Goal: Task Accomplishment & Management: Complete application form

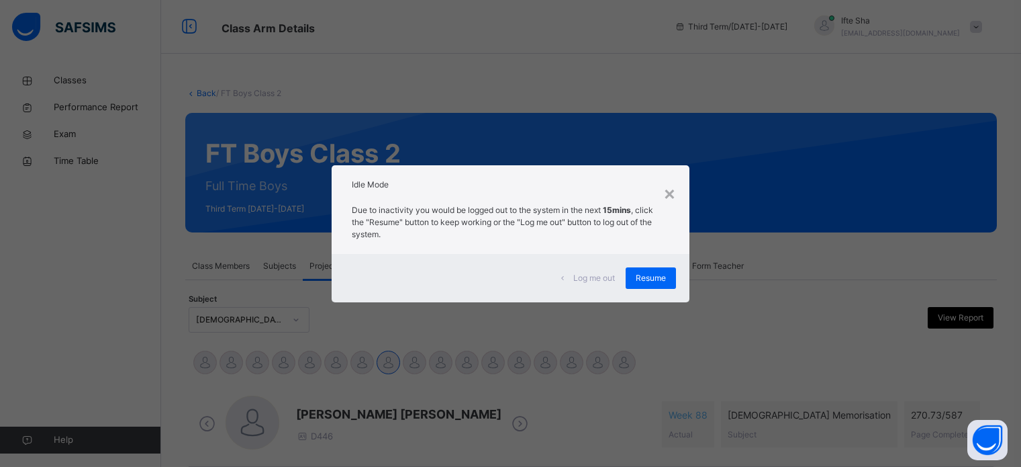
scroll to position [536, 0]
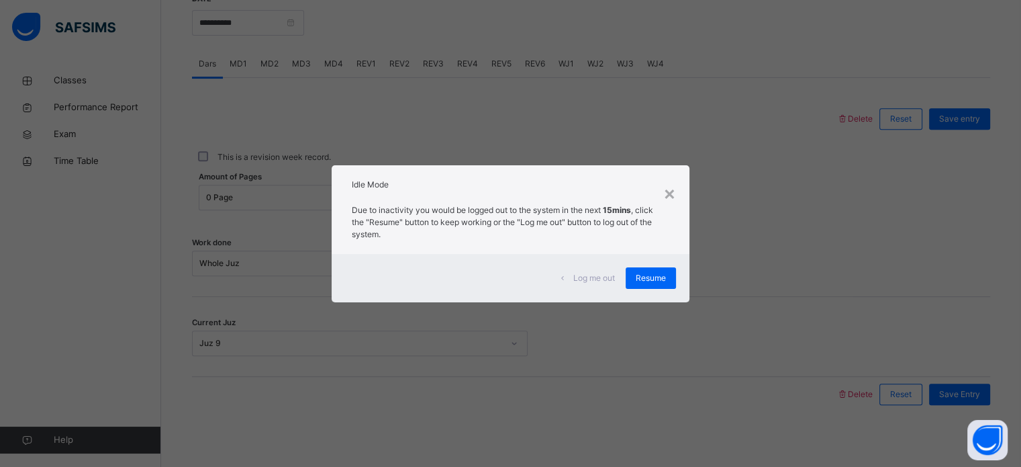
click at [653, 191] on div "Idle Mode" at bounding box center [510, 181] width 357 height 32
click at [665, 191] on div "×" at bounding box center [669, 193] width 13 height 28
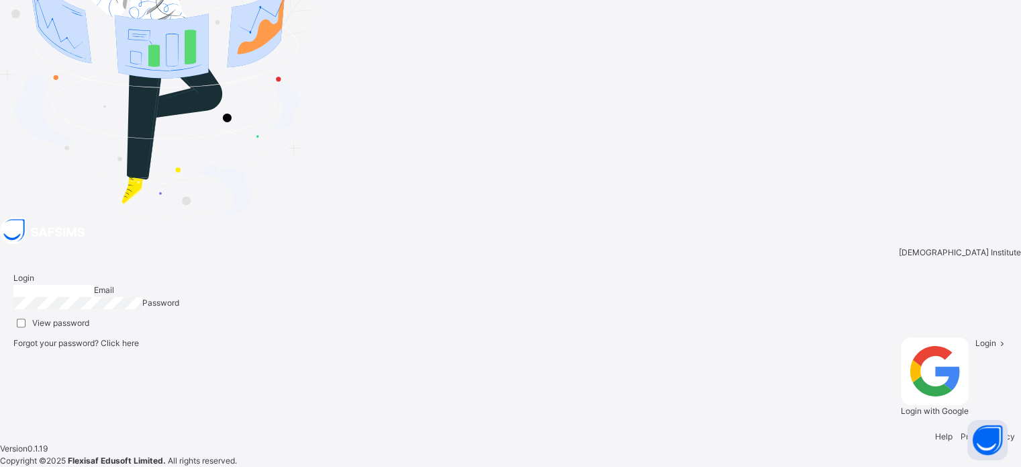
type input "**********"
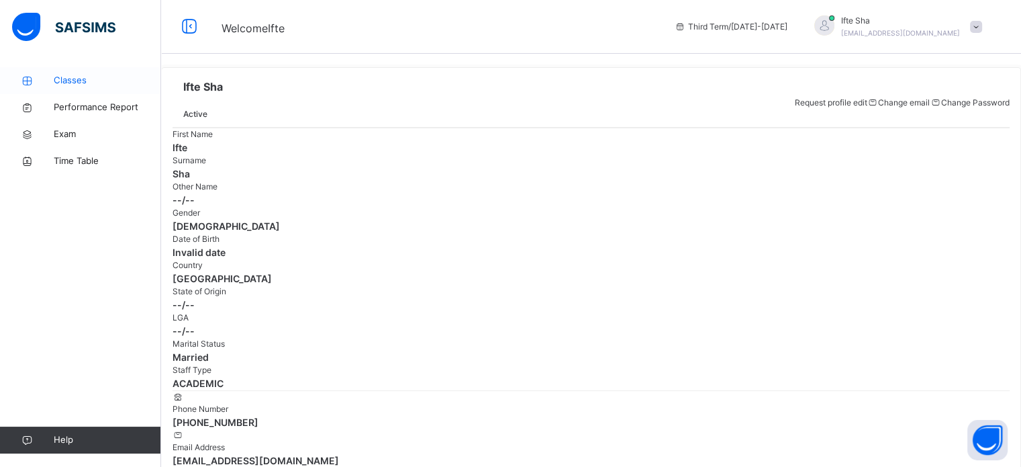
click at [81, 83] on span "Classes" at bounding box center [107, 80] width 107 height 13
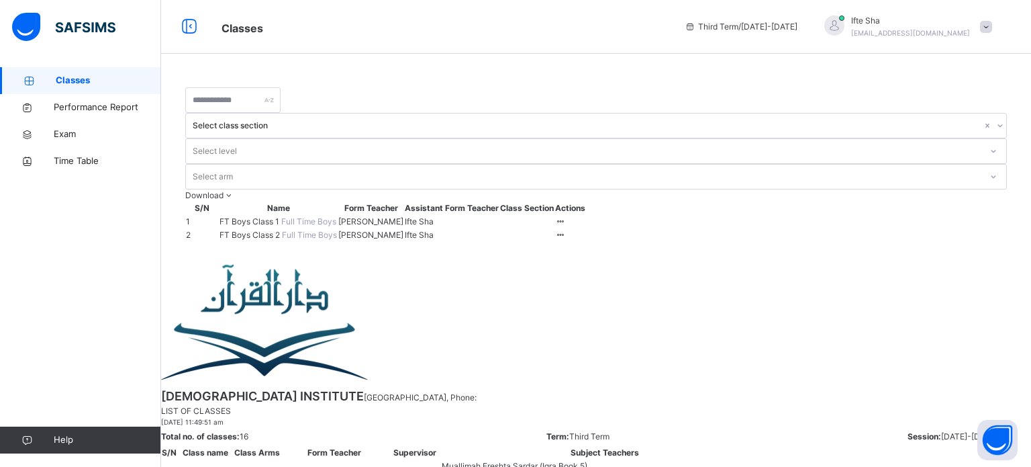
click at [264, 230] on span "FT Boys Class 2" at bounding box center [251, 235] width 62 height 10
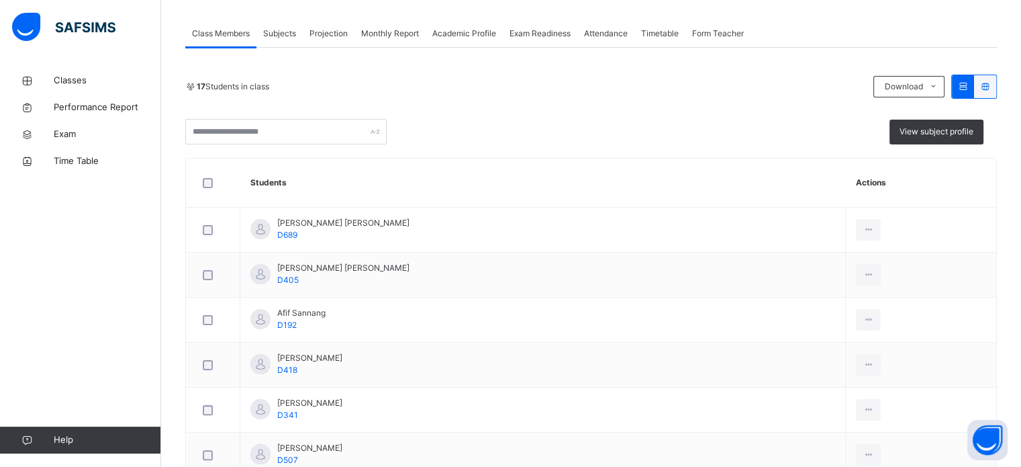
scroll to position [242, 0]
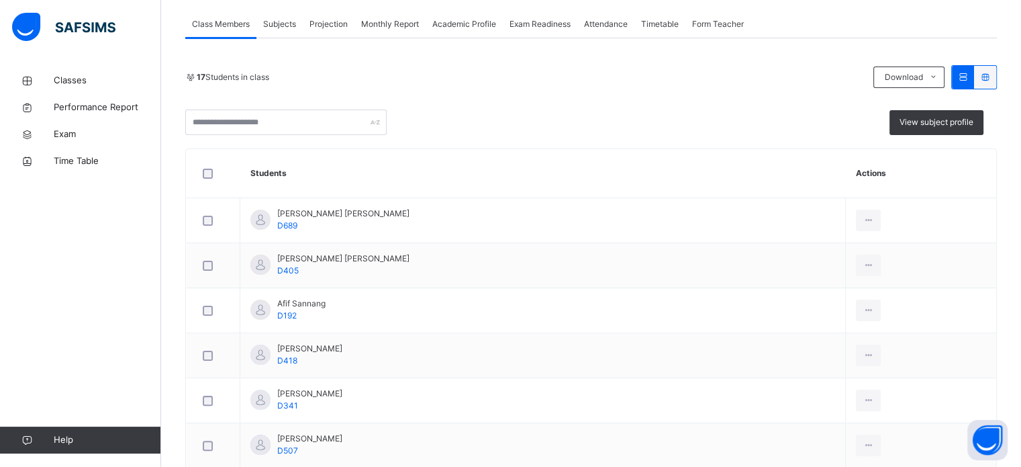
click at [318, 19] on span "Projection" at bounding box center [328, 24] width 38 height 12
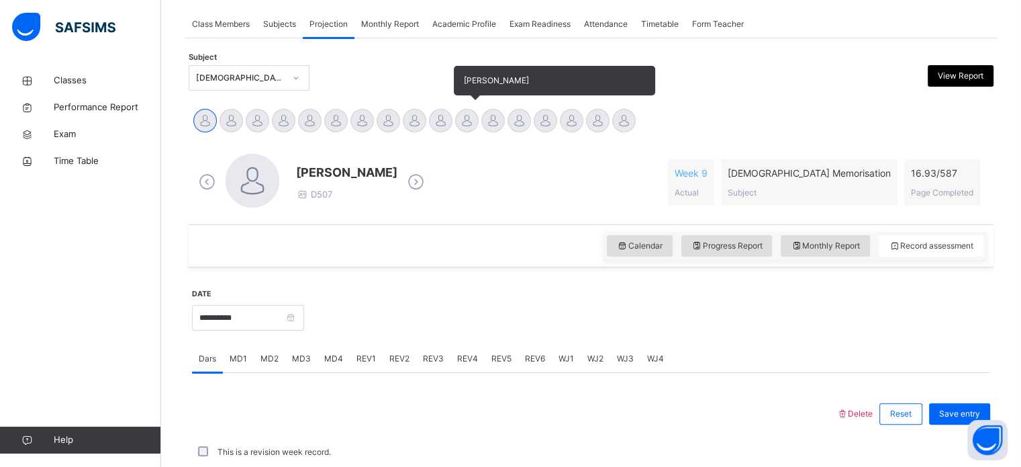
click at [464, 119] on div at bounding box center [466, 120] width 23 height 23
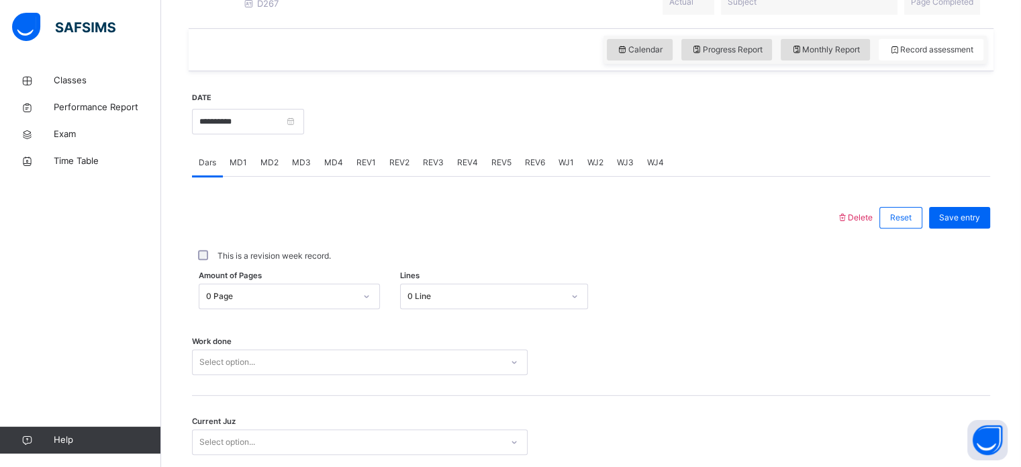
scroll to position [541, 0]
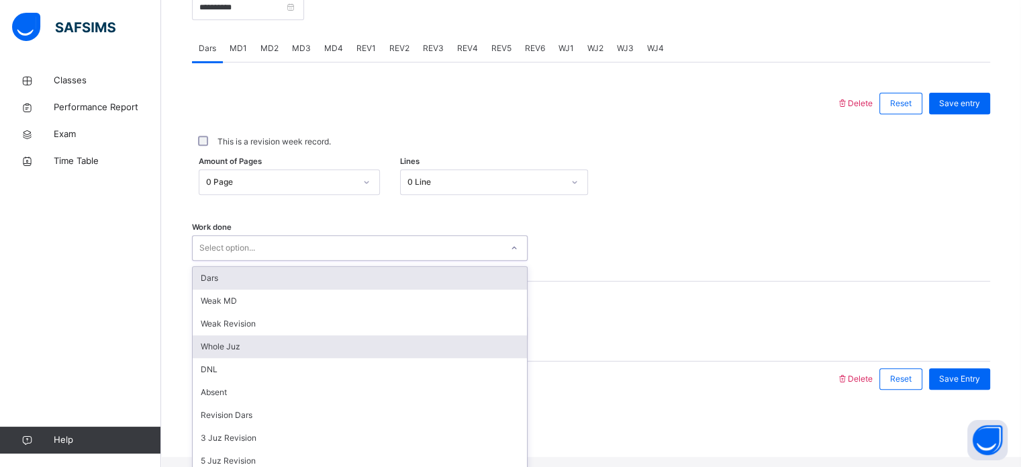
click at [214, 358] on div "Whole Juz" at bounding box center [360, 346] width 334 height 23
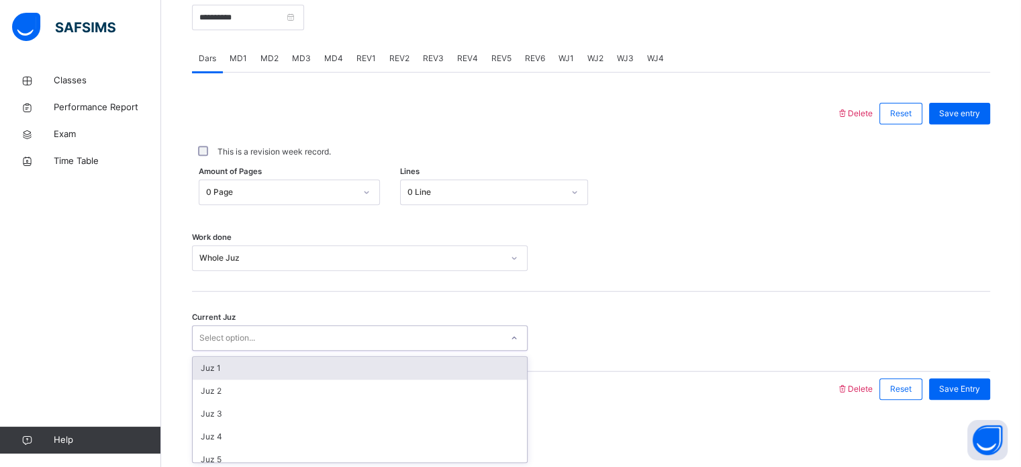
scroll to position [83, 0]
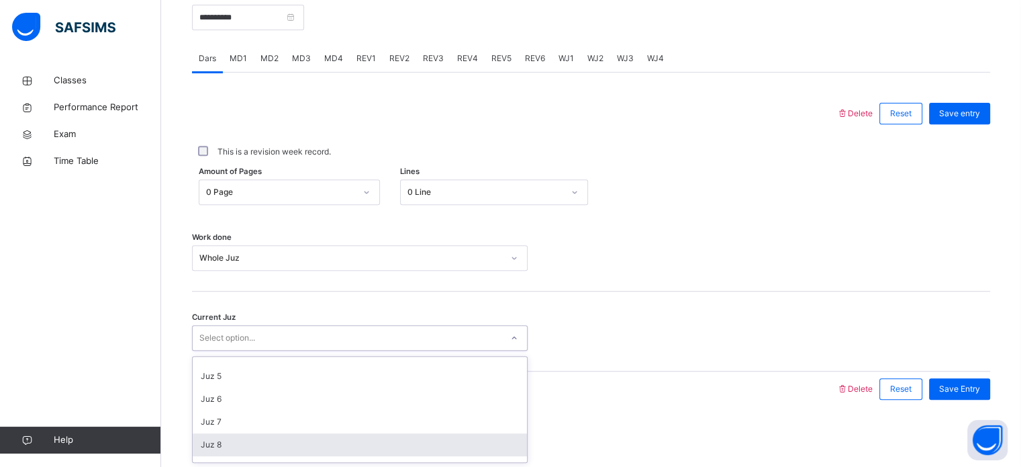
click at [203, 446] on div "Juz 8" at bounding box center [360, 444] width 334 height 23
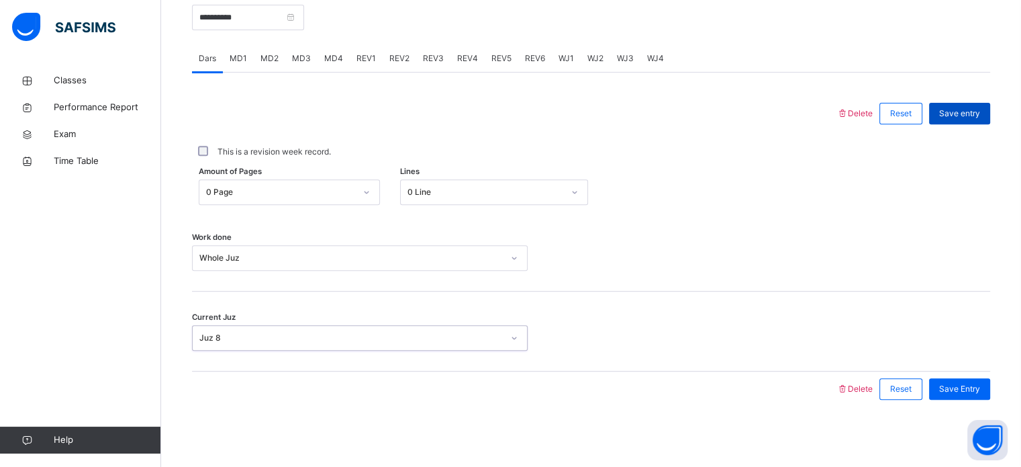
click at [975, 119] on div "Save entry" at bounding box center [959, 113] width 61 height 21
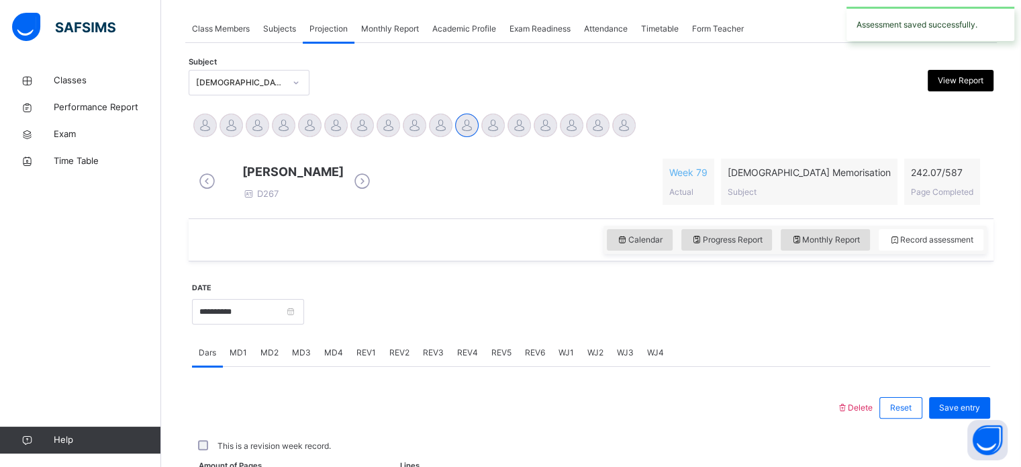
scroll to position [541, 0]
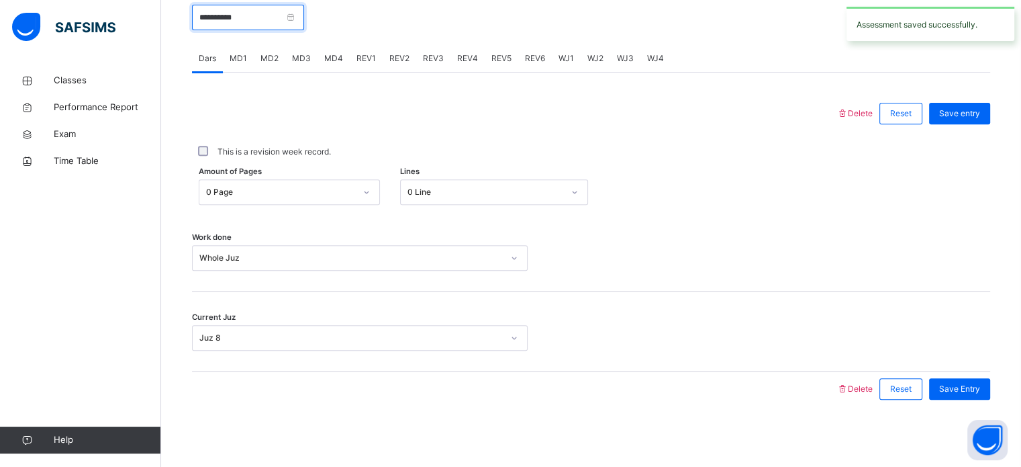
click at [204, 21] on input "**********" at bounding box center [248, 18] width 112 height 26
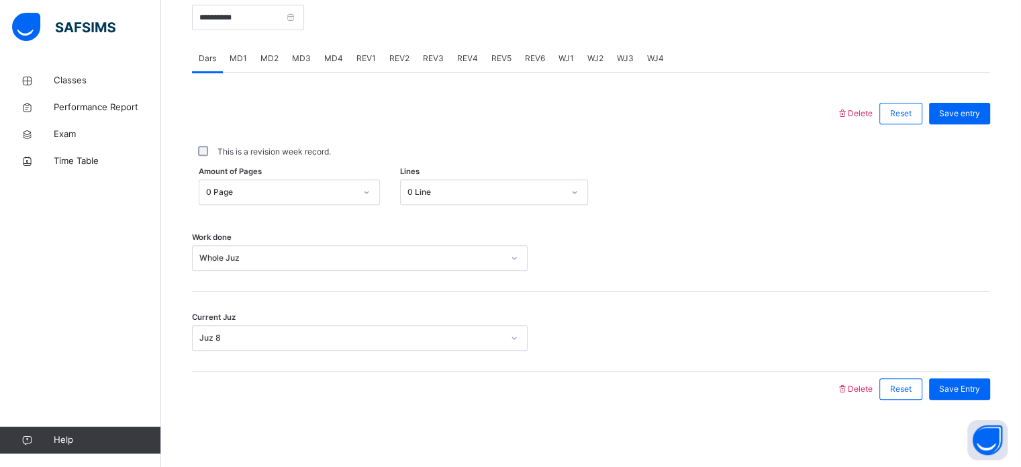
click at [863, 324] on div "Current Juz Juz 8" at bounding box center [591, 331] width 798 height 80
click at [363, 60] on span "REV1" at bounding box center [365, 58] width 19 height 12
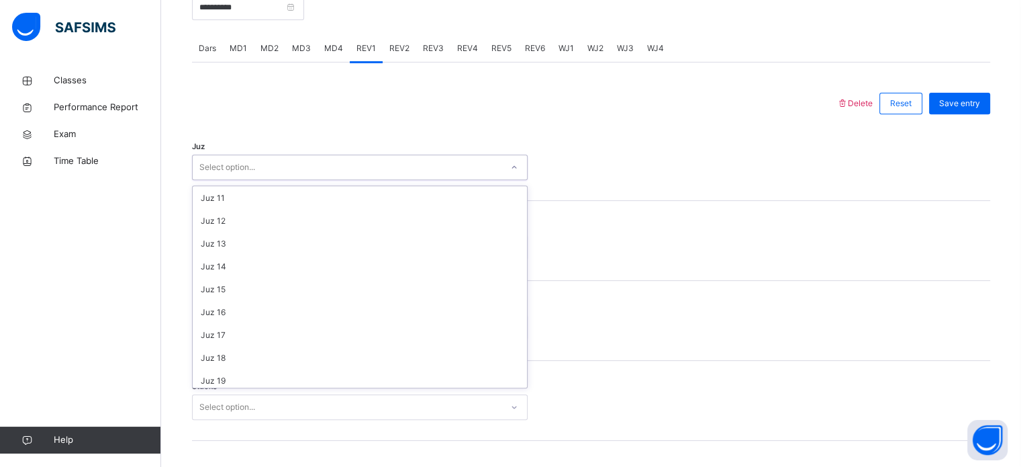
scroll to position [483, 0]
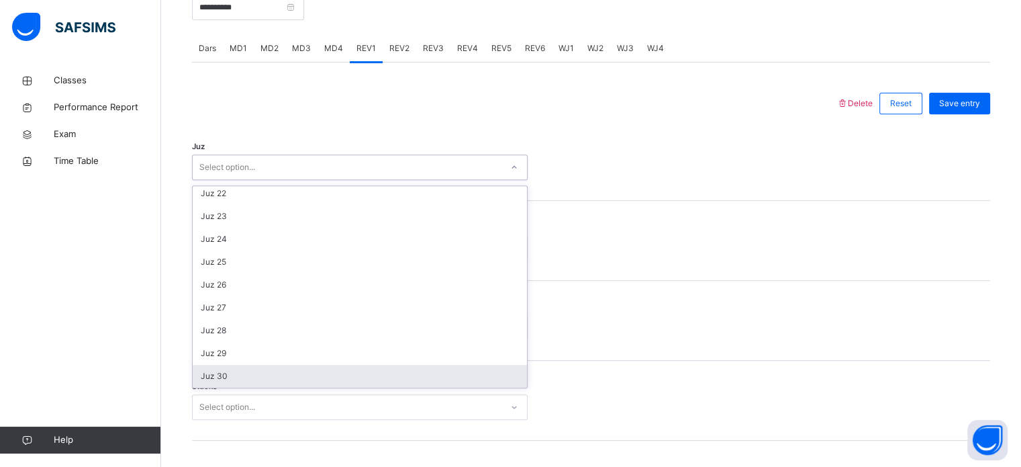
click at [210, 387] on div "Juz 30" at bounding box center [360, 376] width 334 height 23
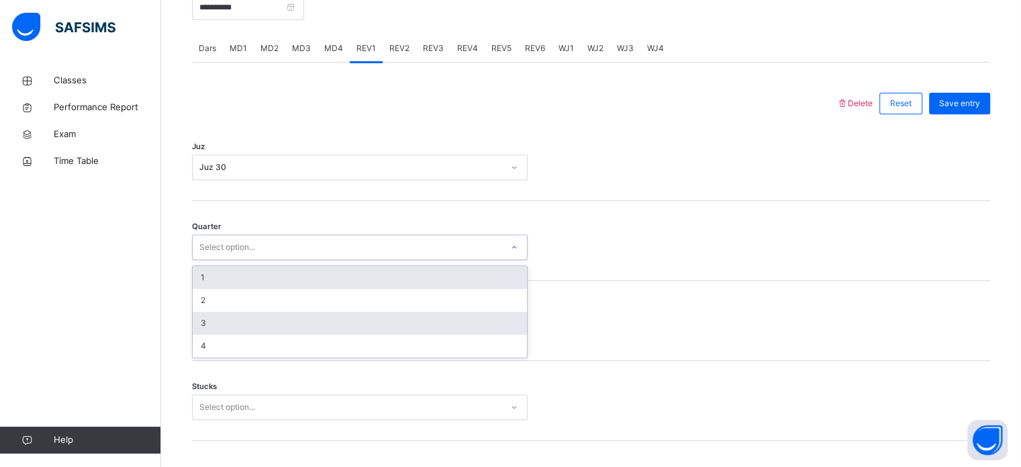
click at [200, 331] on div "3" at bounding box center [360, 322] width 334 height 23
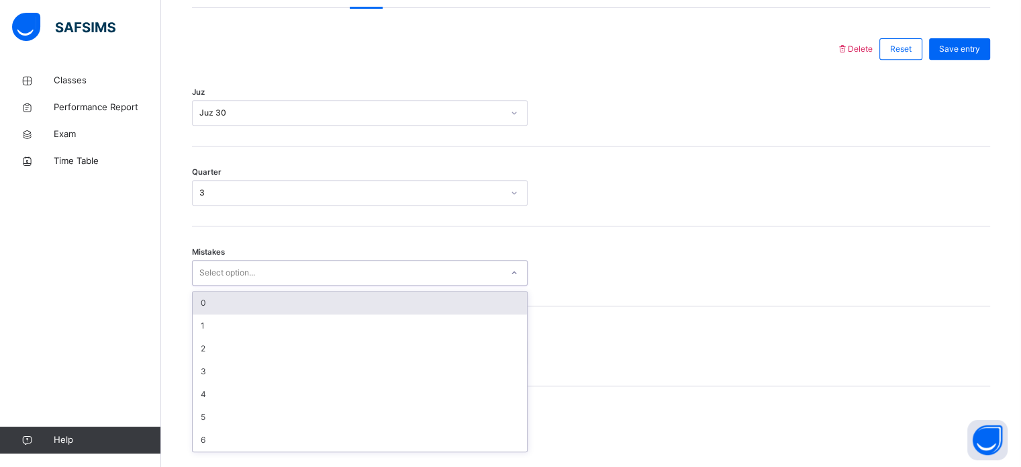
scroll to position [596, 0]
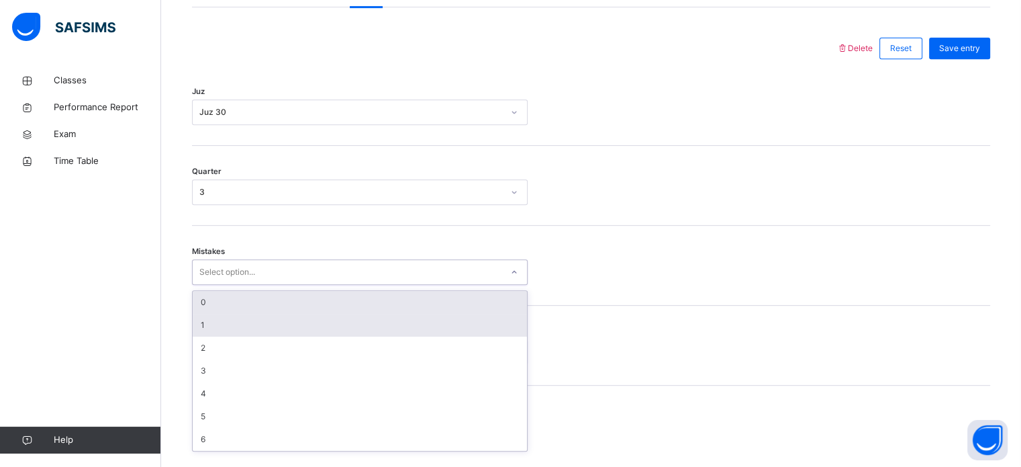
click at [199, 334] on div "1" at bounding box center [360, 325] width 334 height 23
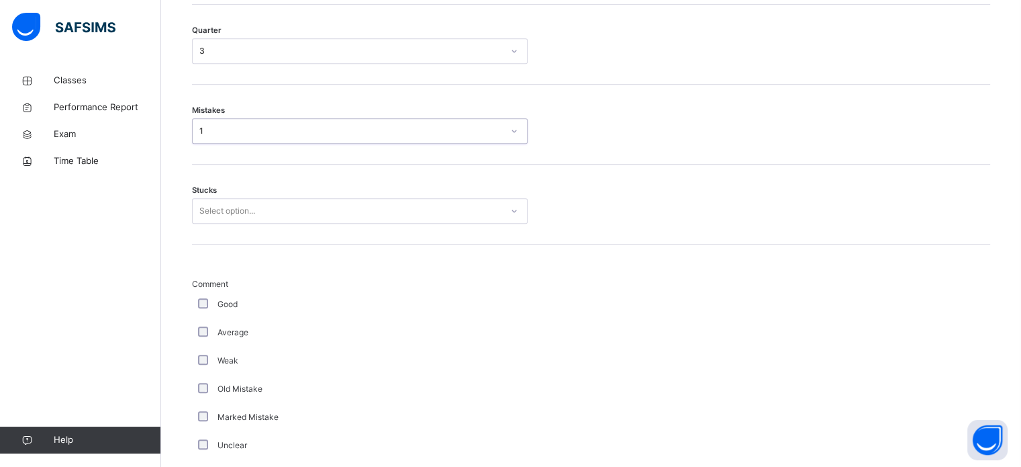
scroll to position [767, 0]
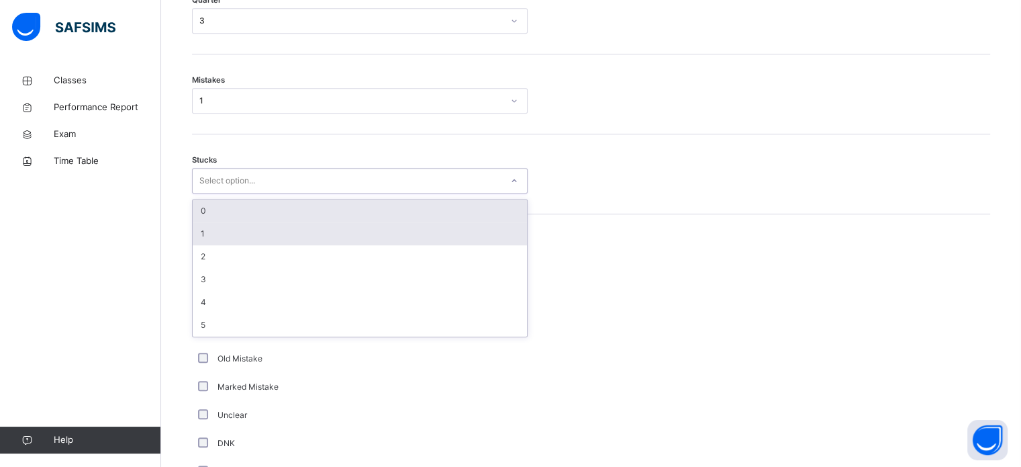
click at [199, 245] on div "1" at bounding box center [360, 233] width 334 height 23
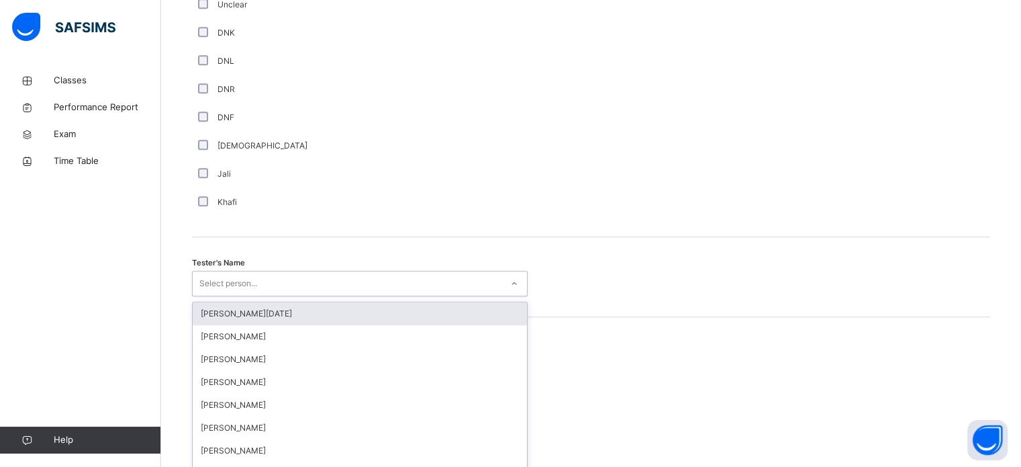
scroll to position [1230, 0]
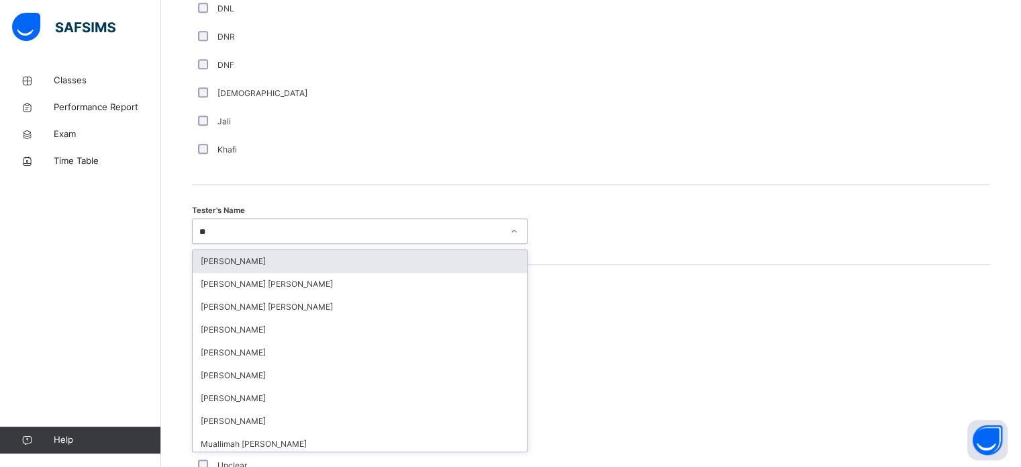
type input "*"
type input "*****"
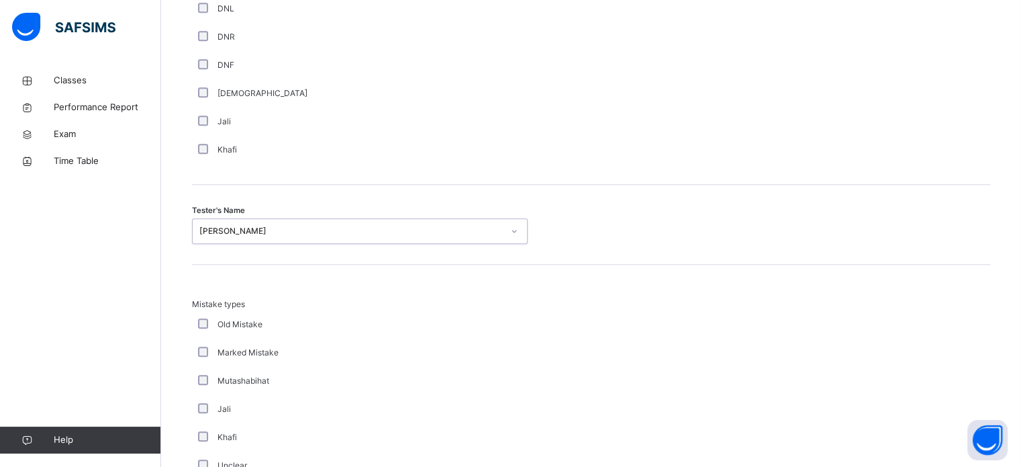
scroll to position [1476, 0]
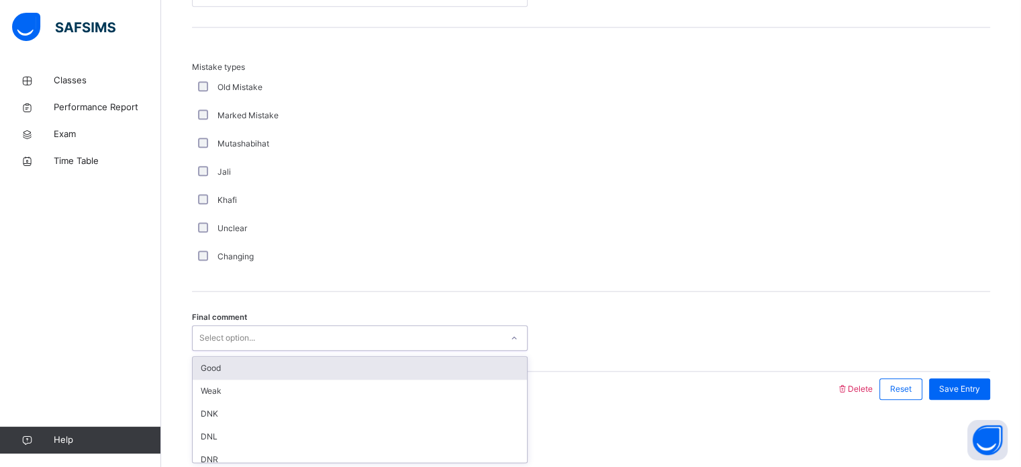
click at [202, 363] on div "Good" at bounding box center [360, 367] width 334 height 23
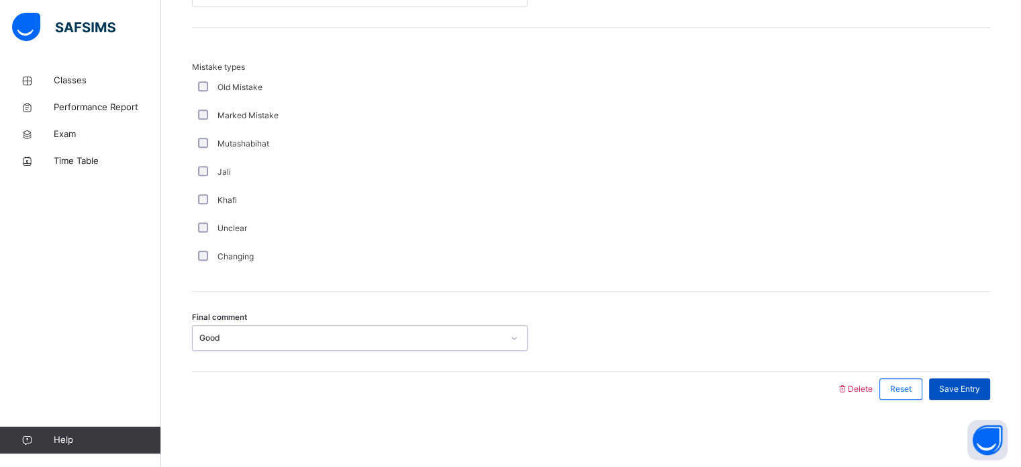
click at [990, 398] on div "Save Entry" at bounding box center [959, 388] width 61 height 21
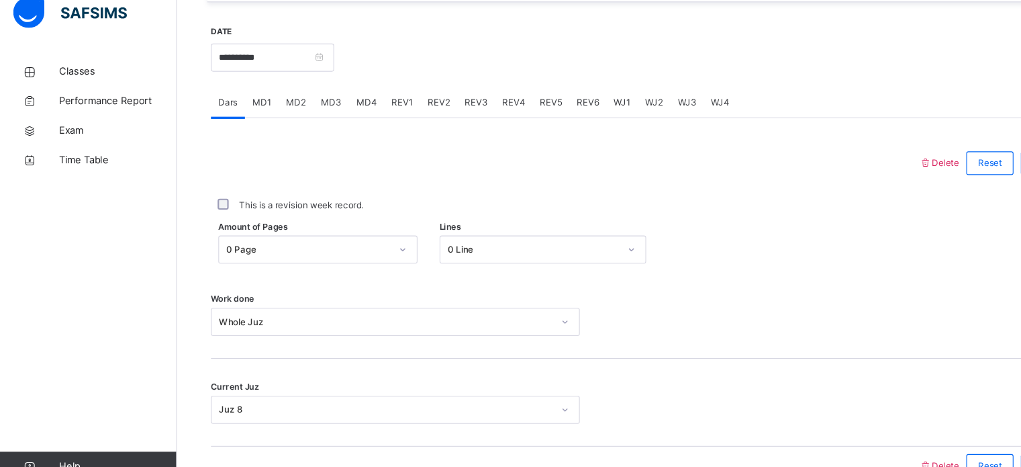
scroll to position [481, 0]
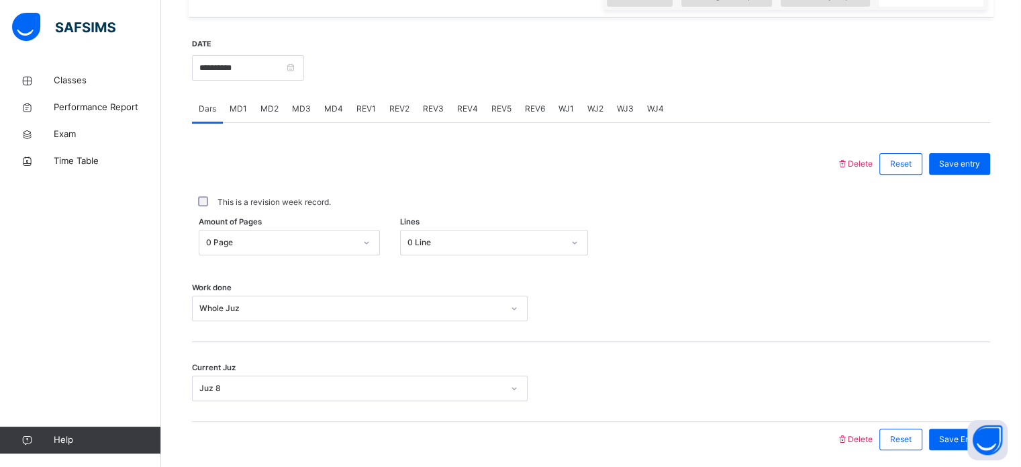
click at [398, 122] on div "REV2" at bounding box center [400, 108] width 34 height 27
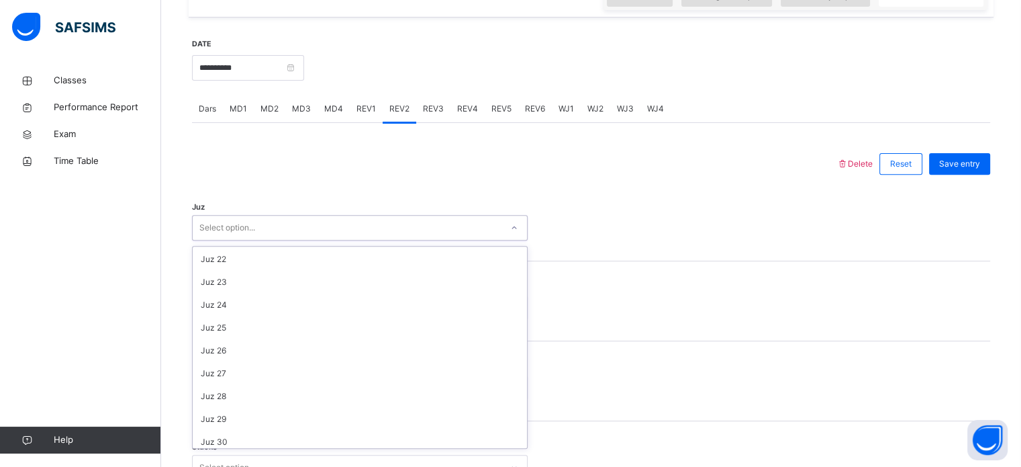
scroll to position [483, 0]
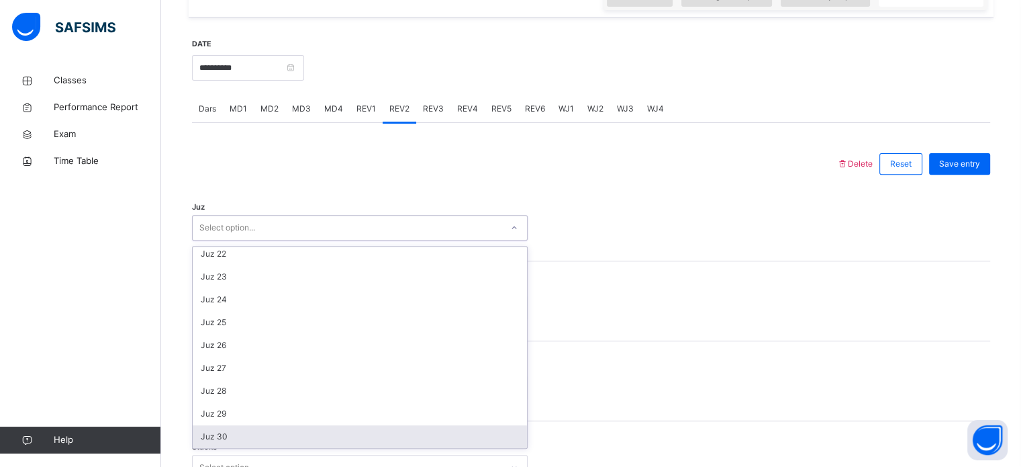
click at [200, 445] on div "Juz 30" at bounding box center [360, 436] width 334 height 23
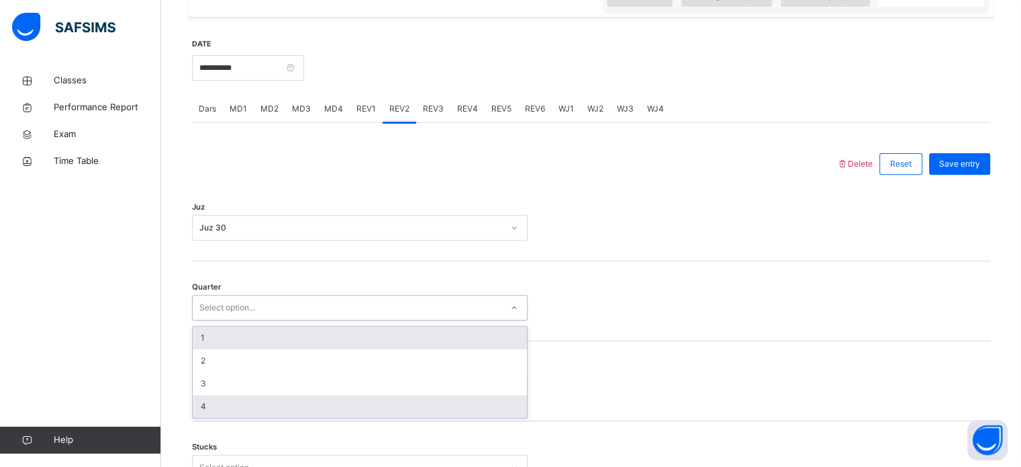
click at [199, 415] on div "4" at bounding box center [360, 406] width 334 height 23
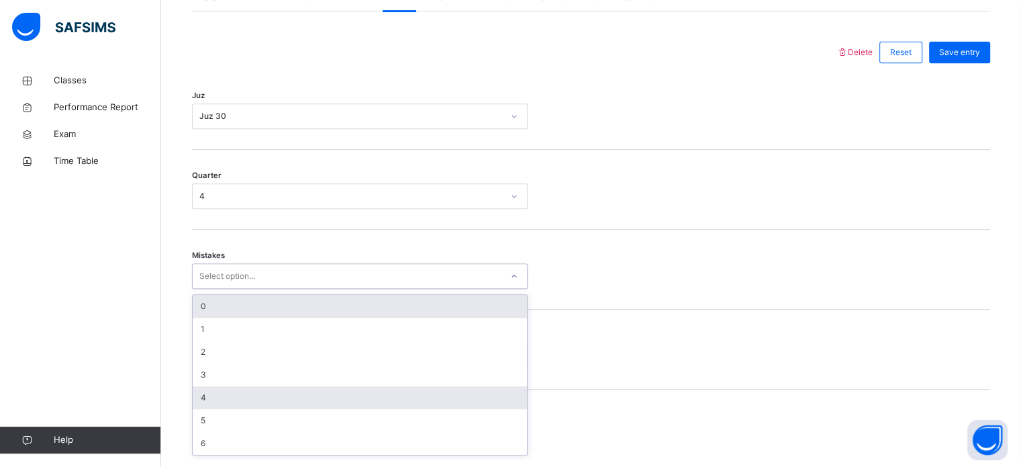
click at [201, 394] on div "4" at bounding box center [360, 397] width 334 height 23
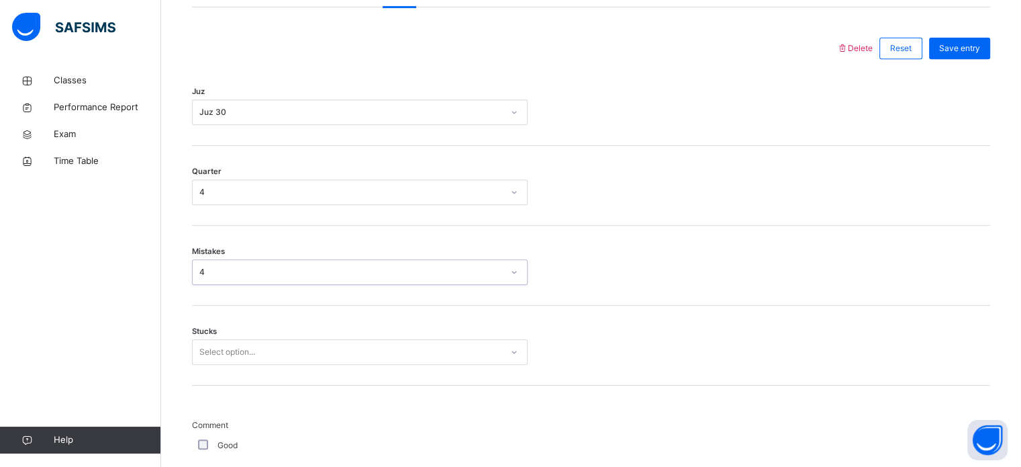
click at [199, 305] on div "Mistakes option 4, selected. 0 results available. Select is focused ,type to re…" at bounding box center [591, 266] width 798 height 80
click at [199, 278] on div "4" at bounding box center [350, 272] width 303 height 12
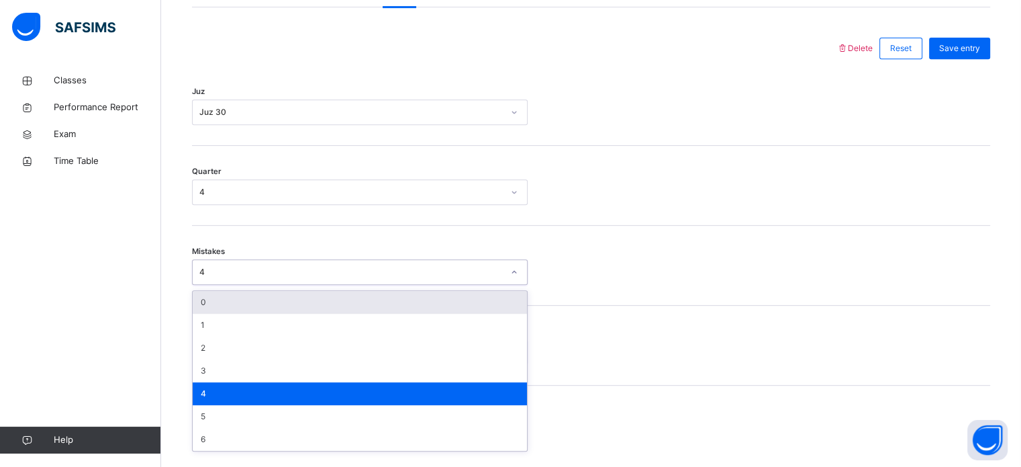
click at [199, 314] on div "0" at bounding box center [360, 302] width 334 height 23
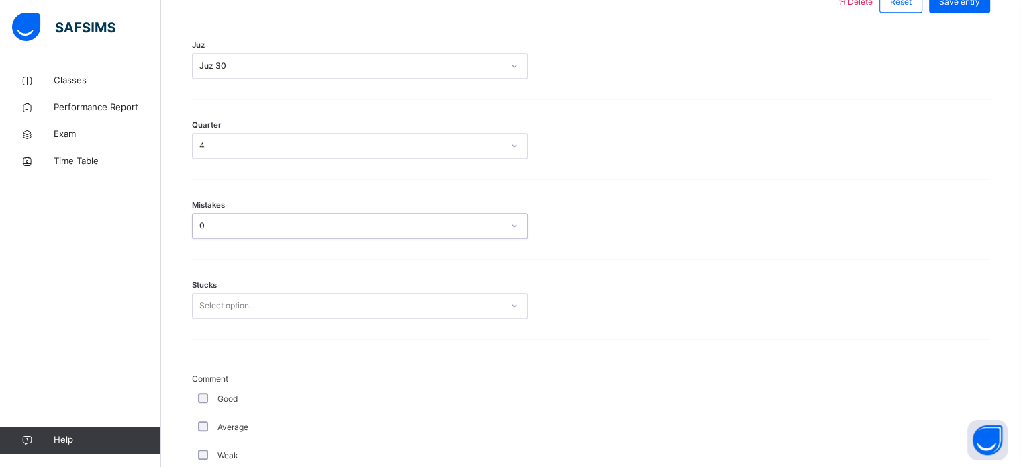
scroll to position [653, 0]
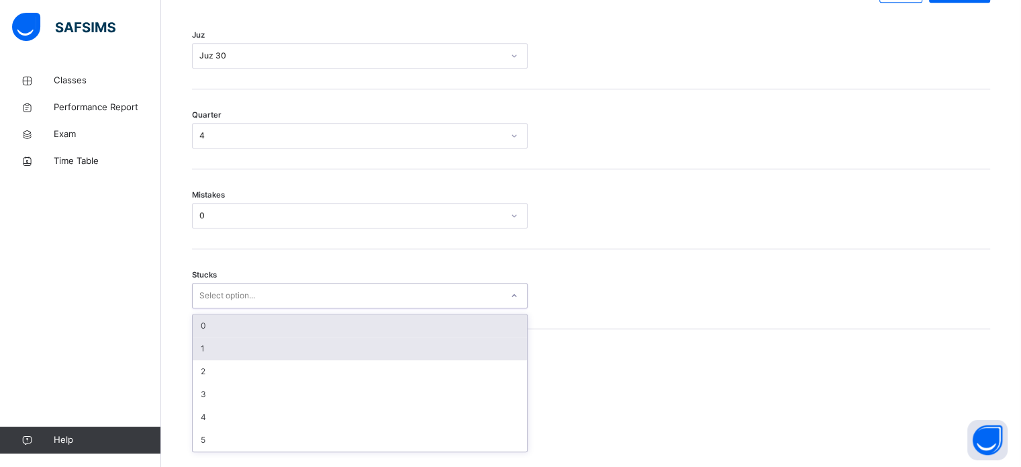
click at [199, 354] on div "1" at bounding box center [360, 348] width 334 height 23
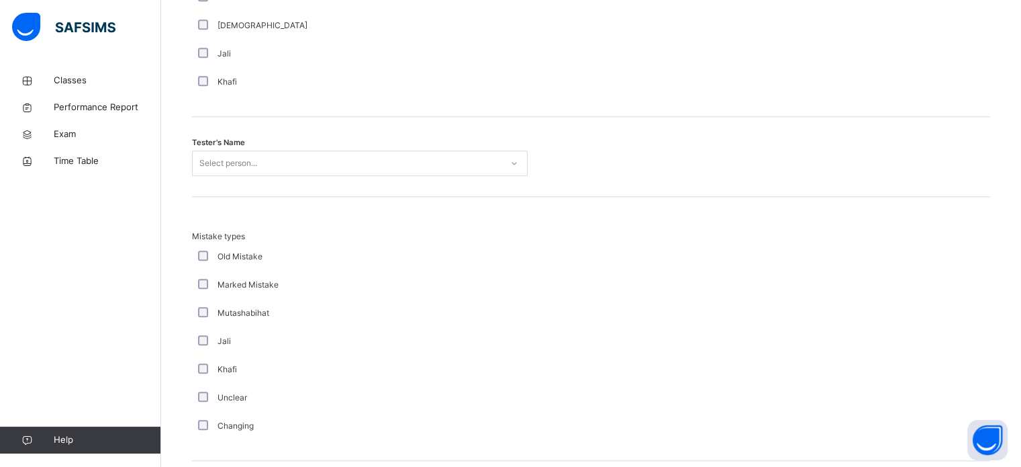
scroll to position [1297, 0]
type input "*"
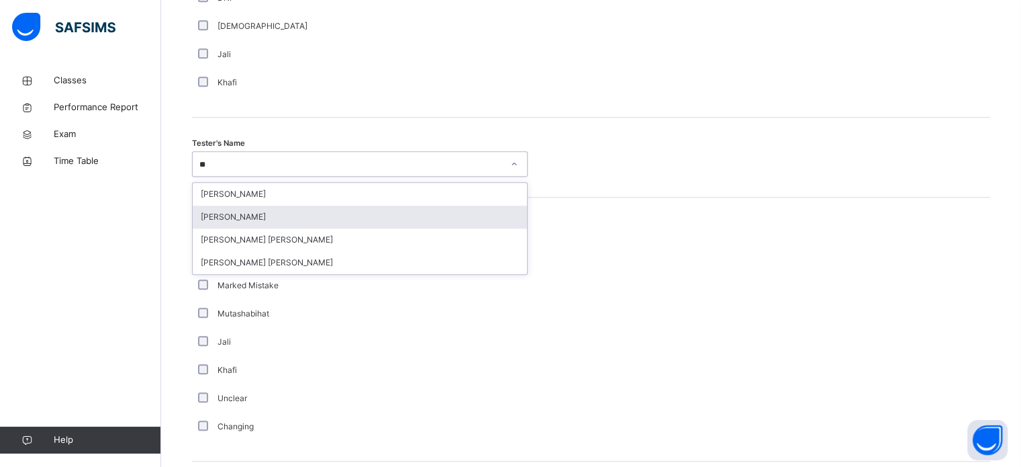
type input "*"
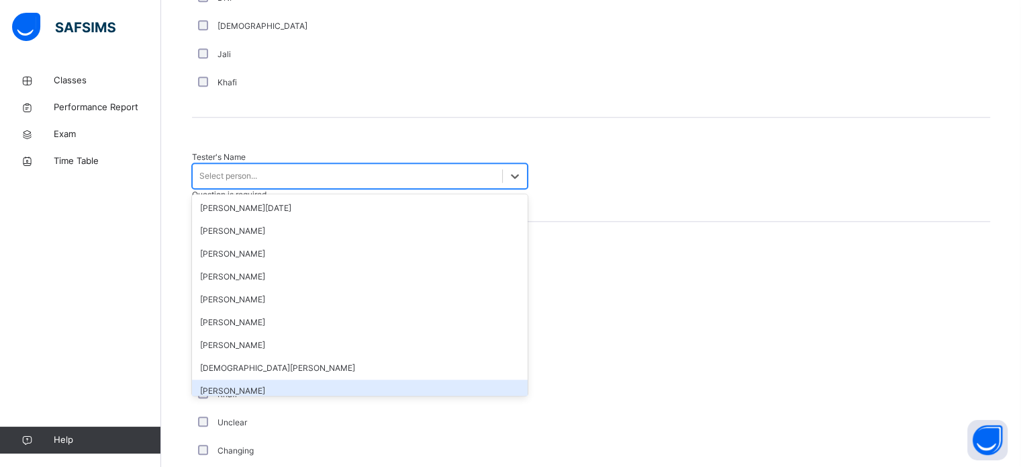
type input "*"
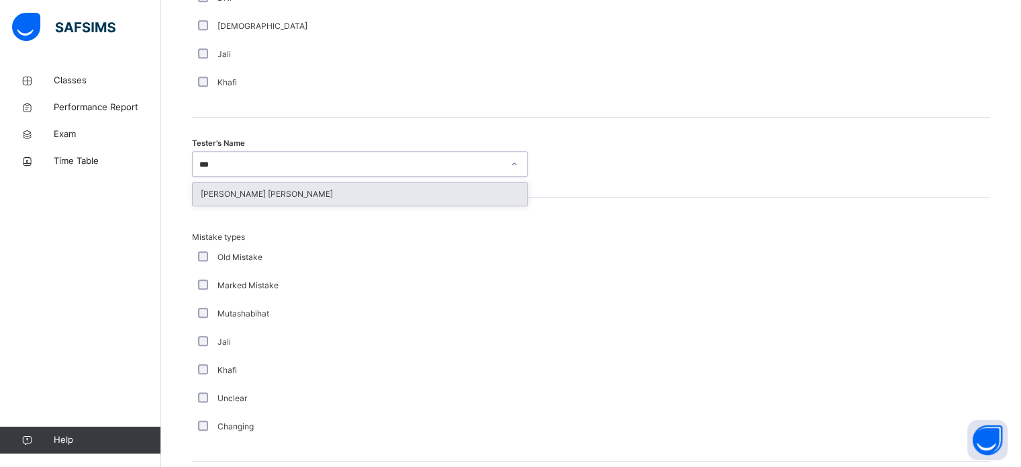
type input "****"
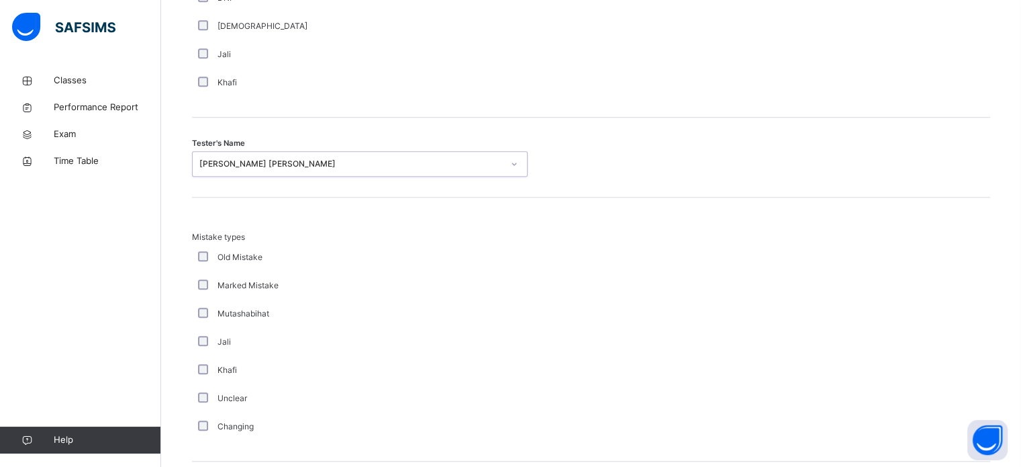
scroll to position [1476, 0]
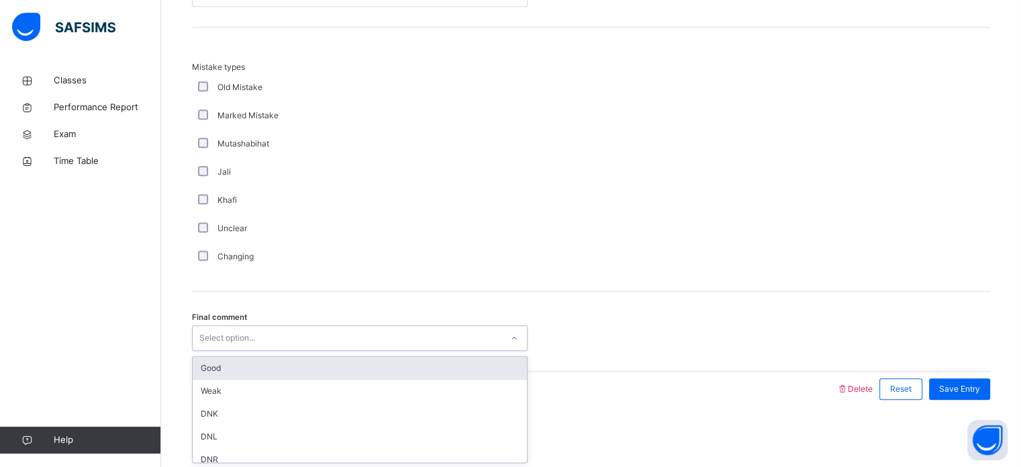
click at [196, 371] on div "Good" at bounding box center [360, 367] width 334 height 23
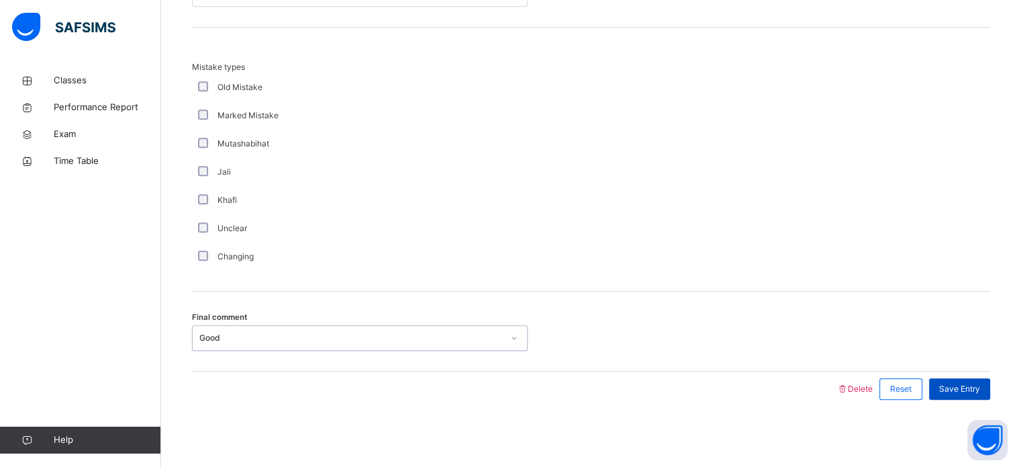
click at [971, 393] on span "Save Entry" at bounding box center [959, 389] width 41 height 12
click at [282, 247] on div "Changing" at bounding box center [360, 256] width 336 height 28
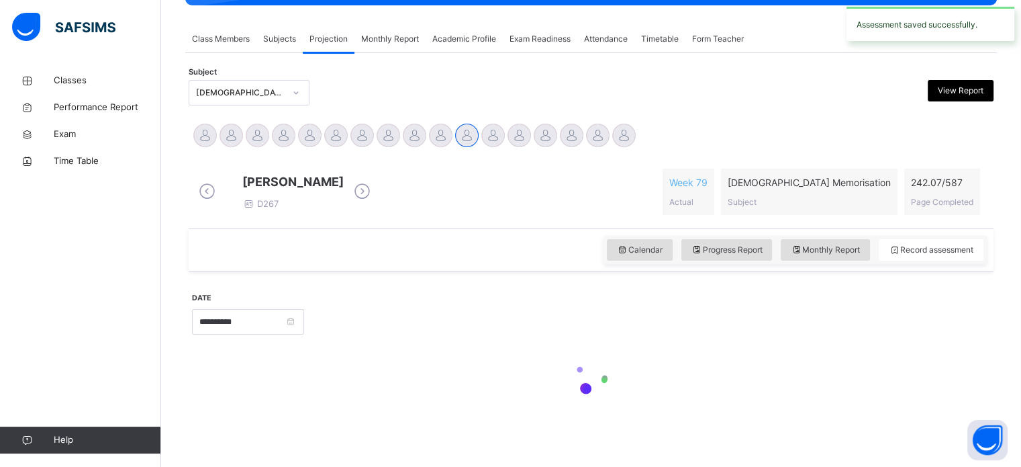
scroll to position [237, 0]
click at [294, 311] on input "**********" at bounding box center [248, 322] width 112 height 26
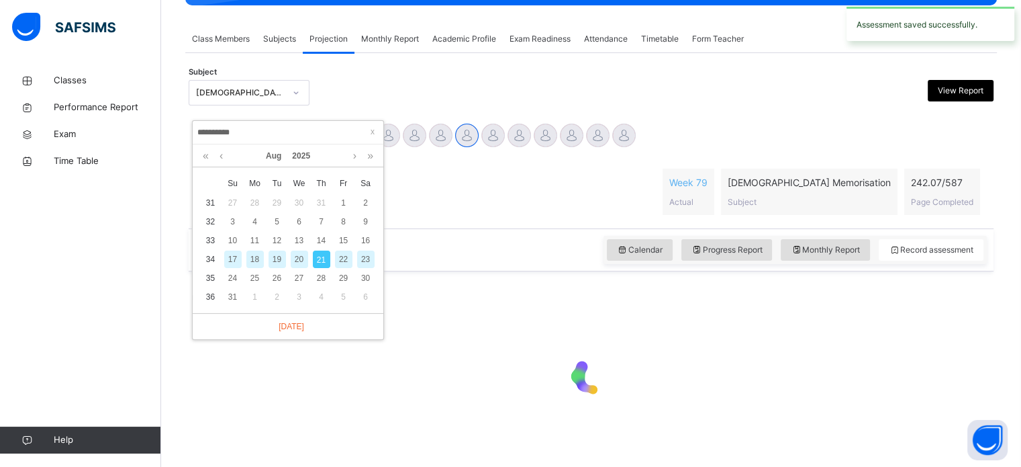
click at [157, 306] on div "Classes Performance Report Exam Time Table Help" at bounding box center [80, 260] width 161 height 413
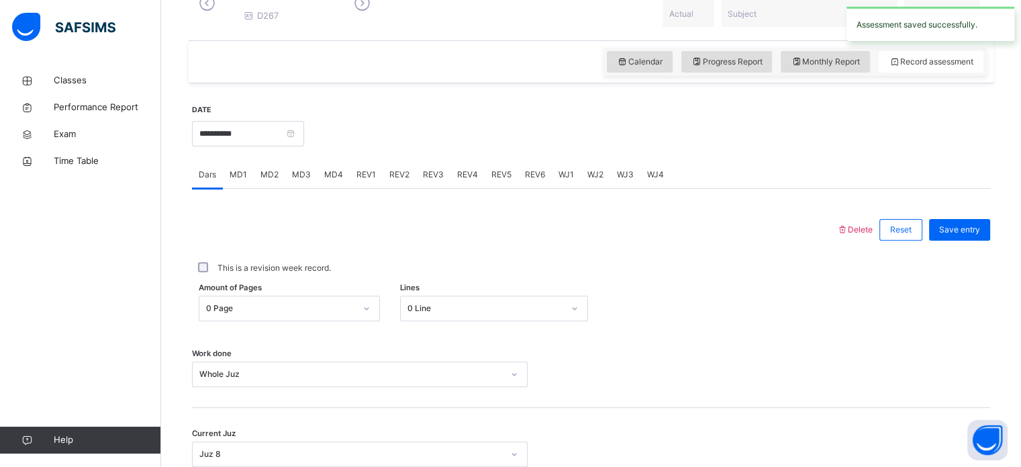
scroll to position [418, 0]
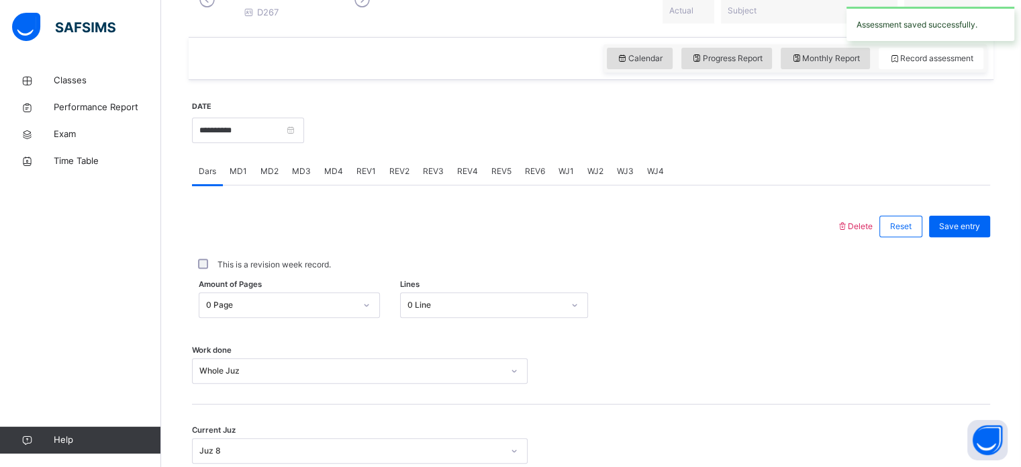
click at [416, 179] on div "REV3" at bounding box center [433, 171] width 34 height 27
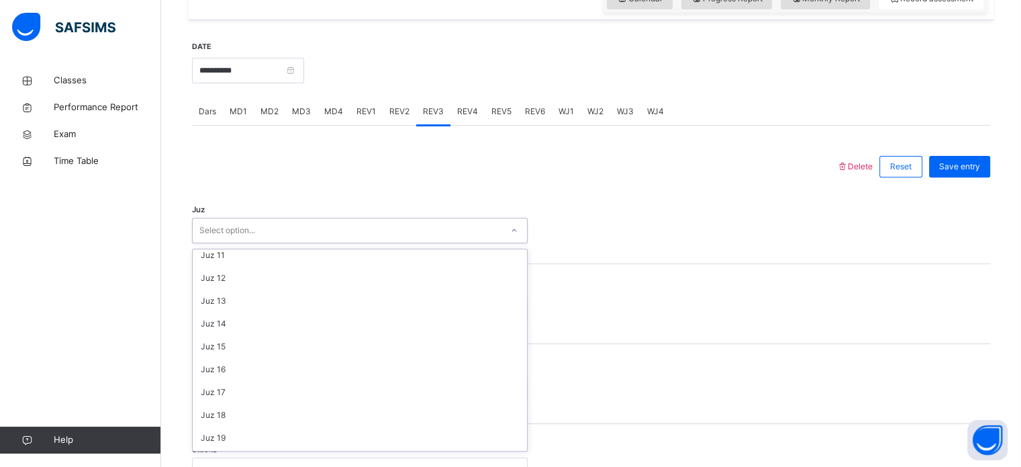
scroll to position [483, 0]
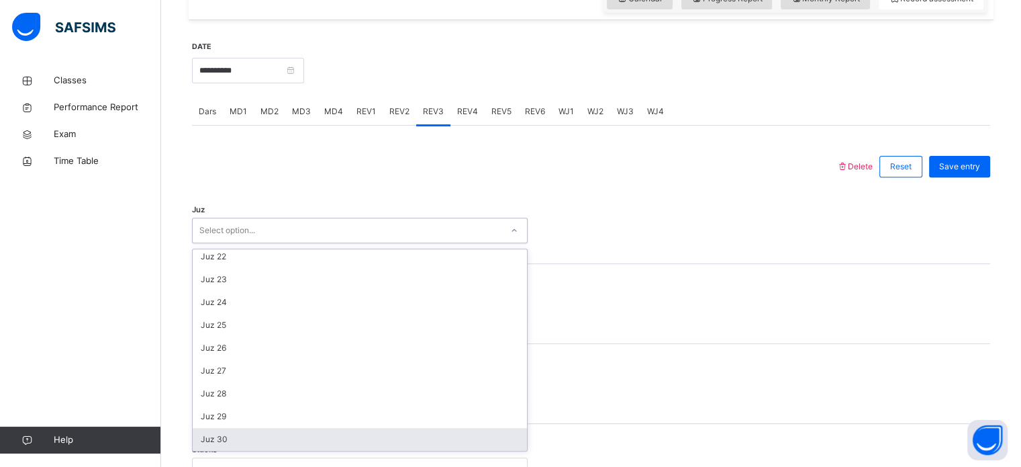
click at [201, 447] on div "Juz 30" at bounding box center [360, 439] width 334 height 23
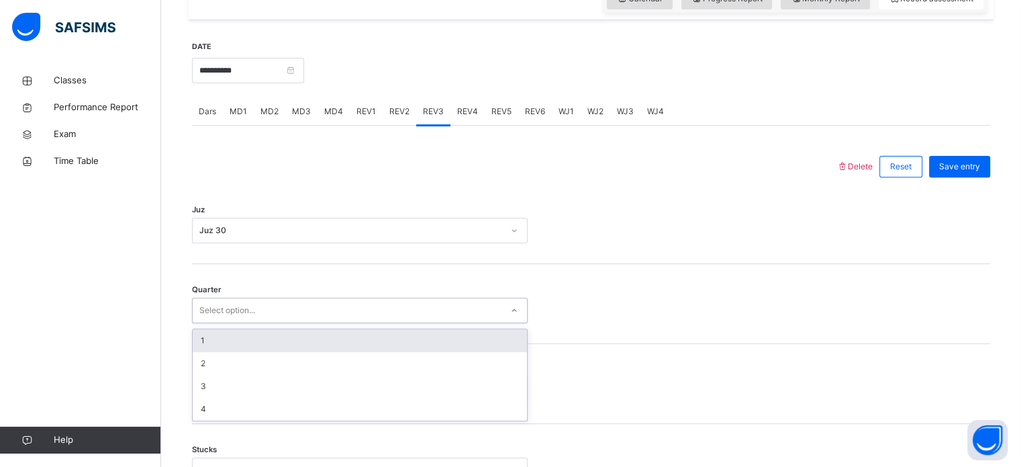
click at [193, 350] on div "1" at bounding box center [360, 340] width 334 height 23
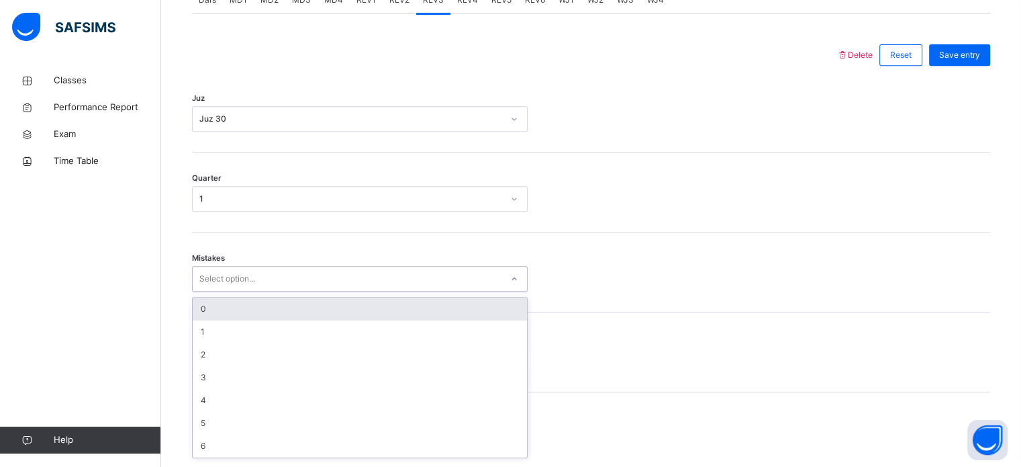
scroll to position [596, 0]
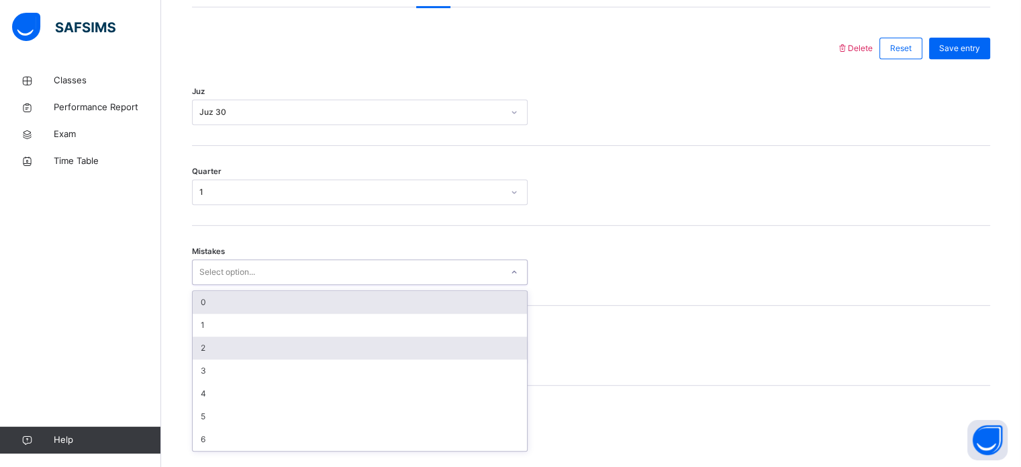
click at [203, 348] on div "2" at bounding box center [360, 347] width 334 height 23
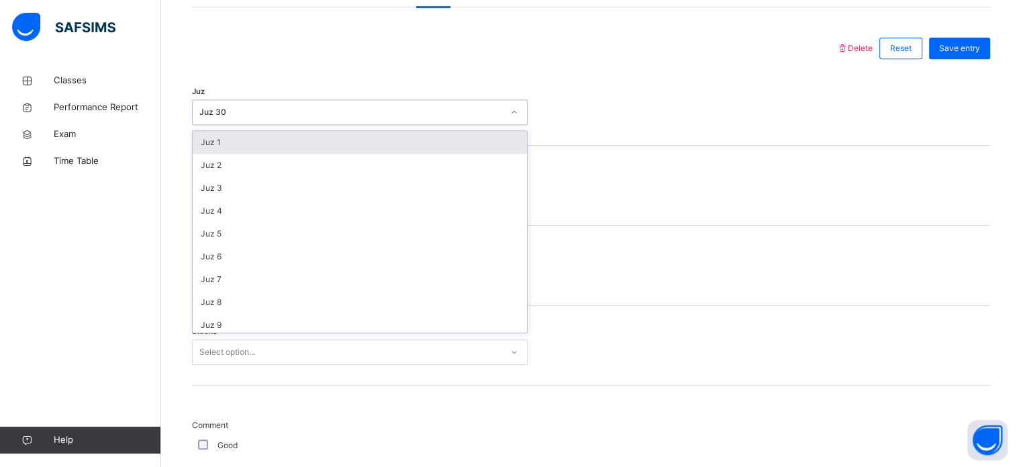
click at [203, 154] on div "Juz 1" at bounding box center [360, 142] width 334 height 23
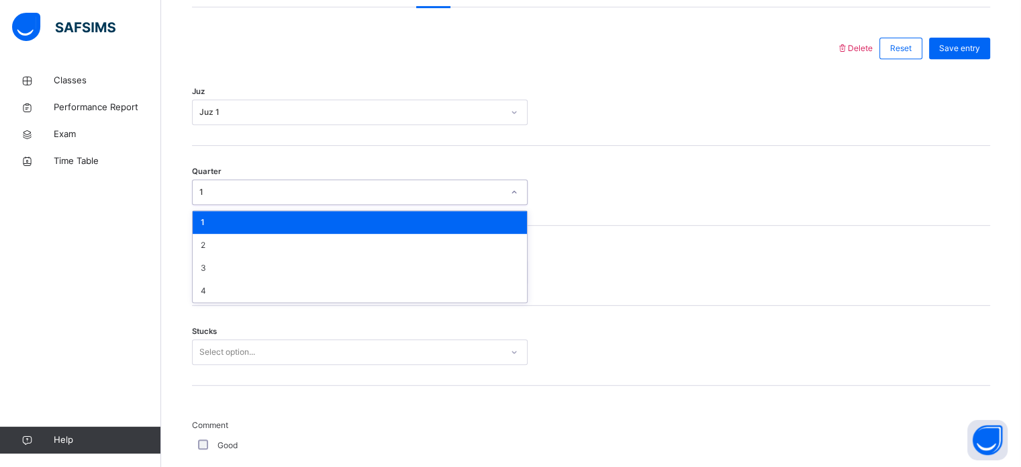
click at [158, 352] on div "Classes Performance Report Exam Time Table Help" at bounding box center [80, 260] width 161 height 413
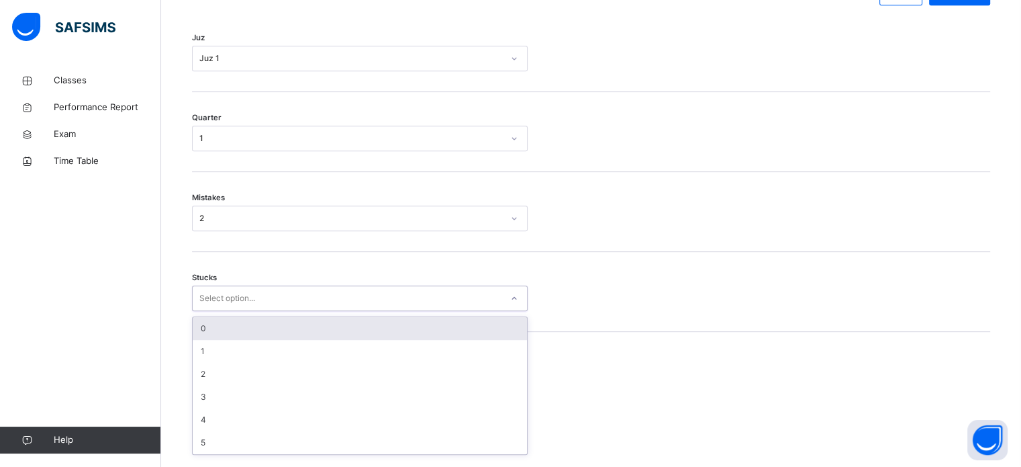
scroll to position [653, 0]
click at [203, 334] on div "0" at bounding box center [360, 325] width 334 height 23
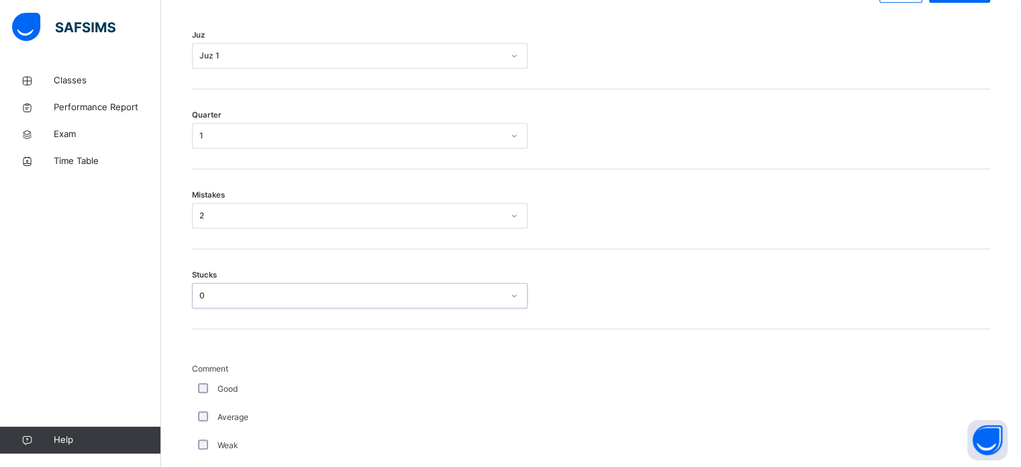
scroll to position [698, 0]
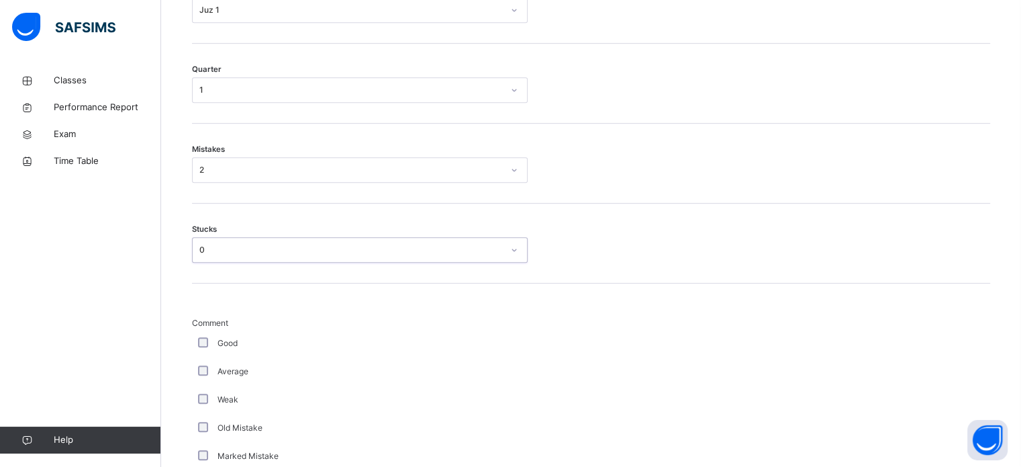
click at [199, 176] on div "2" at bounding box center [350, 170] width 303 height 12
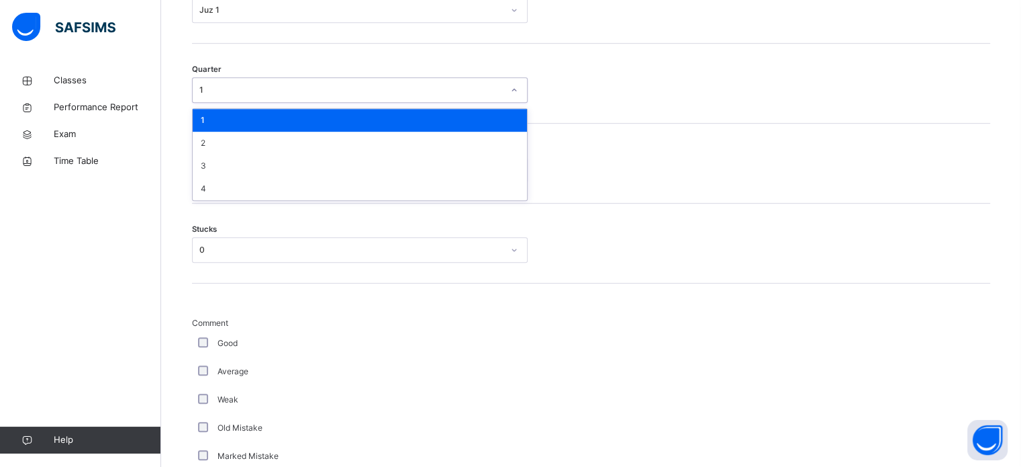
click at [201, 279] on div "Stucks 0" at bounding box center [591, 243] width 798 height 80
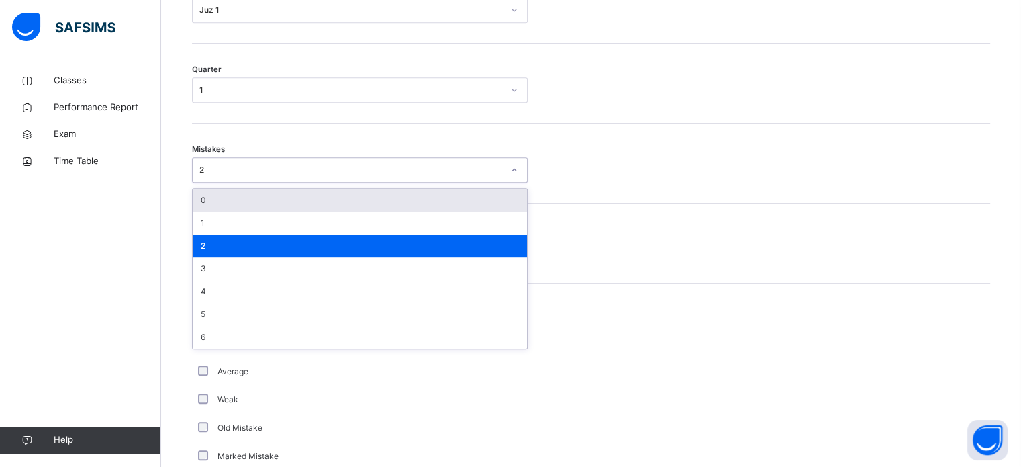
click at [202, 211] on div "0" at bounding box center [360, 200] width 334 height 23
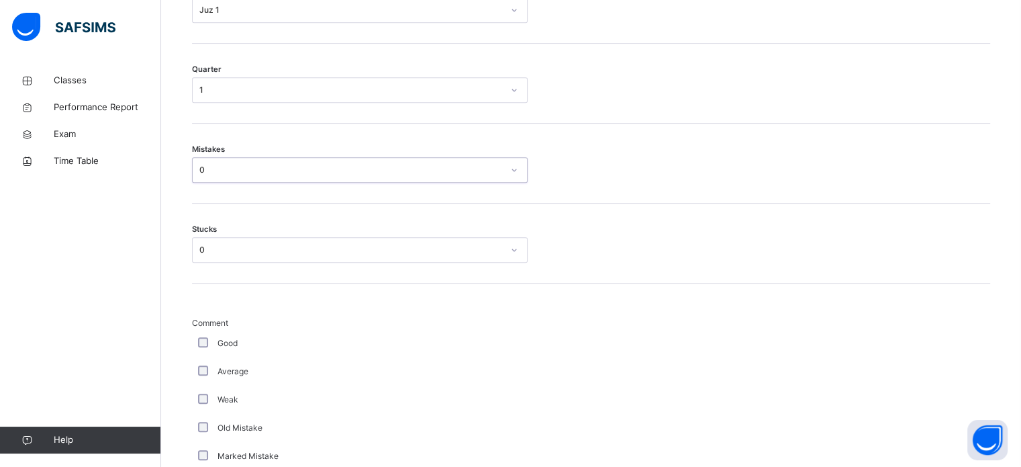
click at [199, 256] on div "0" at bounding box center [350, 250] width 303 height 12
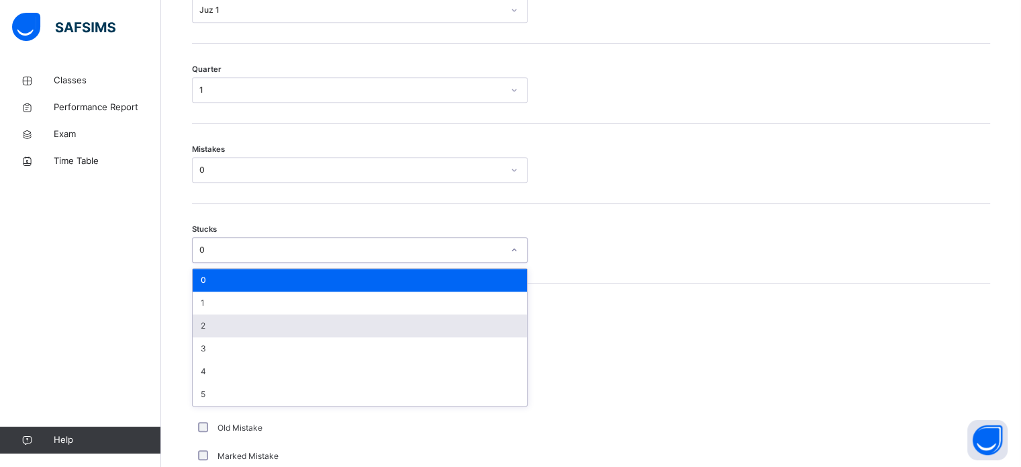
click at [197, 334] on div "2" at bounding box center [360, 325] width 334 height 23
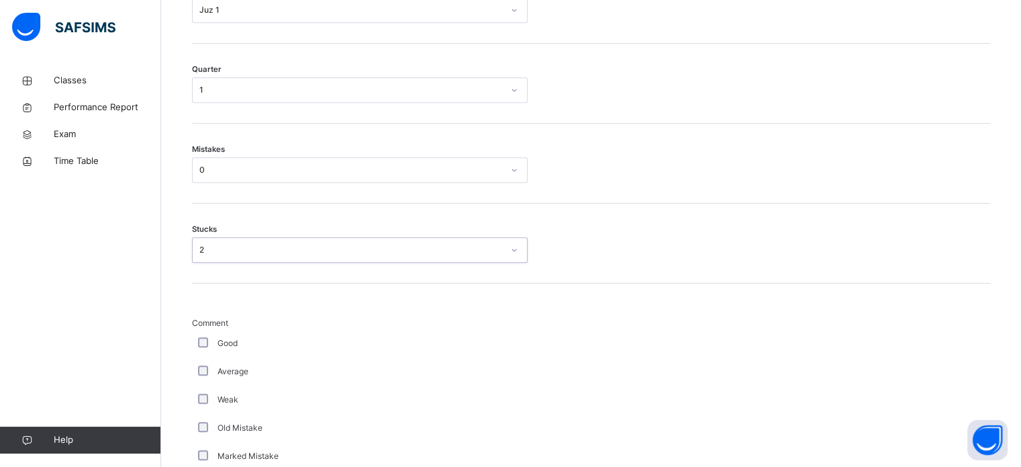
click at [199, 176] on div "0" at bounding box center [350, 170] width 303 height 12
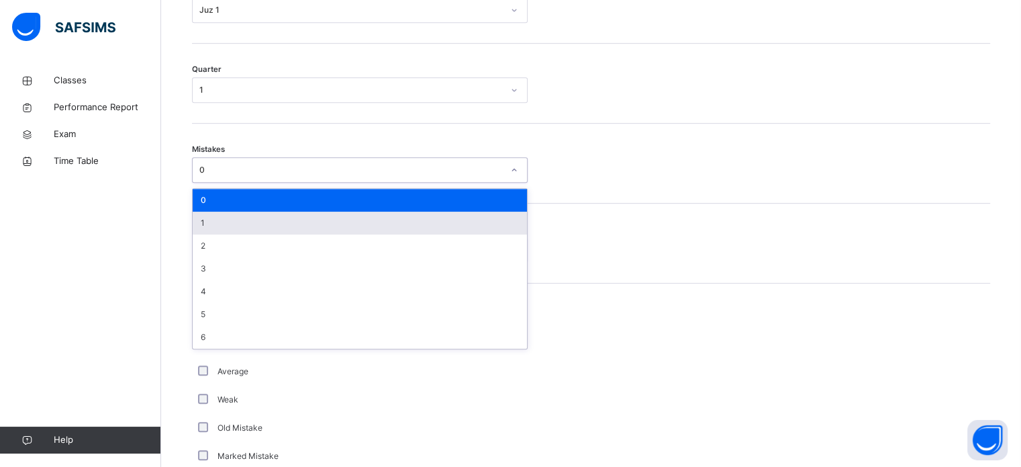
click at [193, 234] on div "1" at bounding box center [360, 222] width 334 height 23
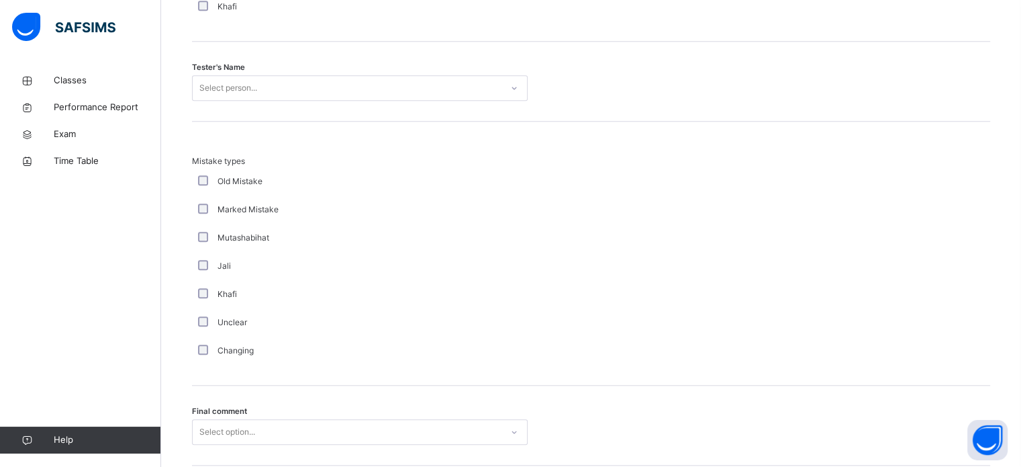
scroll to position [1374, 0]
type input "*****"
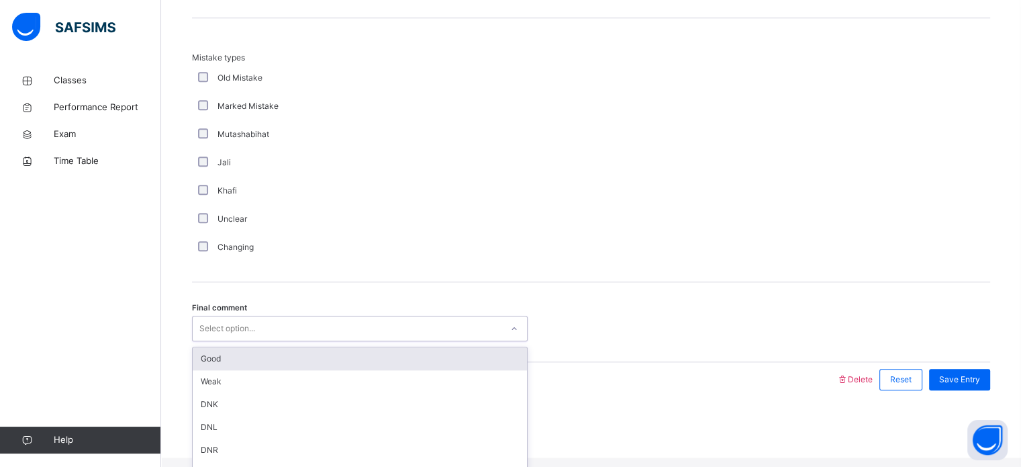
click at [201, 369] on div "Good" at bounding box center [360, 358] width 334 height 23
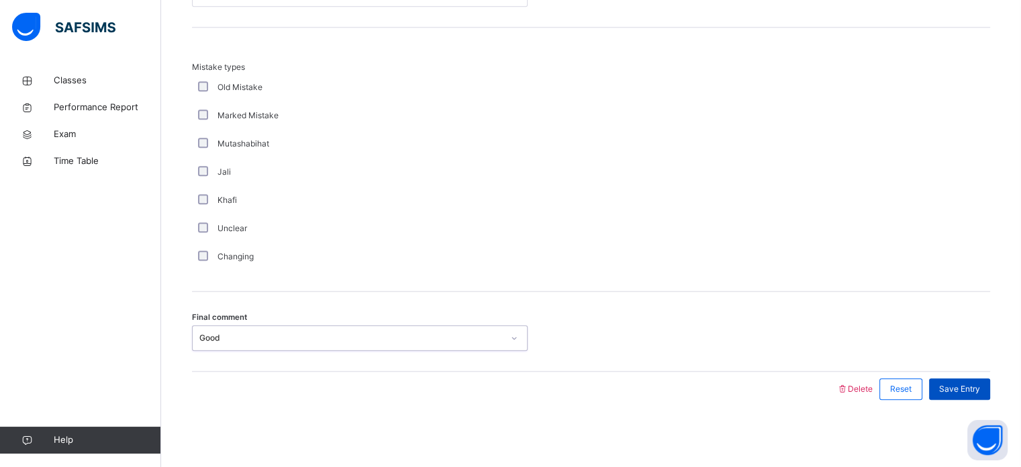
click at [983, 399] on div "Save Entry" at bounding box center [959, 388] width 61 height 21
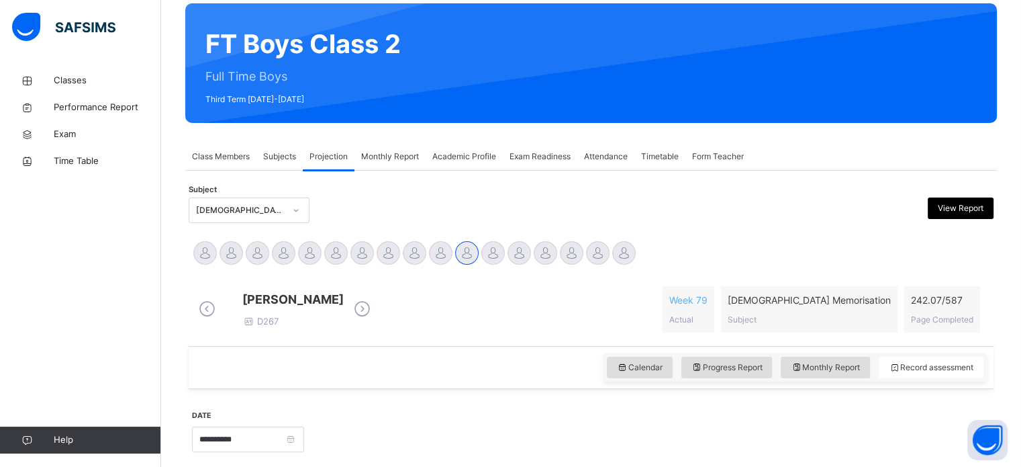
scroll to position [107, 0]
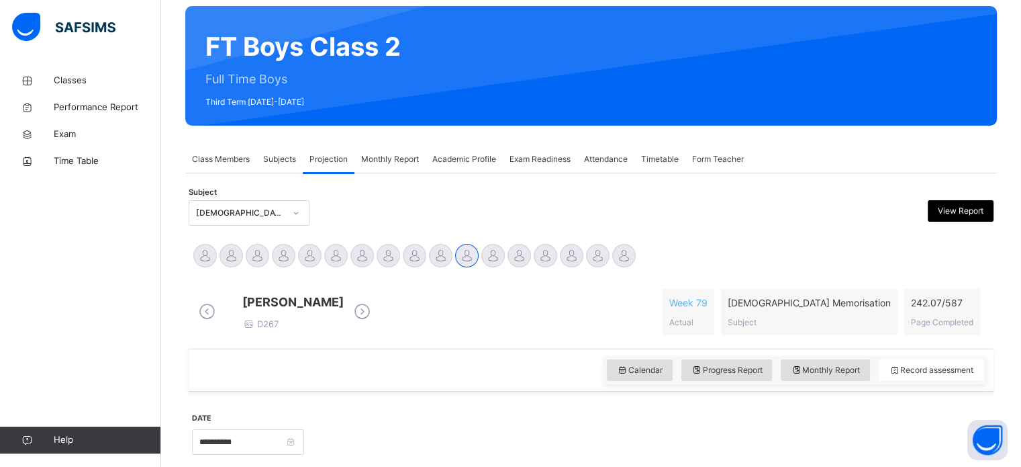
click at [740, 11] on div "FT Boys Class 2 Full Time Boys Third Term [DATE]-[DATE]" at bounding box center [591, 65] width 812 height 119
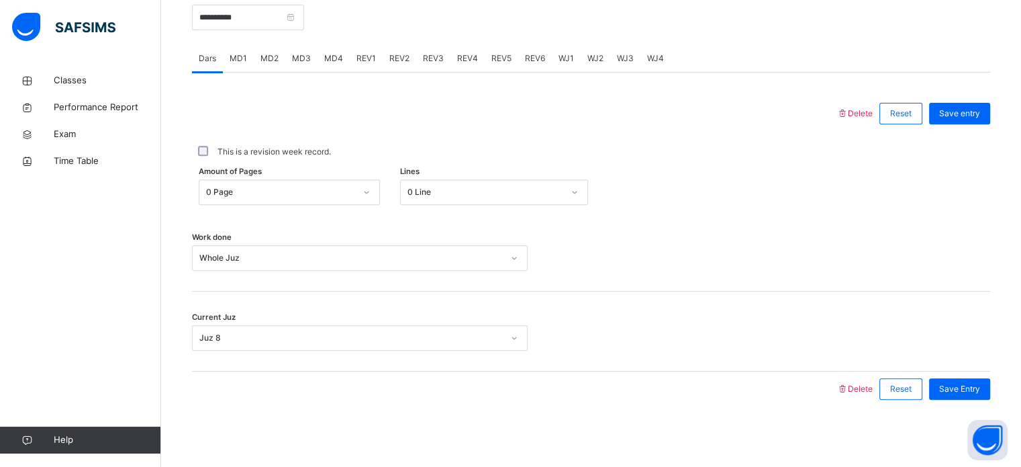
scroll to position [535, 0]
click at [209, 29] on input "**********" at bounding box center [248, 18] width 112 height 26
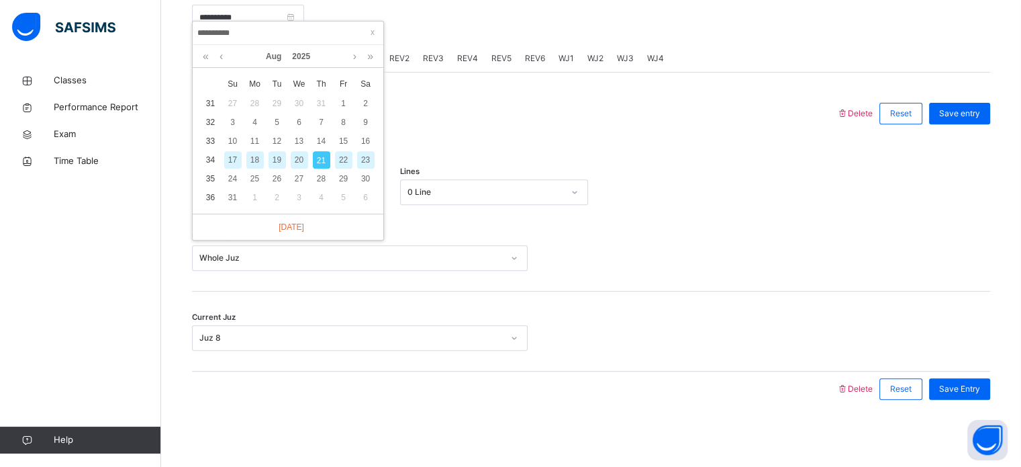
click at [300, 158] on div "20" at bounding box center [299, 159] width 17 height 17
type input "**********"
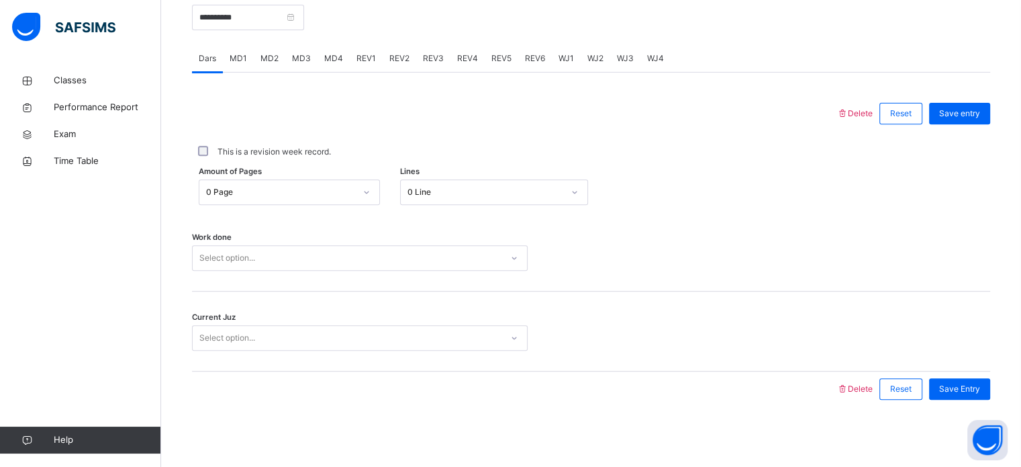
scroll to position [541, 0]
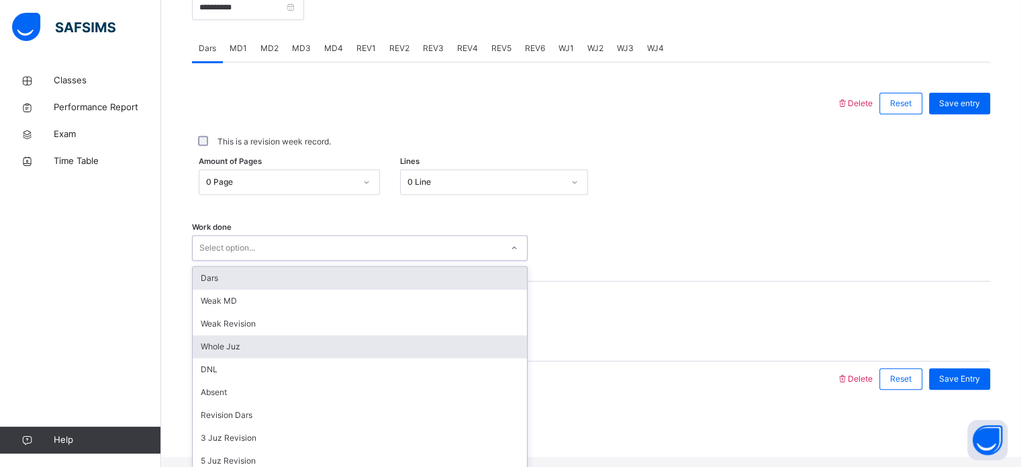
click at [204, 358] on div "Whole Juz" at bounding box center [360, 346] width 334 height 23
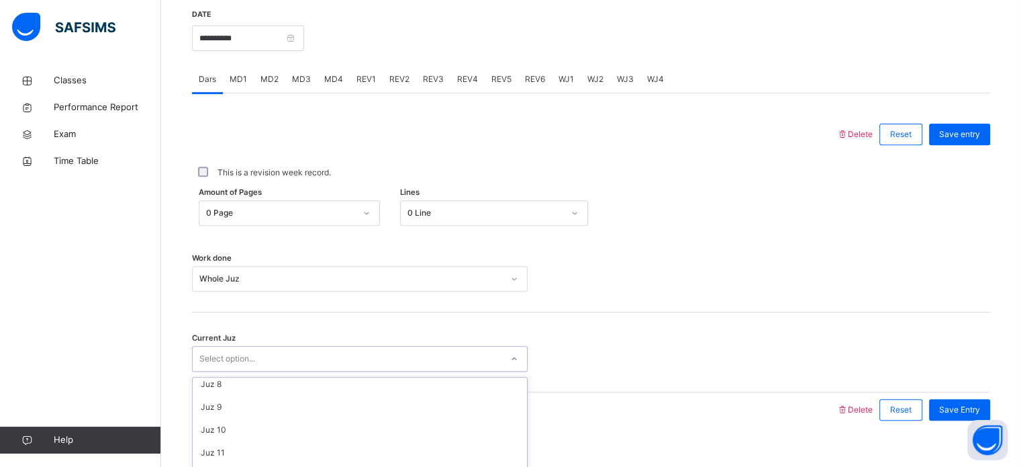
scroll to position [164, 0]
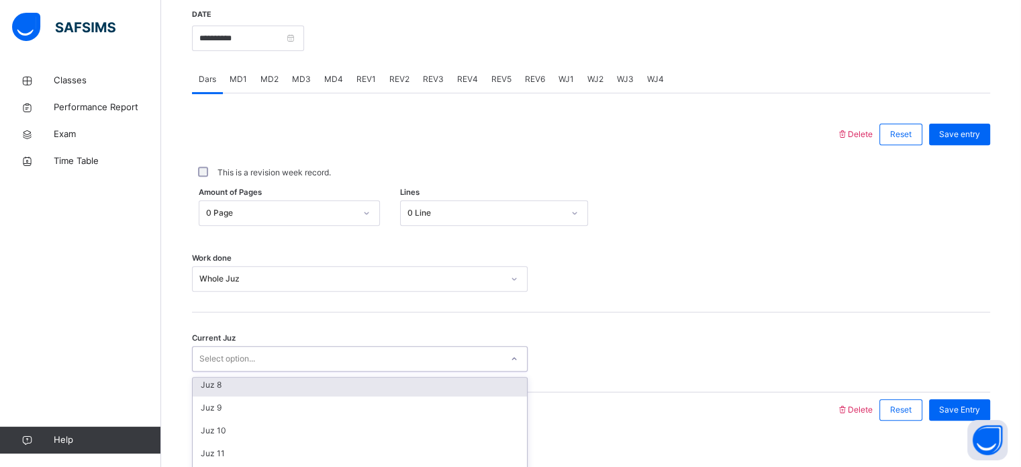
click at [202, 396] on div "Juz 8" at bounding box center [360, 384] width 334 height 23
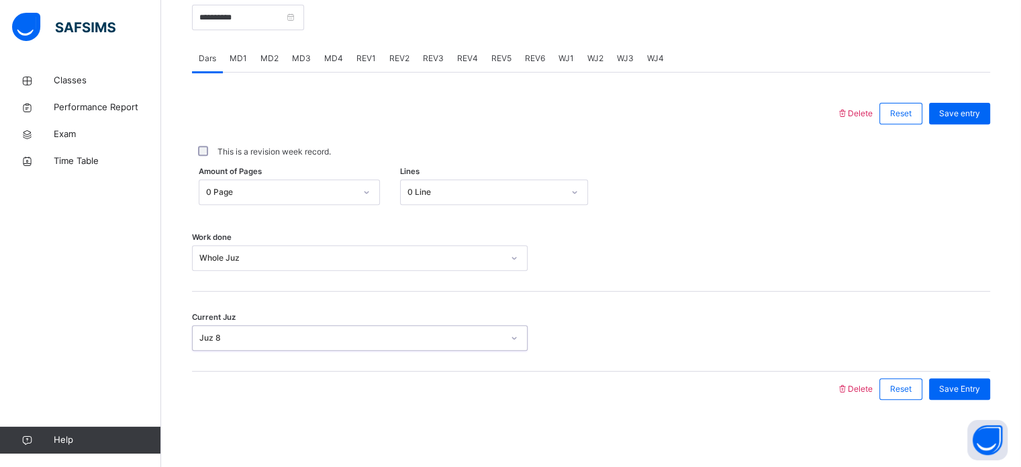
scroll to position [541, 0]
click at [980, 109] on span "Save entry" at bounding box center [959, 113] width 41 height 12
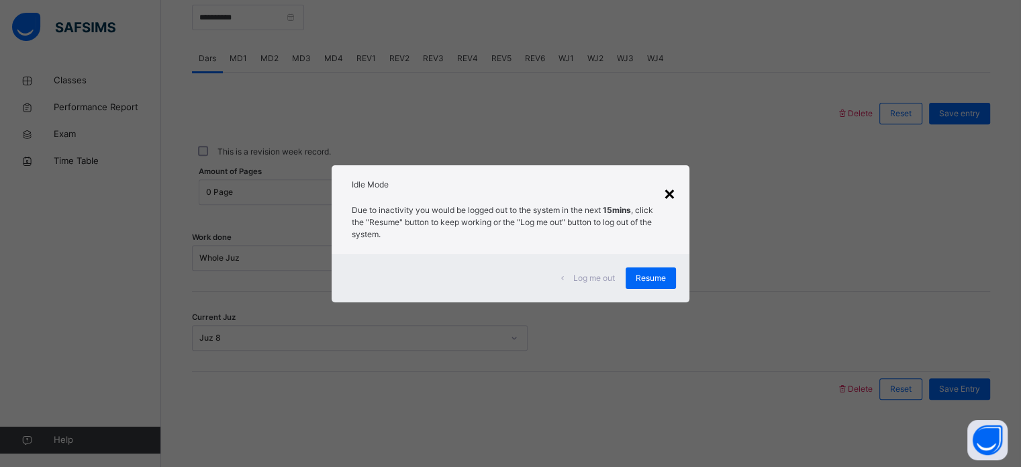
click at [667, 190] on div "×" at bounding box center [669, 193] width 13 height 28
click at [667, 190] on div "Amount of Pages 0 Page Lines 0 Line" at bounding box center [591, 192] width 798 height 26
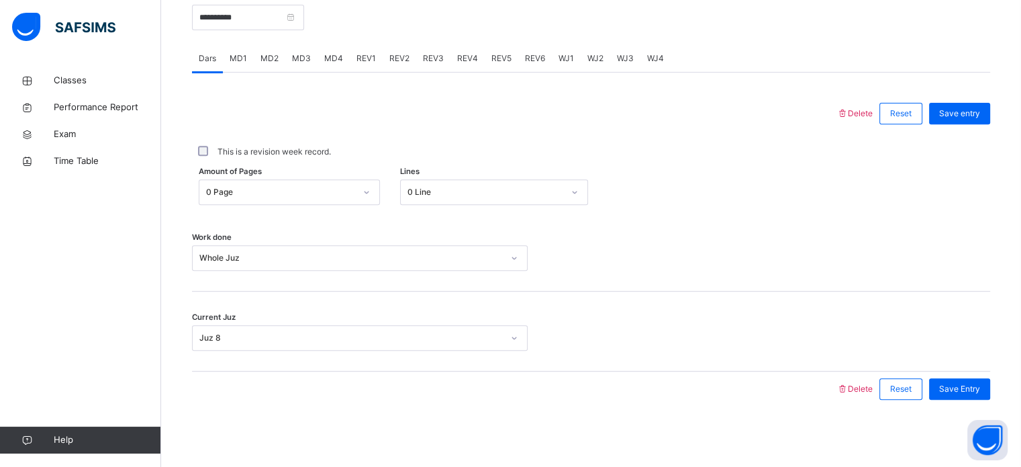
click at [651, 161] on div "This is a revision week record." at bounding box center [591, 152] width 798 height 28
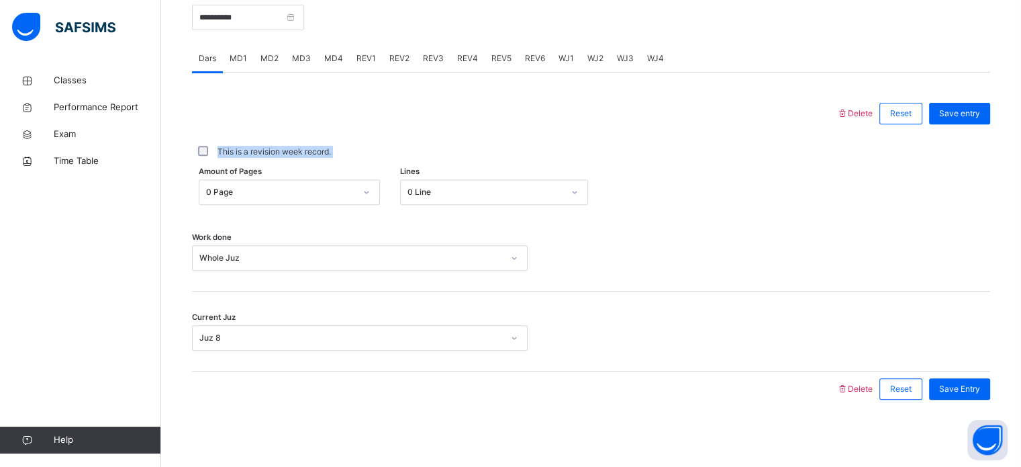
click at [651, 161] on div "This is a revision week record." at bounding box center [591, 152] width 798 height 28
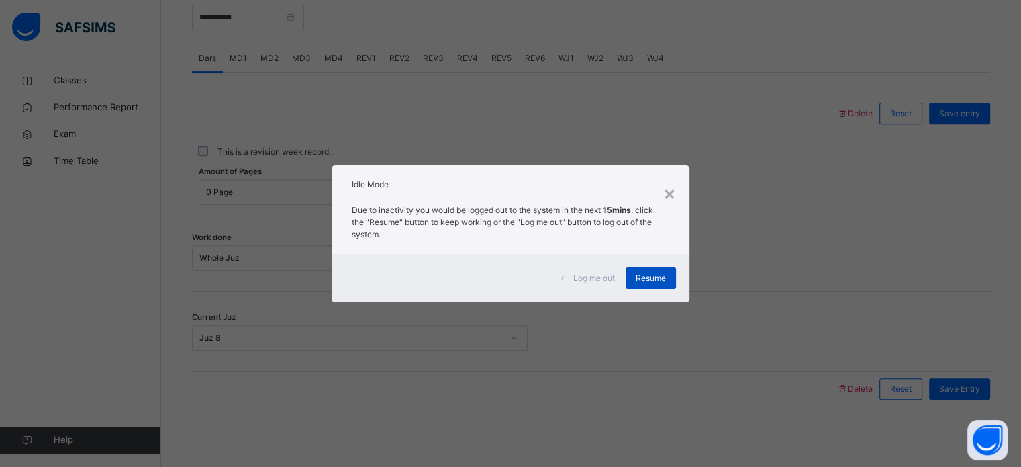
click at [661, 277] on span "Resume" at bounding box center [651, 278] width 30 height 12
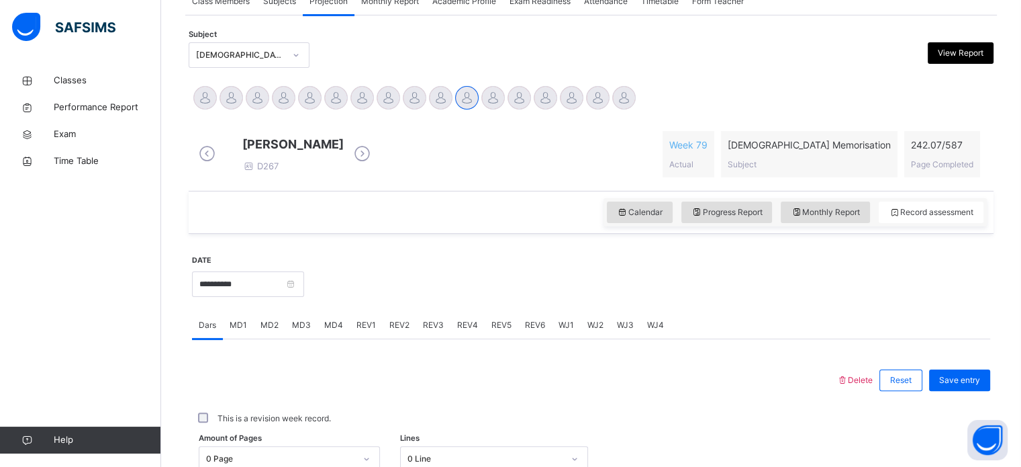
scroll to position [263, 0]
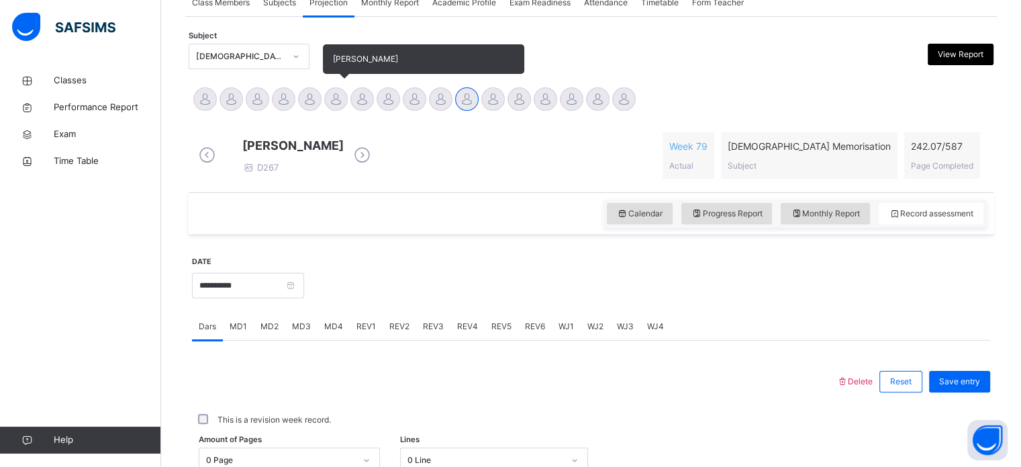
click at [326, 105] on div at bounding box center [335, 98] width 23 height 23
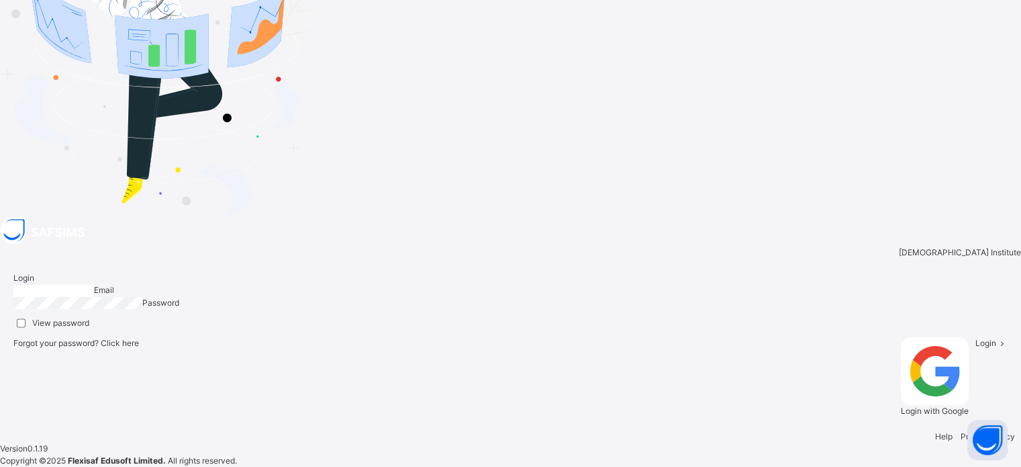
type input "**********"
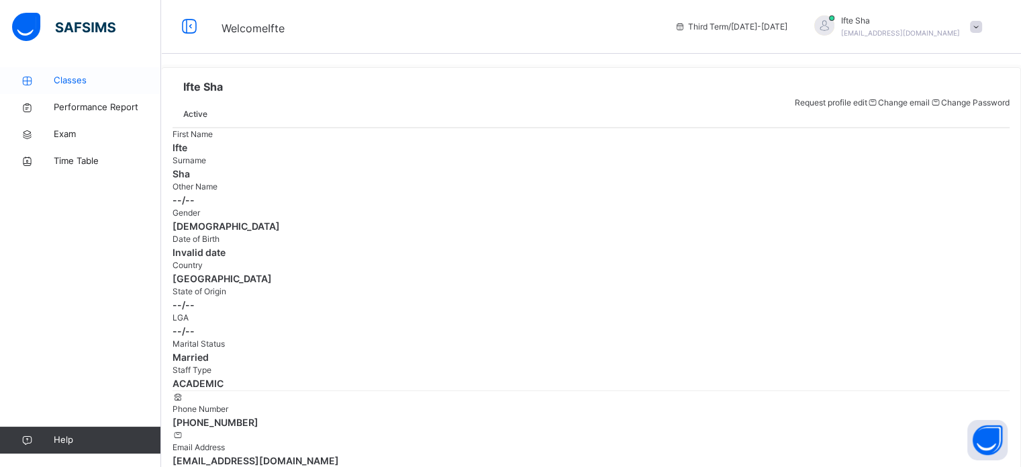
click at [102, 85] on span "Classes" at bounding box center [107, 80] width 107 height 13
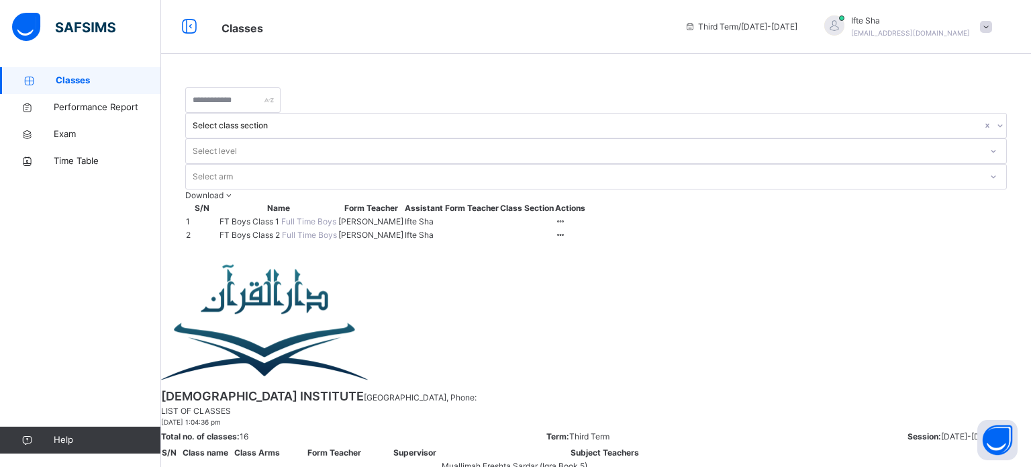
click at [251, 230] on span "FT Boys Class 2" at bounding box center [251, 235] width 62 height 10
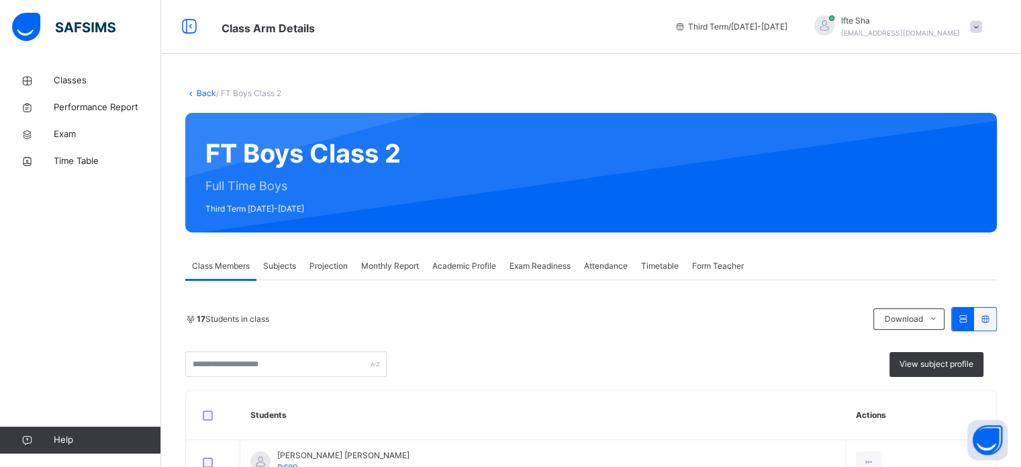
click at [339, 267] on span "Projection" at bounding box center [328, 266] width 38 height 12
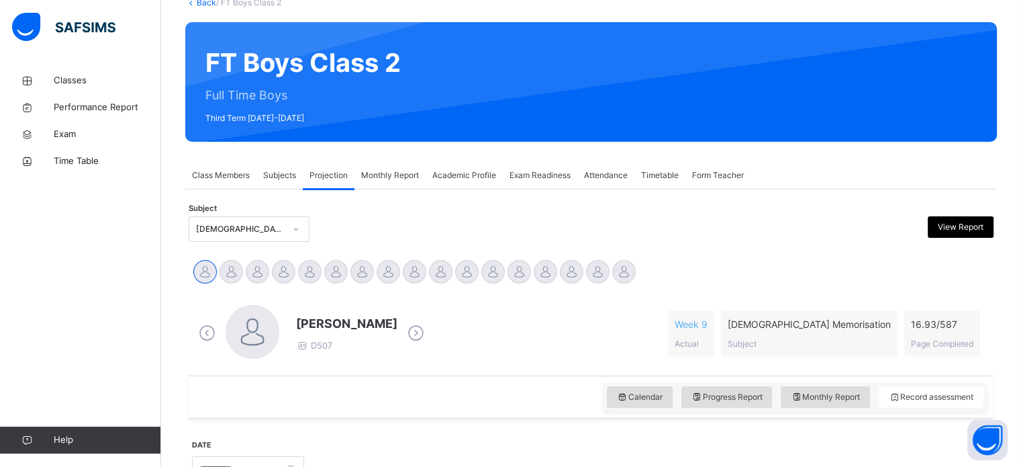
scroll to position [165, 0]
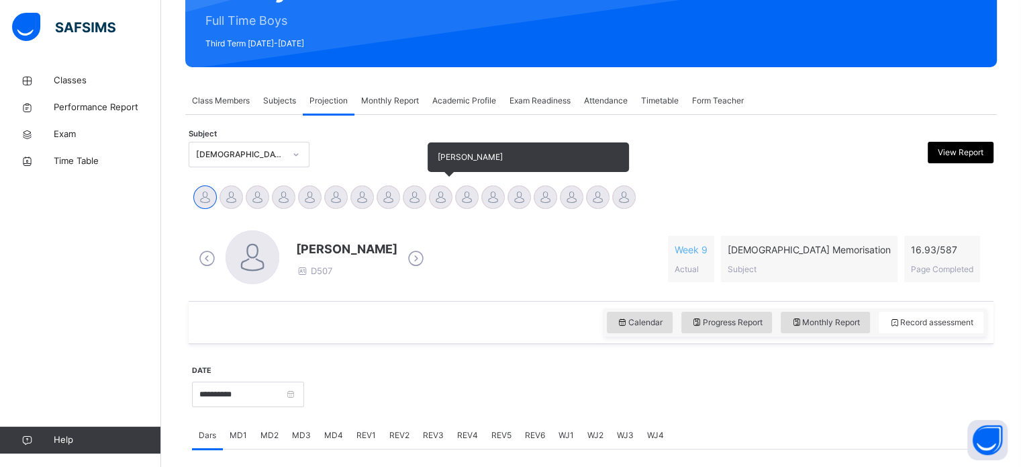
click at [443, 205] on div at bounding box center [440, 196] width 23 height 23
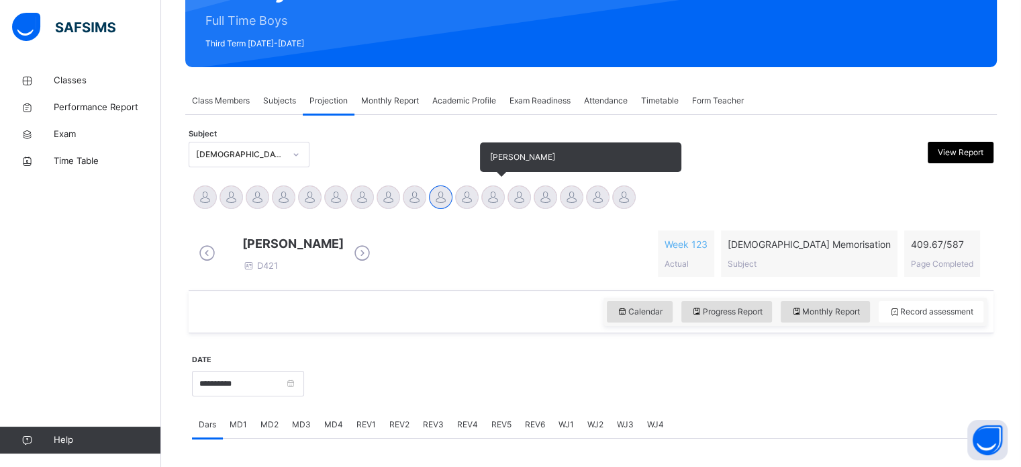
click at [491, 200] on div at bounding box center [492, 196] width 23 height 23
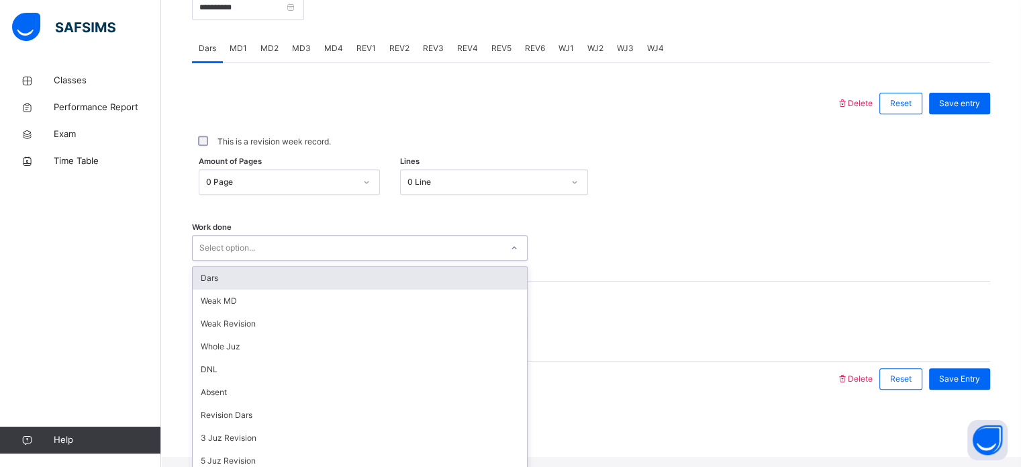
scroll to position [57, 0]
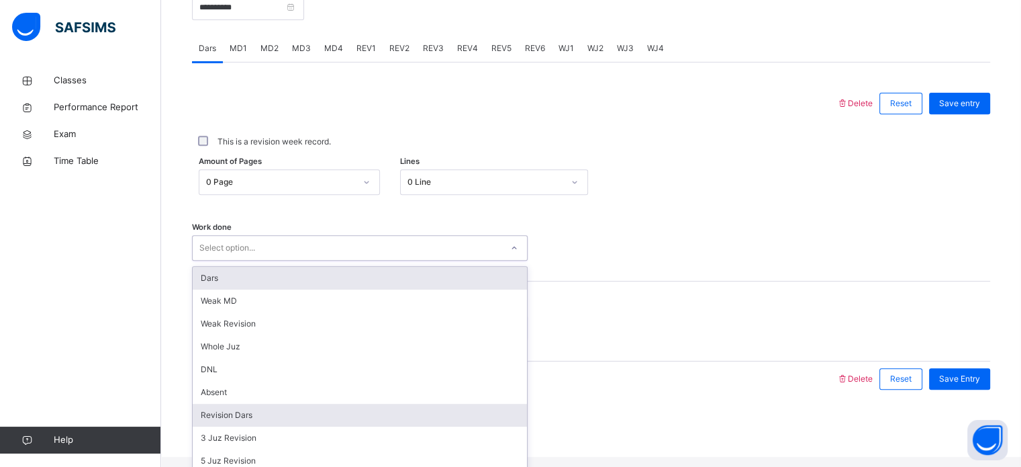
click at [290, 403] on div "Revision Dars" at bounding box center [360, 414] width 334 height 23
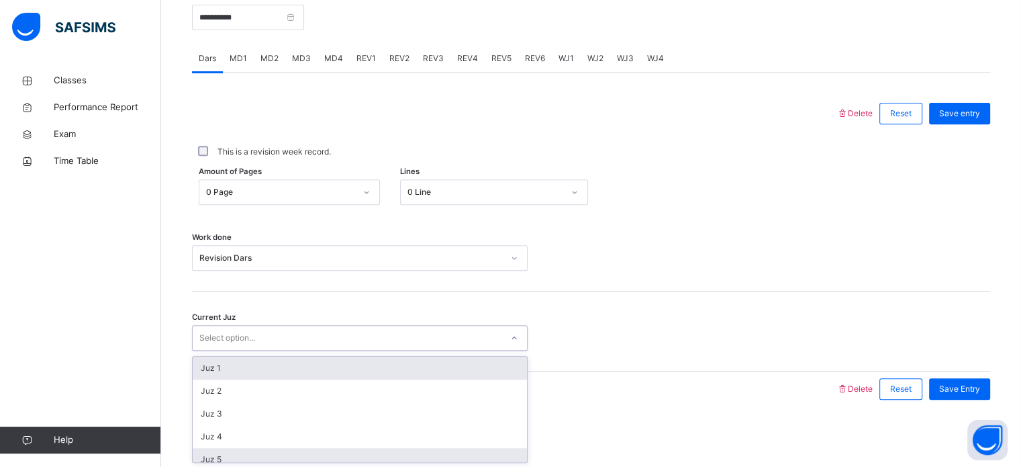
click at [268, 460] on div "Juz 5" at bounding box center [360, 459] width 334 height 23
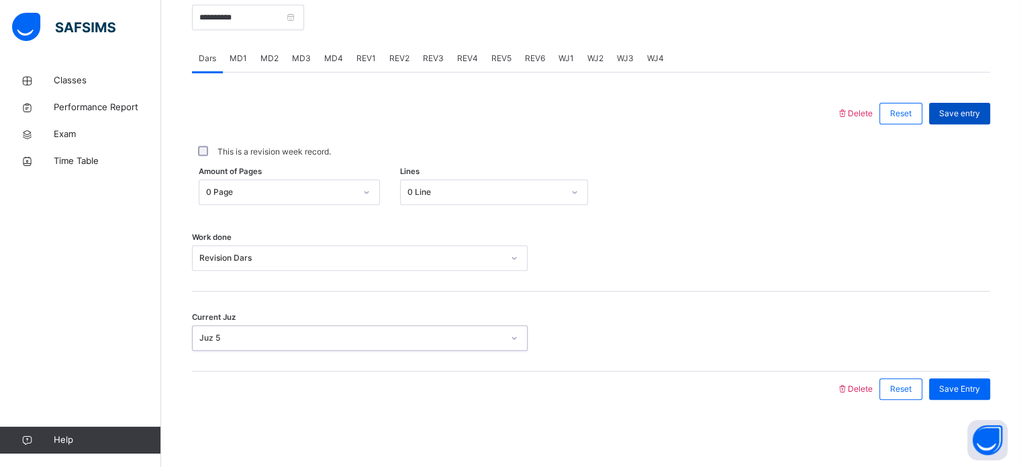
click at [977, 122] on div "Save entry" at bounding box center [959, 113] width 61 height 21
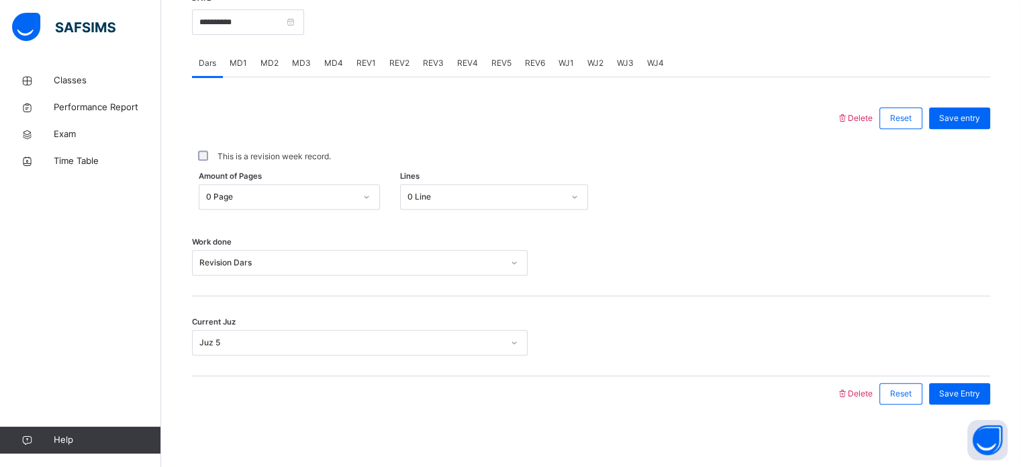
scroll to position [532, 0]
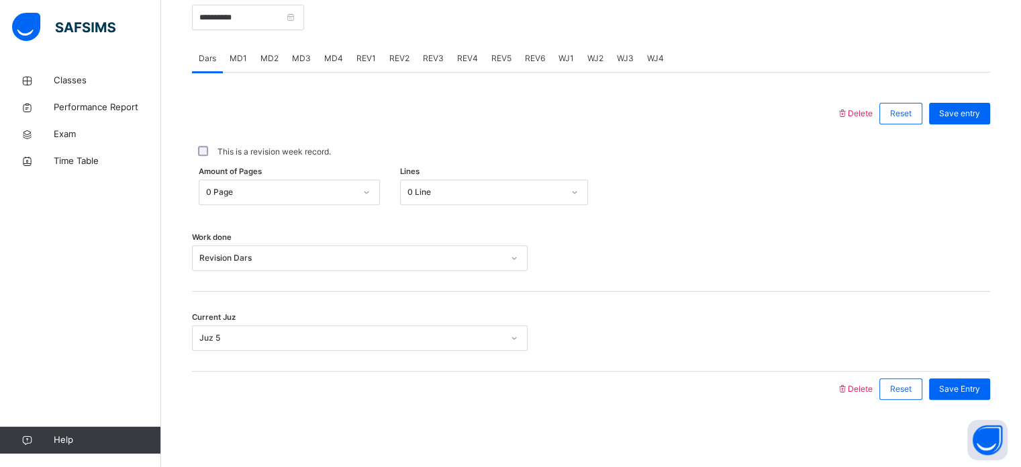
click at [363, 64] on span "REV1" at bounding box center [365, 58] width 19 height 12
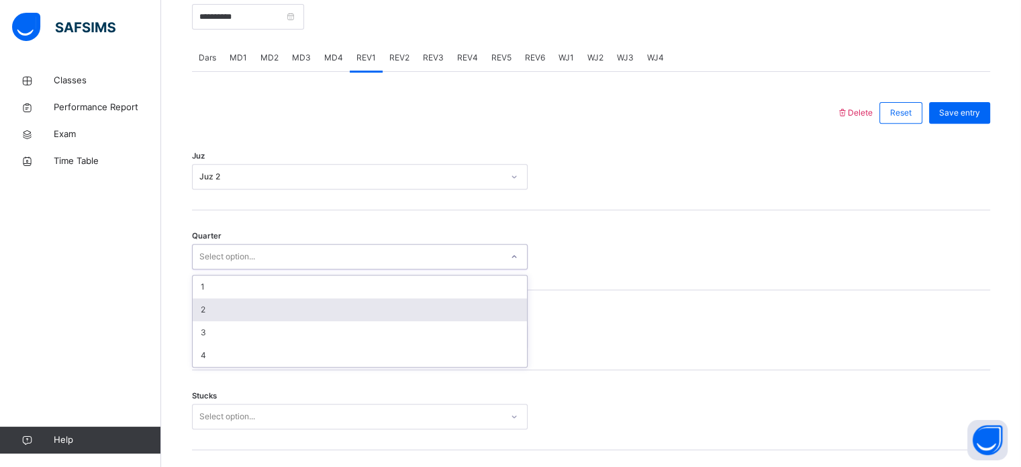
type input "*"
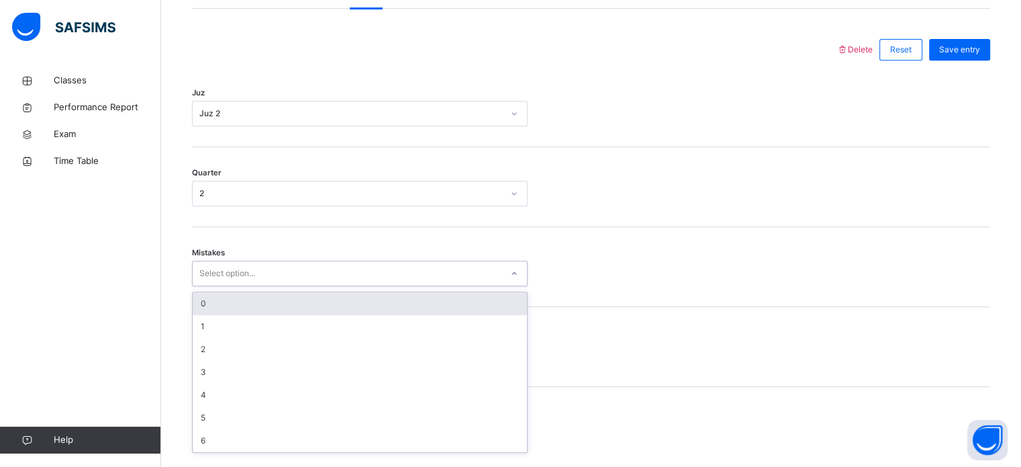
scroll to position [596, 0]
click at [384, 311] on div "0" at bounding box center [360, 302] width 334 height 23
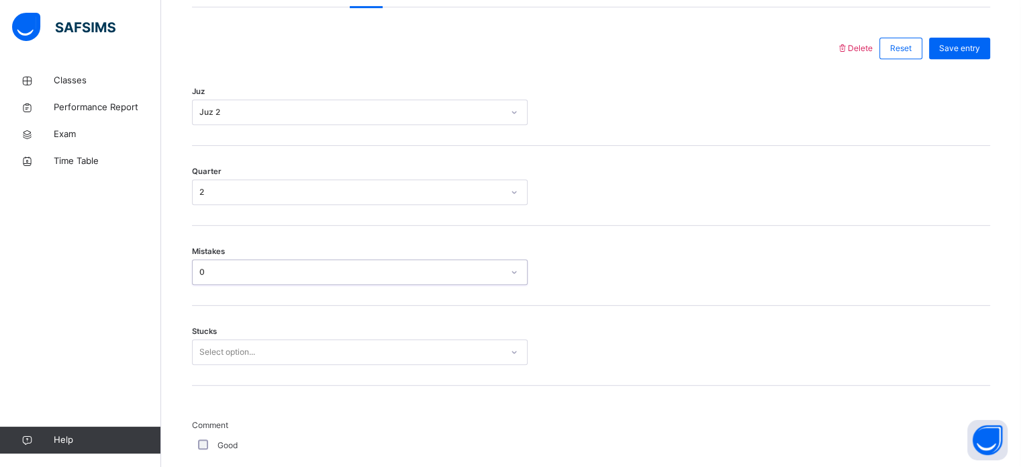
click at [371, 334] on div "Stucks Select option..." at bounding box center [591, 345] width 798 height 80
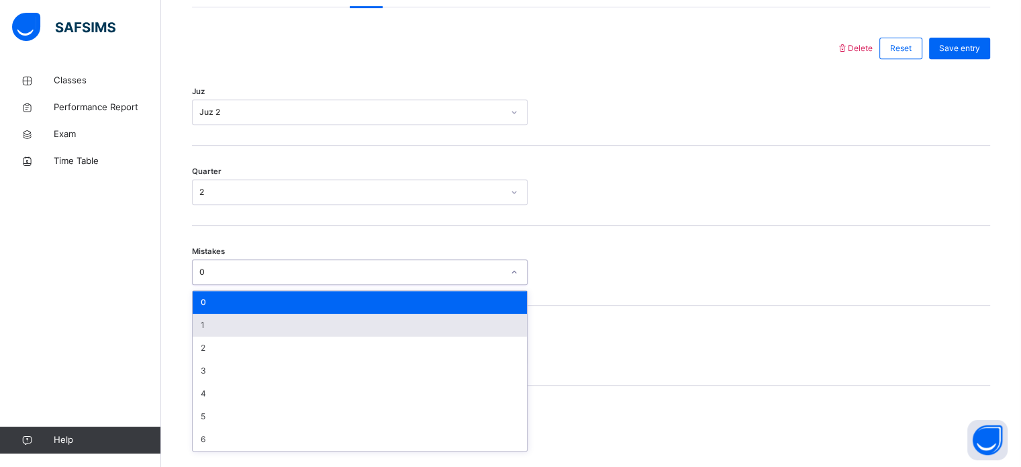
click at [371, 328] on div "1" at bounding box center [360, 325] width 334 height 23
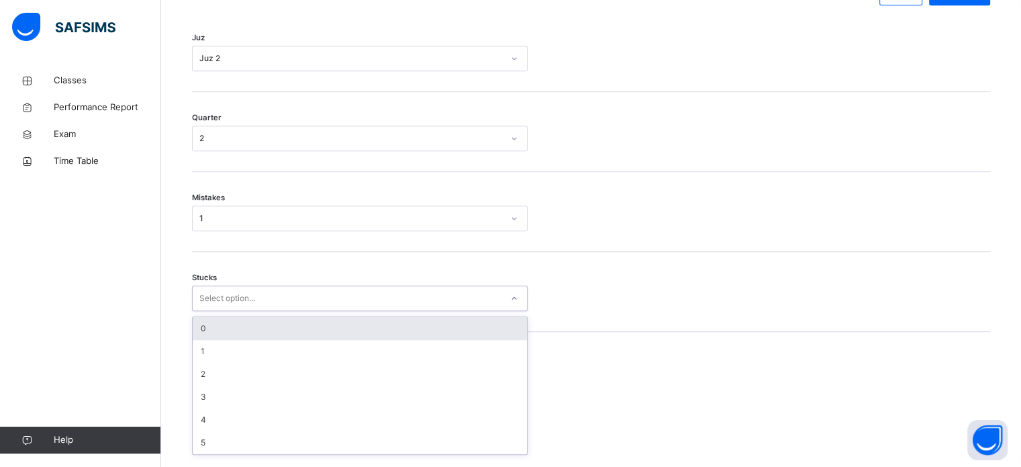
scroll to position [653, 0]
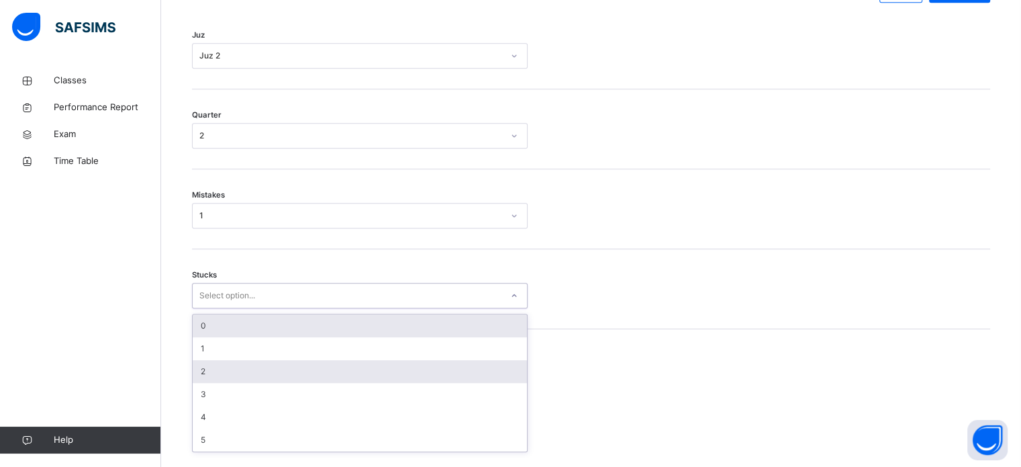
click at [343, 375] on div "2" at bounding box center [360, 371] width 334 height 23
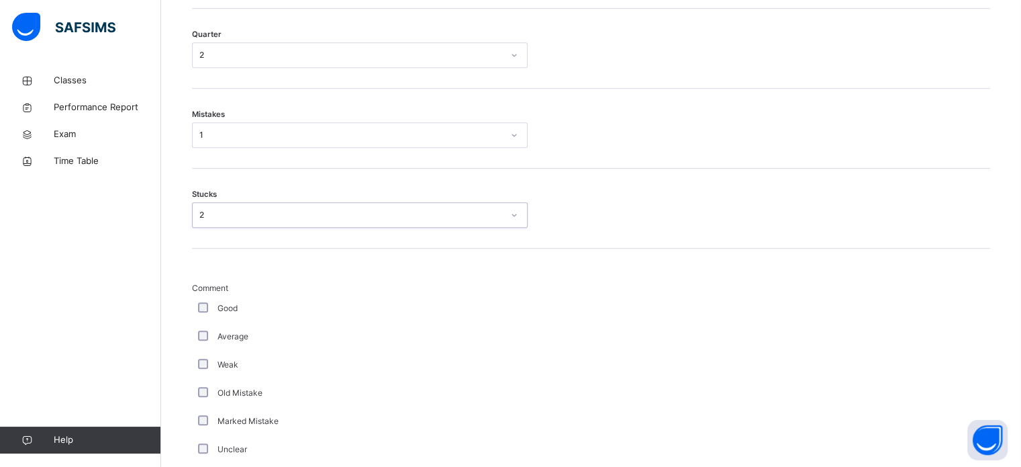
scroll to position [734, 0]
click at [191, 328] on div "**********" at bounding box center [591, 461] width 805 height 1395
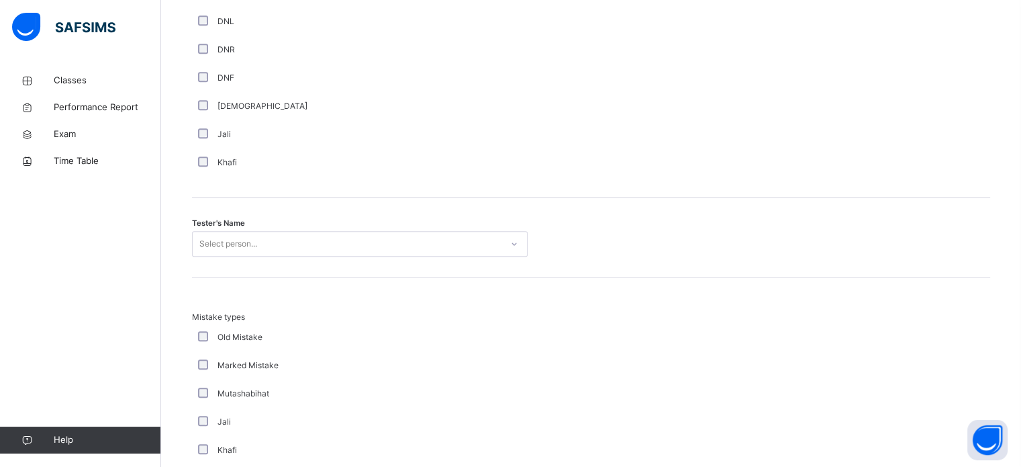
scroll to position [1230, 0]
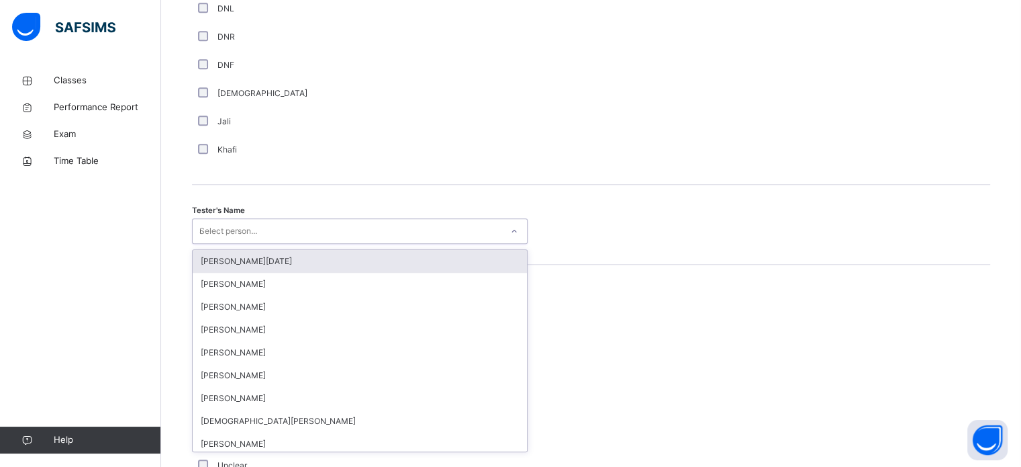
type input "**"
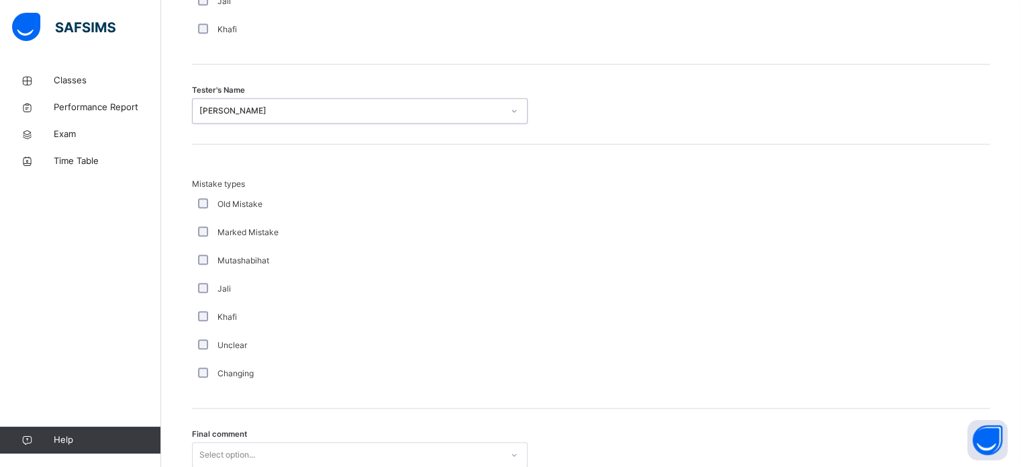
scroll to position [1476, 0]
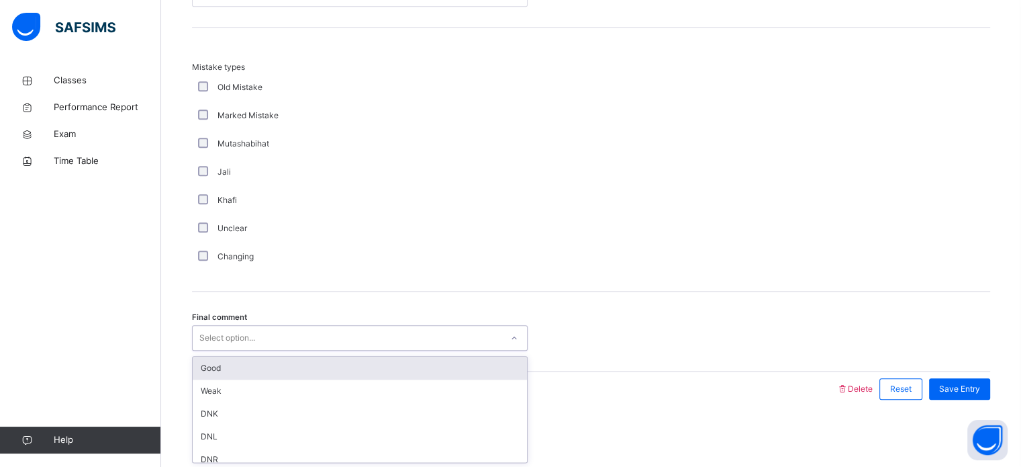
click at [391, 369] on div "Good" at bounding box center [360, 367] width 334 height 23
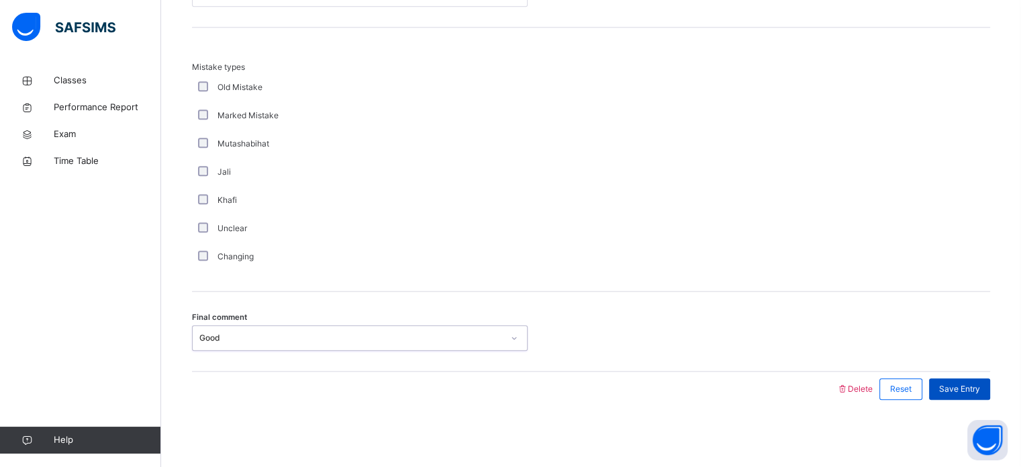
click at [966, 390] on span "Save Entry" at bounding box center [959, 389] width 41 height 12
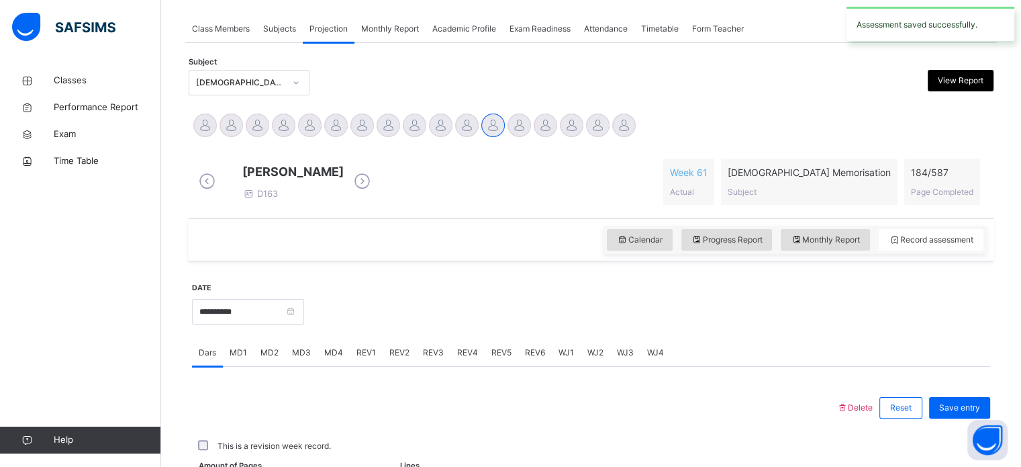
scroll to position [541, 0]
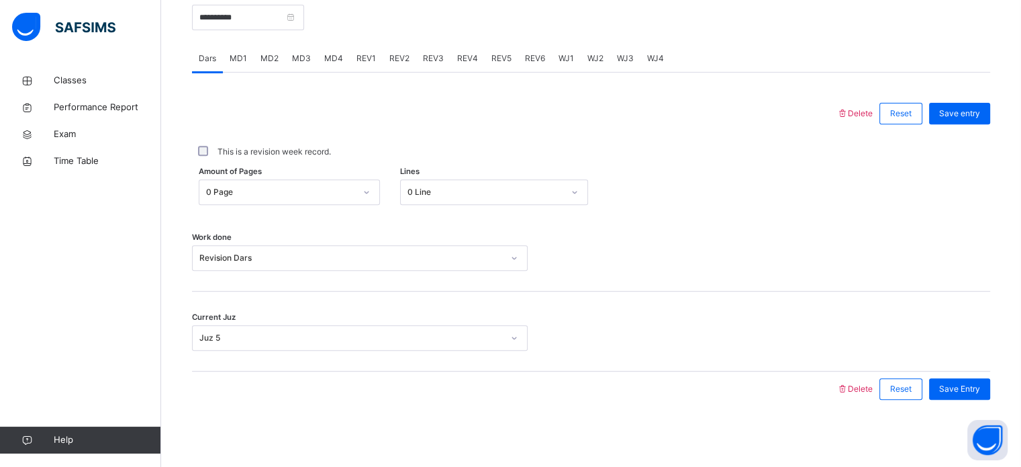
click at [395, 62] on span "REV2" at bounding box center [399, 58] width 20 height 12
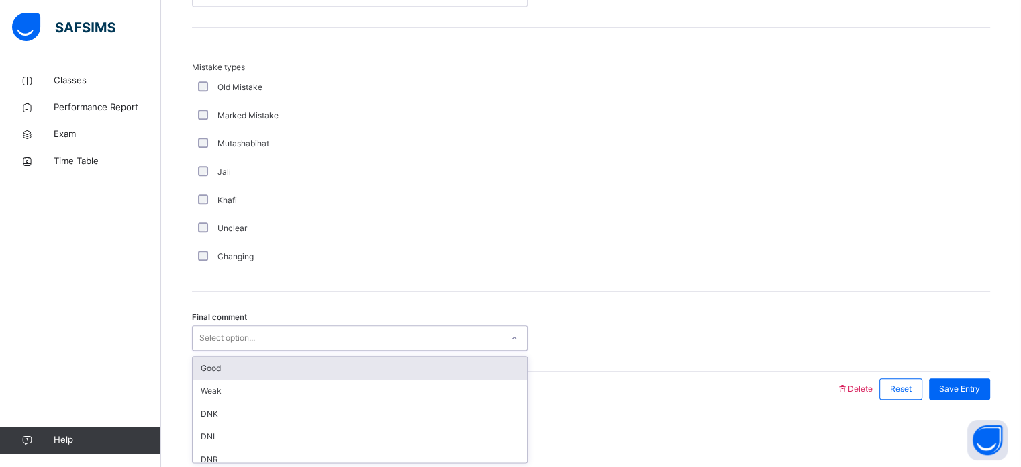
click at [206, 365] on div "Good" at bounding box center [360, 367] width 334 height 23
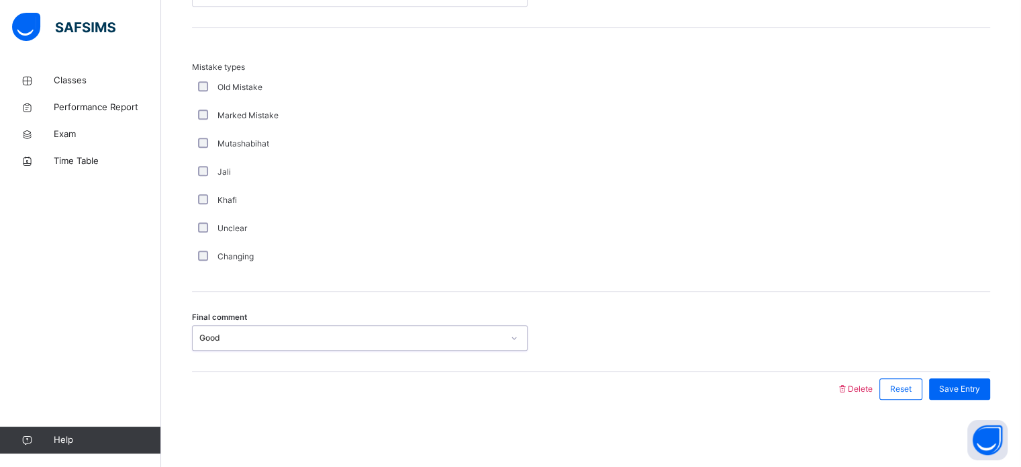
scroll to position [1341, 0]
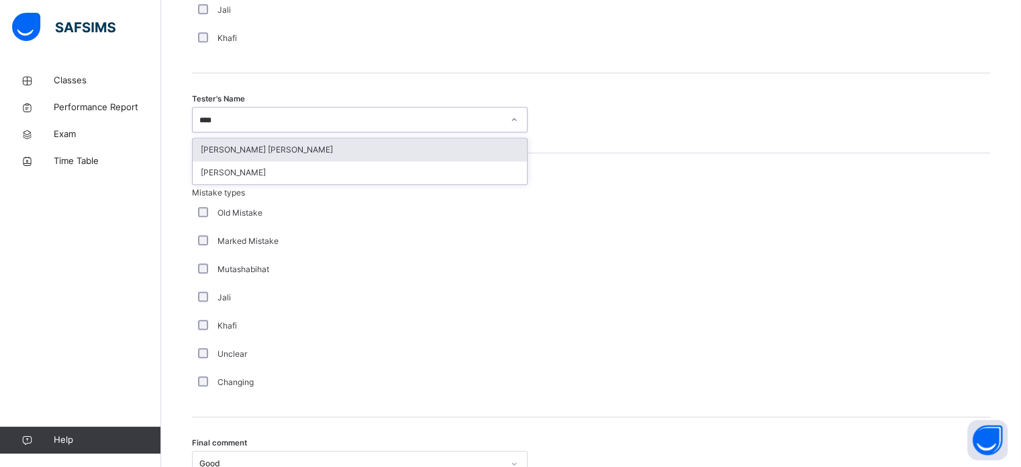
type input "*****"
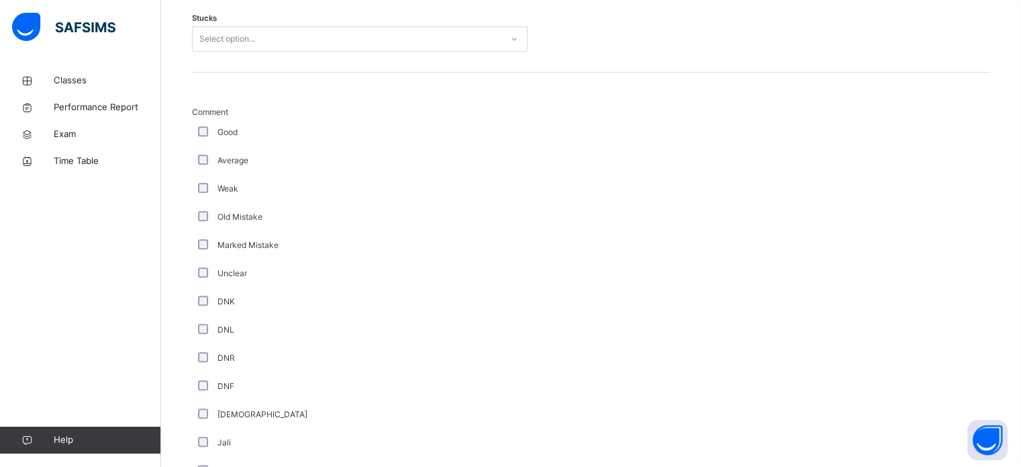
scroll to position [900, 0]
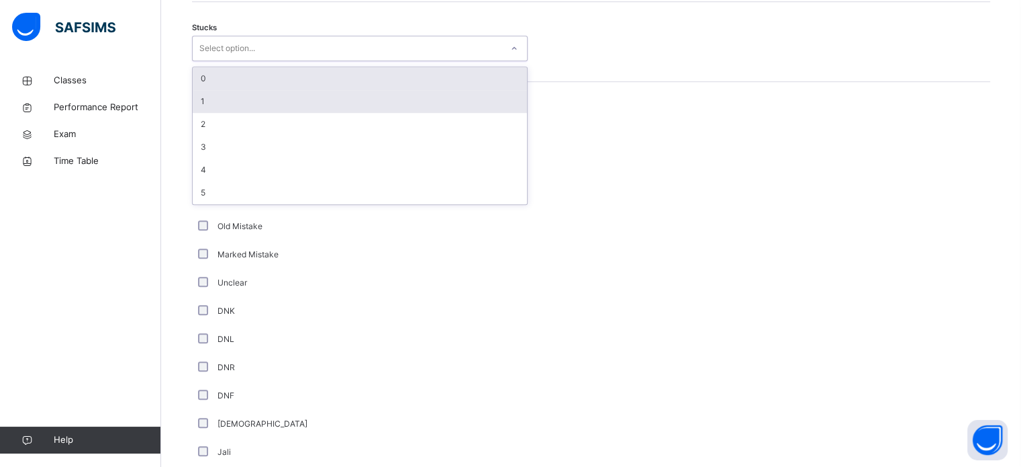
click at [199, 109] on div "1" at bounding box center [360, 101] width 334 height 23
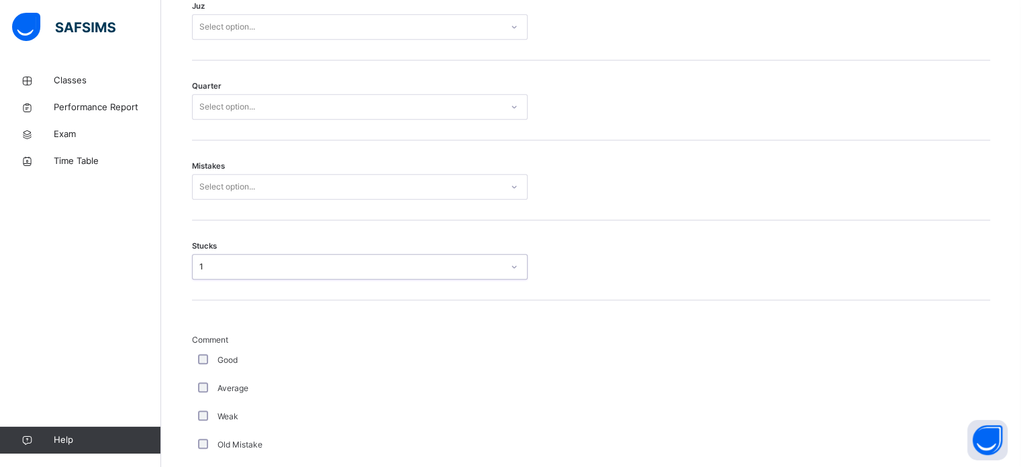
scroll to position [676, 0]
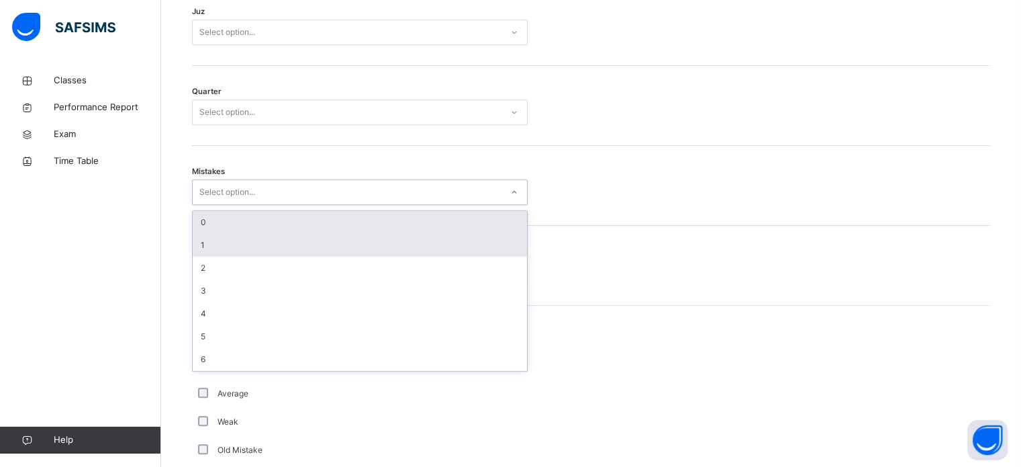
click at [199, 256] on div "1" at bounding box center [360, 245] width 334 height 23
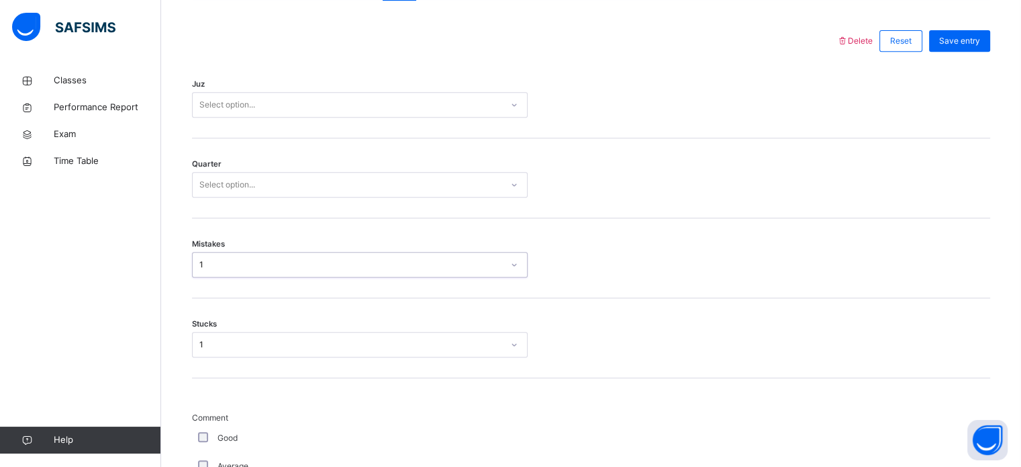
scroll to position [562, 0]
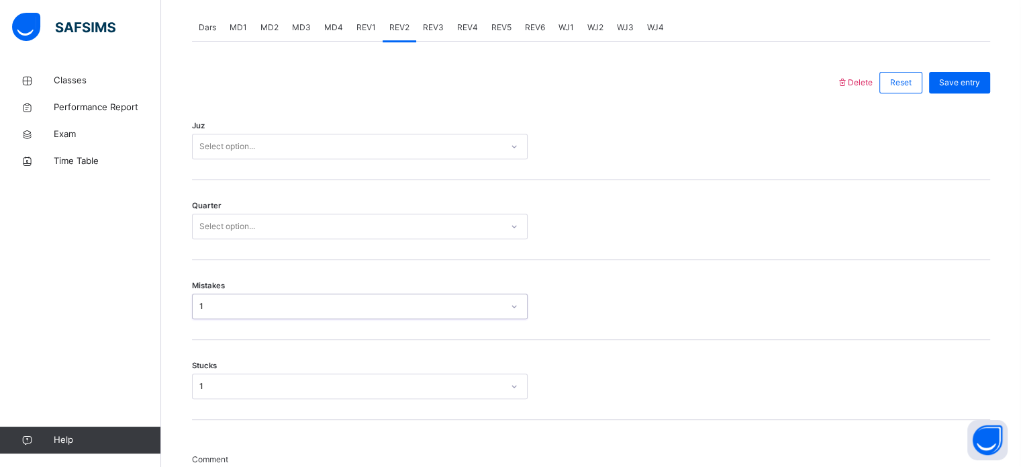
click at [203, 207] on div "Quarter Select option..." at bounding box center [591, 220] width 798 height 80
click at [325, 351] on div "Stucks 1" at bounding box center [591, 380] width 798 height 80
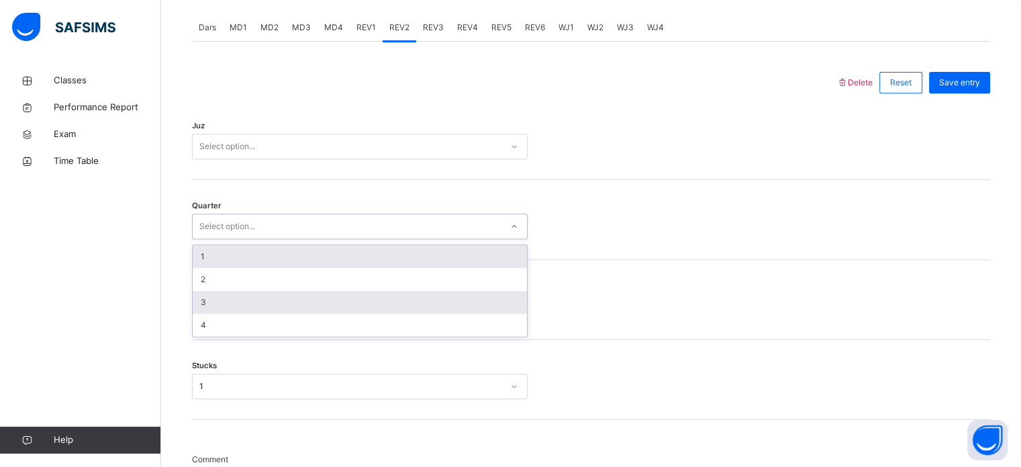
click at [199, 314] on div "3" at bounding box center [360, 302] width 334 height 23
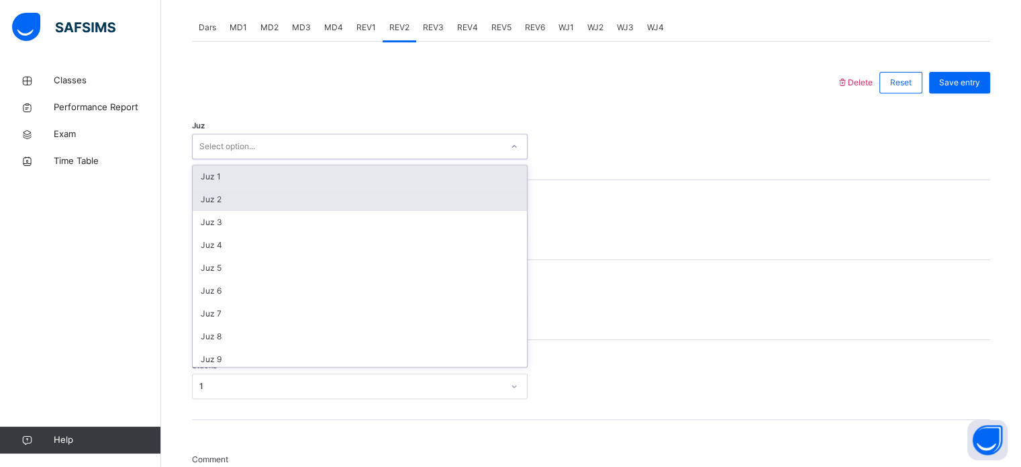
click at [193, 208] on div "Juz 2" at bounding box center [360, 199] width 334 height 23
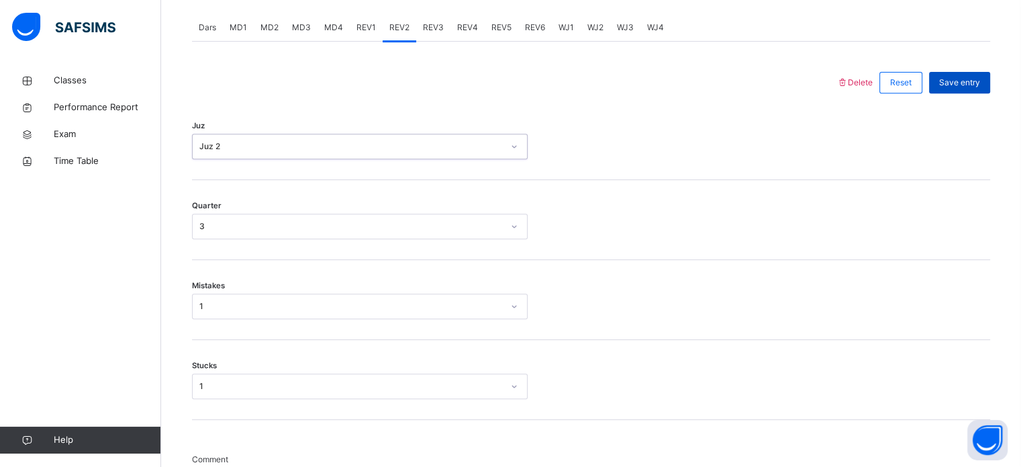
click at [978, 93] on div "Save entry" at bounding box center [959, 82] width 61 height 21
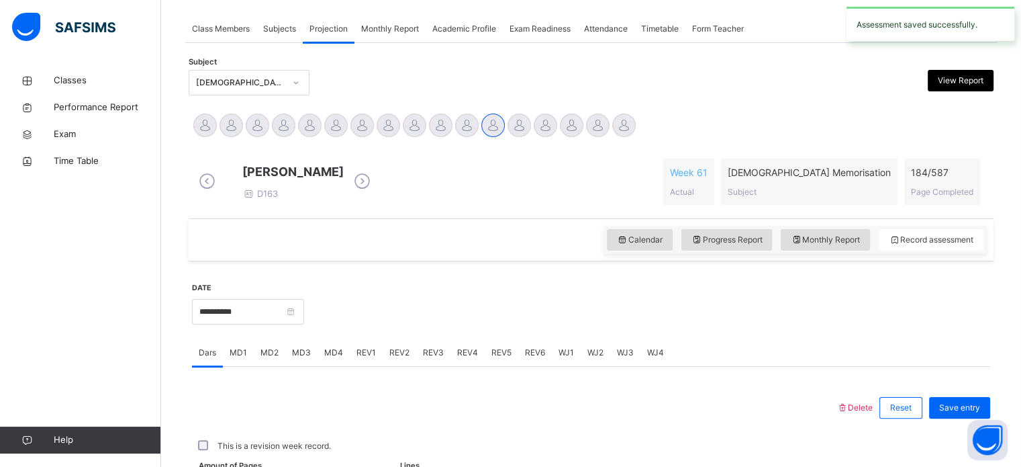
scroll to position [541, 0]
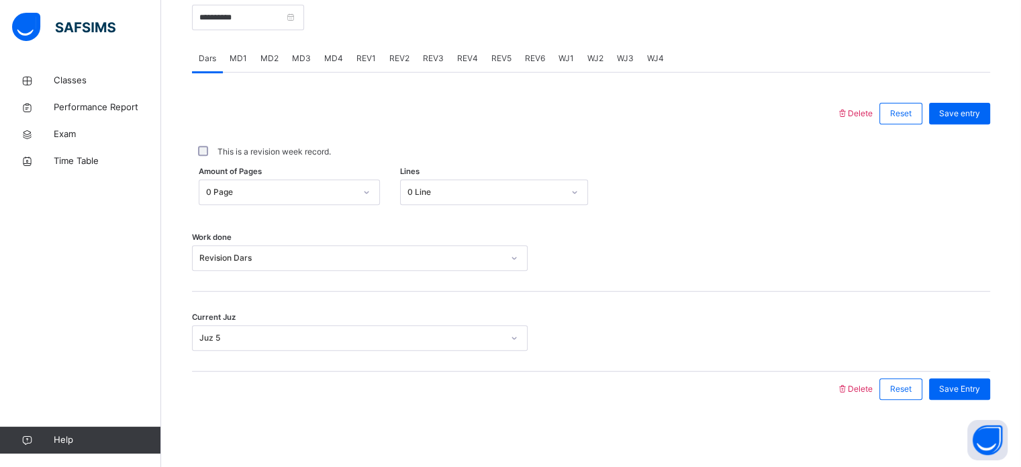
click at [424, 54] on span "REV3" at bounding box center [433, 58] width 21 height 12
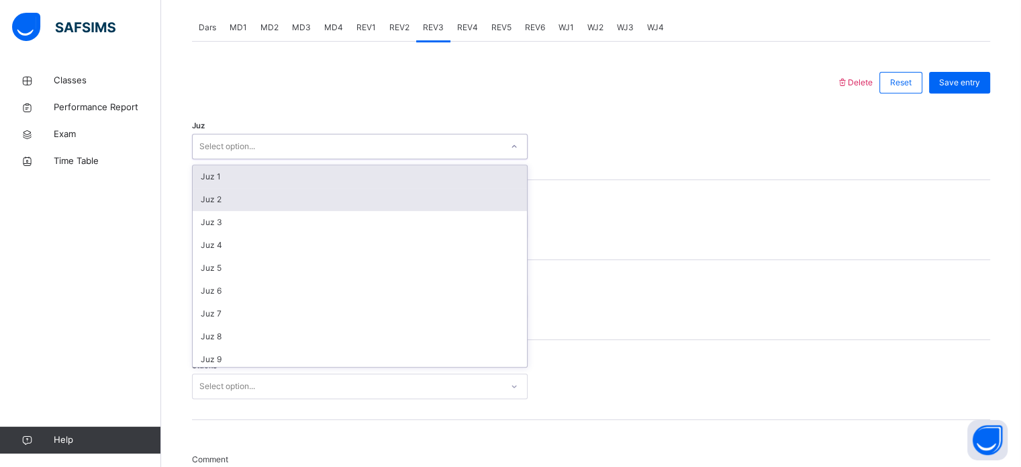
click at [234, 211] on div "Juz 2" at bounding box center [360, 199] width 334 height 23
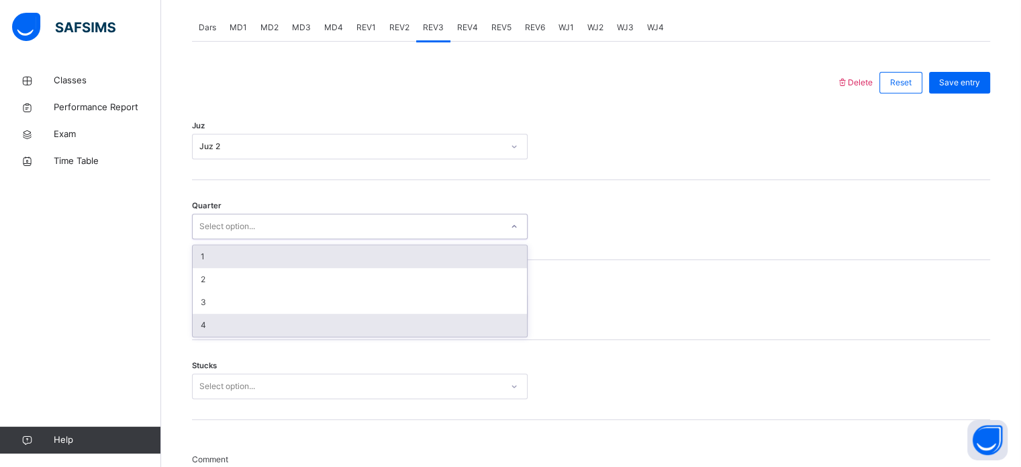
click at [232, 332] on div "4" at bounding box center [360, 325] width 334 height 23
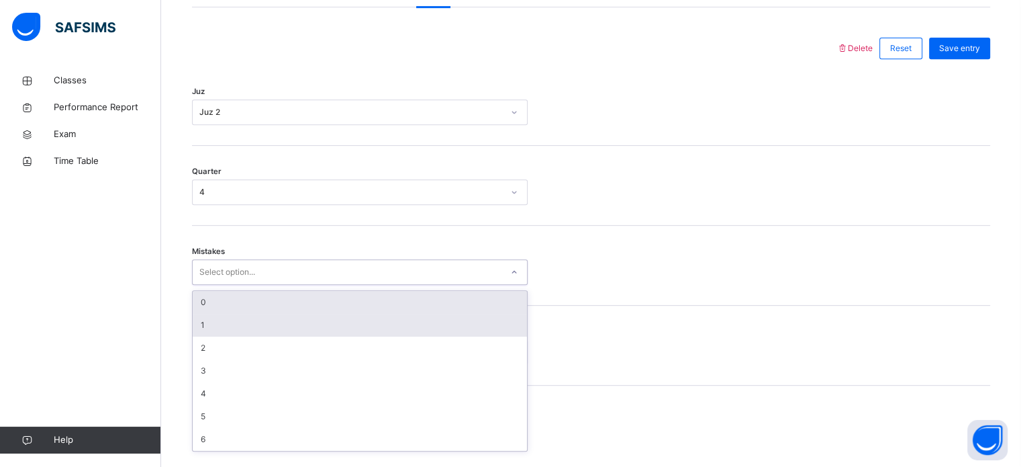
click at [233, 330] on div "1" at bounding box center [360, 325] width 334 height 23
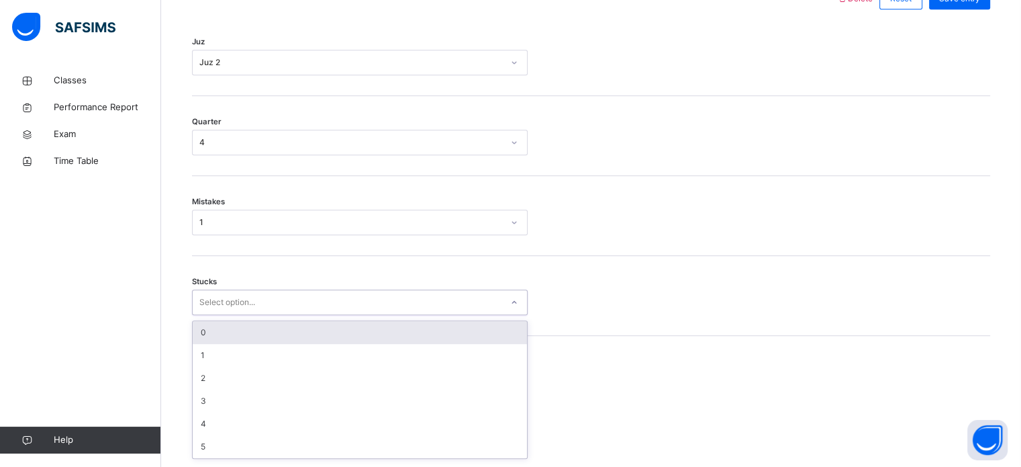
scroll to position [653, 0]
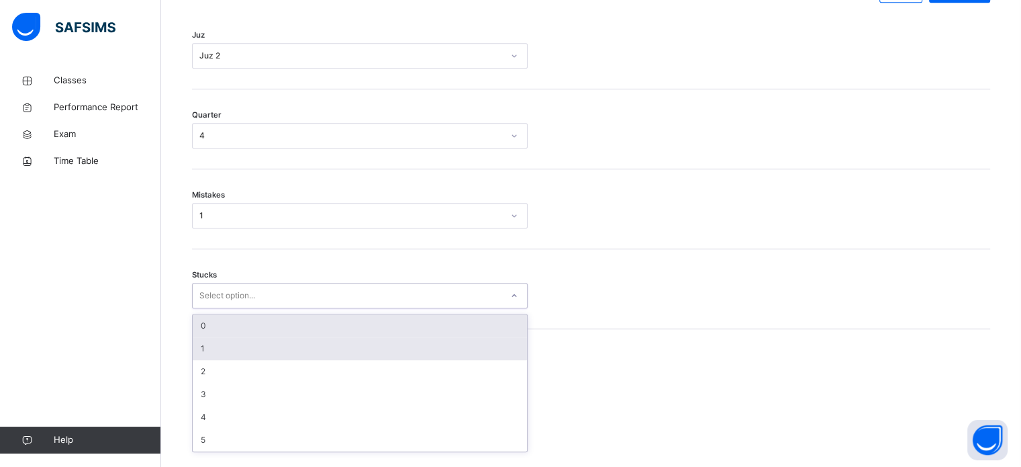
click at [230, 358] on div "1" at bounding box center [360, 348] width 334 height 23
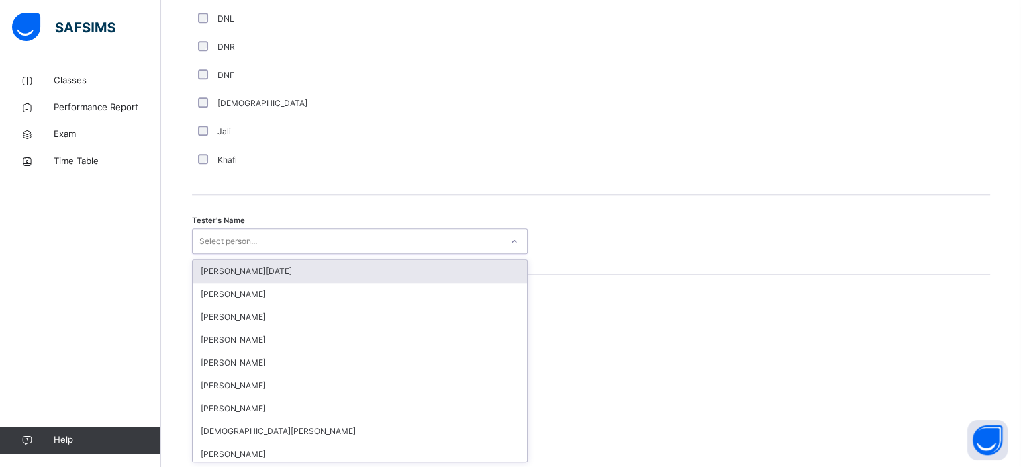
scroll to position [1230, 0]
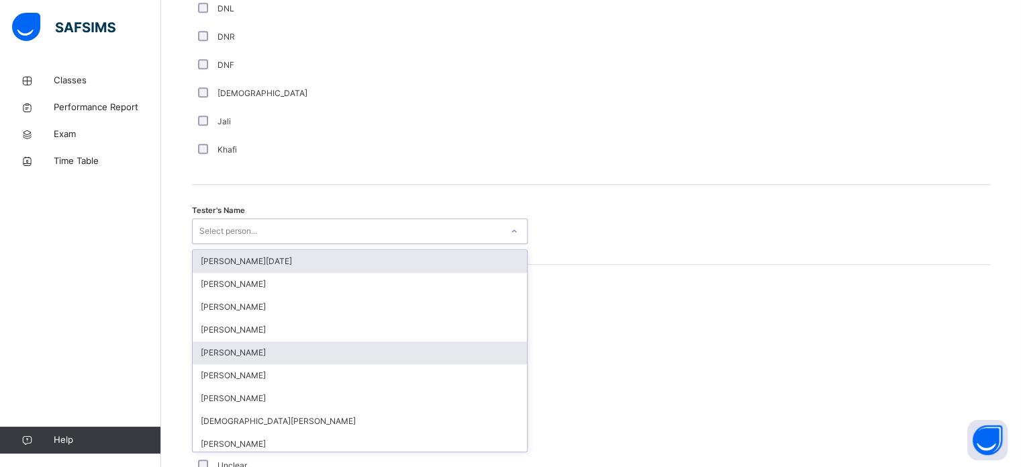
click at [218, 364] on div "[PERSON_NAME]" at bounding box center [360, 352] width 334 height 23
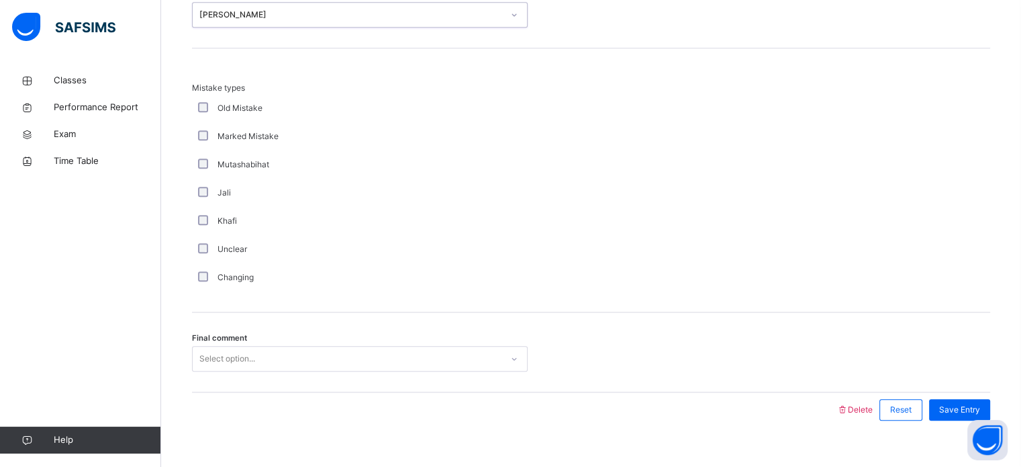
scroll to position [1476, 0]
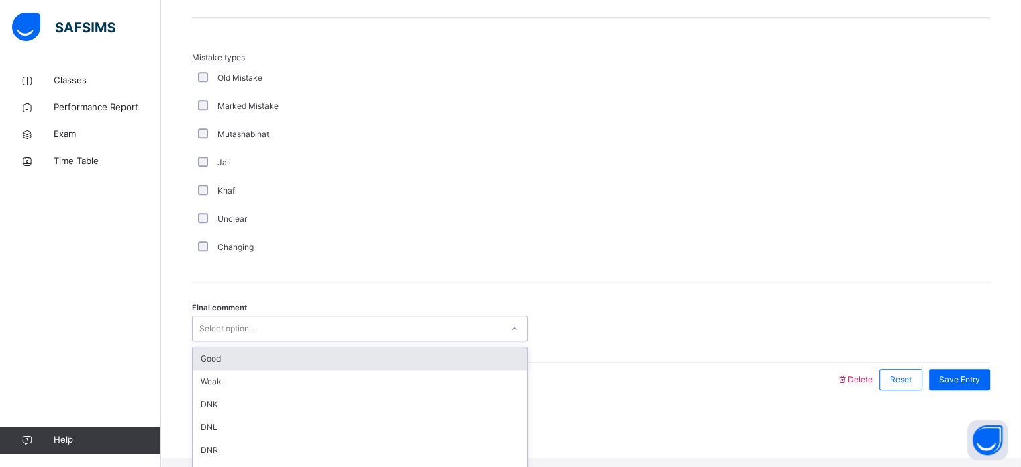
click at [284, 366] on div "Good" at bounding box center [360, 358] width 334 height 23
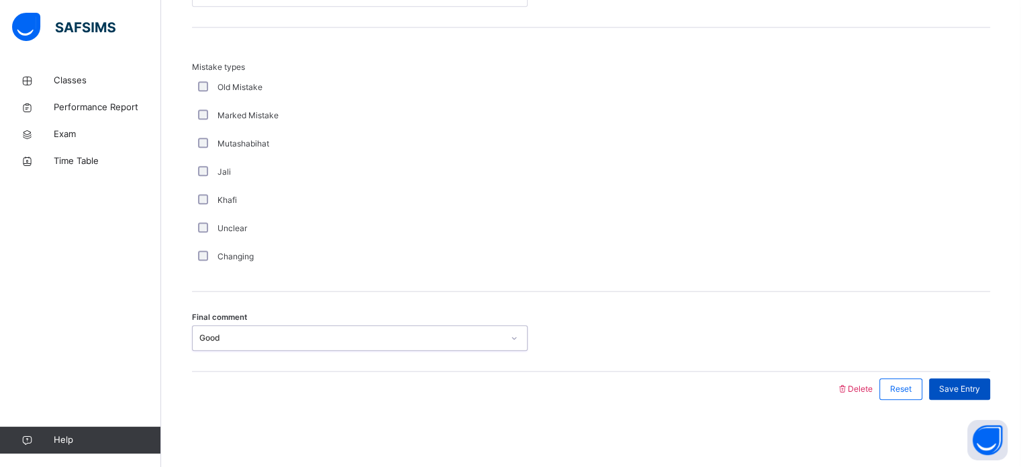
click at [961, 381] on div "Save Entry" at bounding box center [959, 388] width 61 height 21
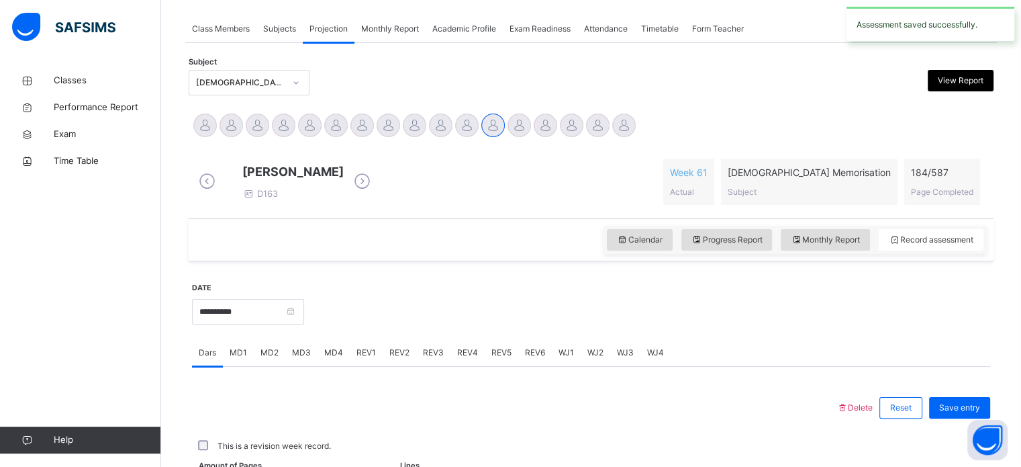
scroll to position [541, 0]
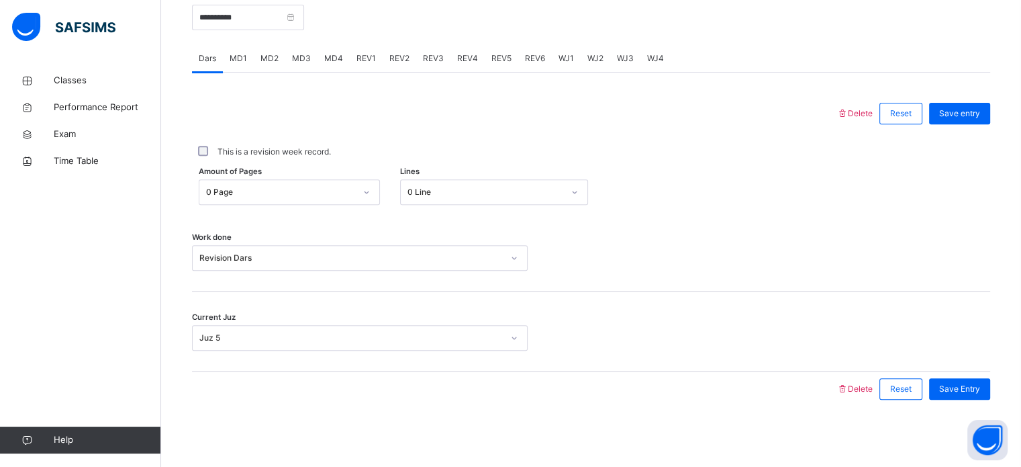
click at [463, 57] on span "REV4" at bounding box center [467, 58] width 21 height 12
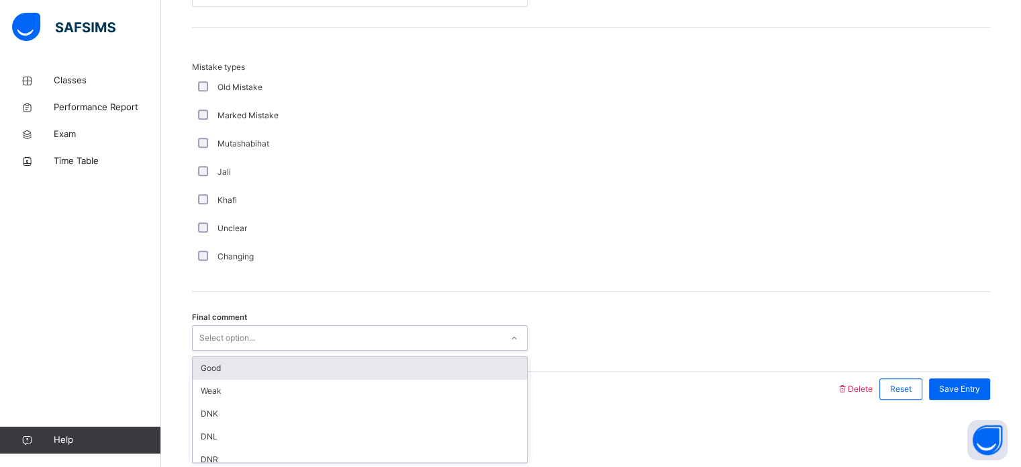
click at [307, 362] on div "Good" at bounding box center [360, 367] width 334 height 23
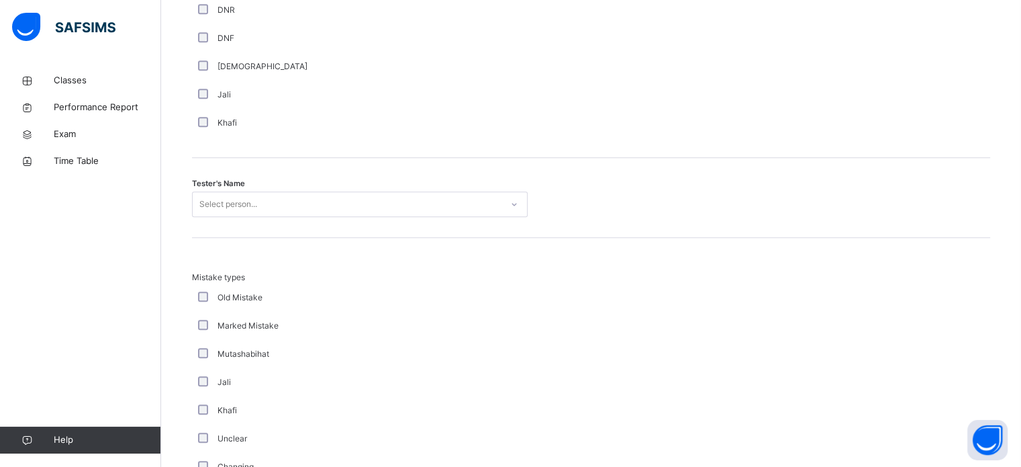
scroll to position [1229, 0]
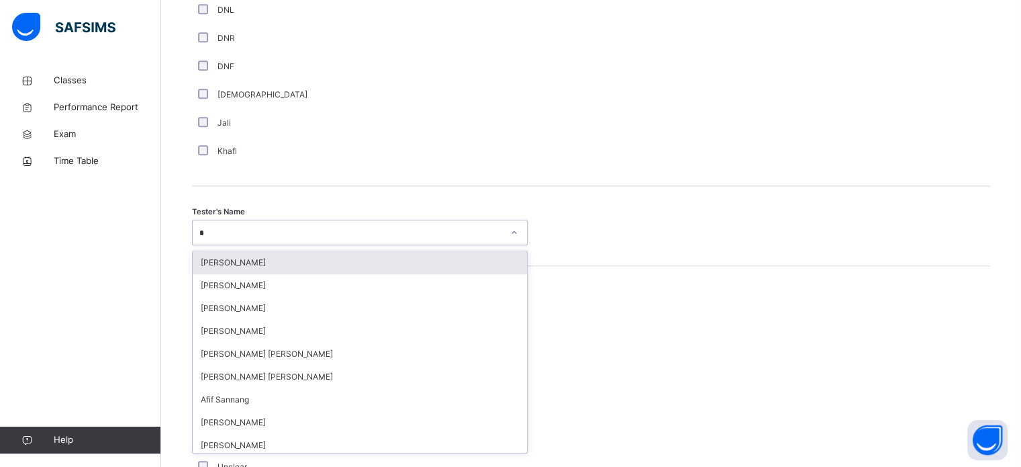
type input "**"
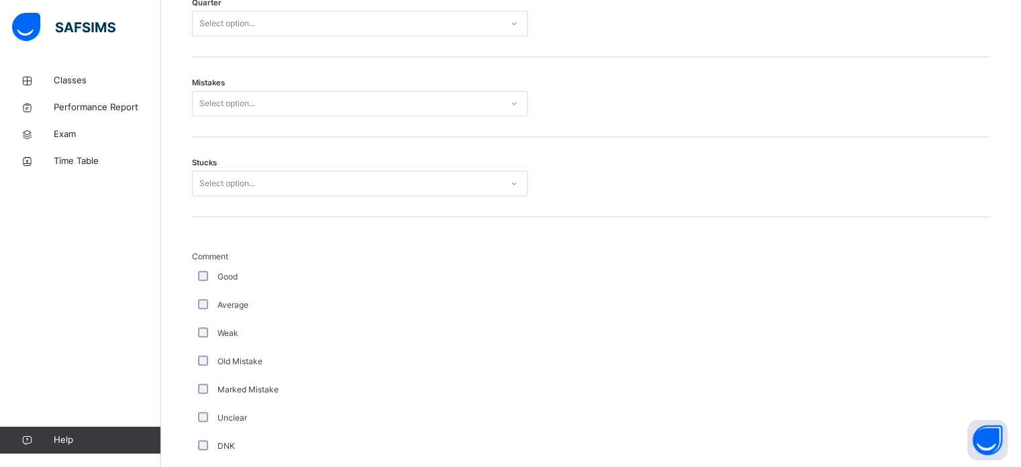
scroll to position [763, 0]
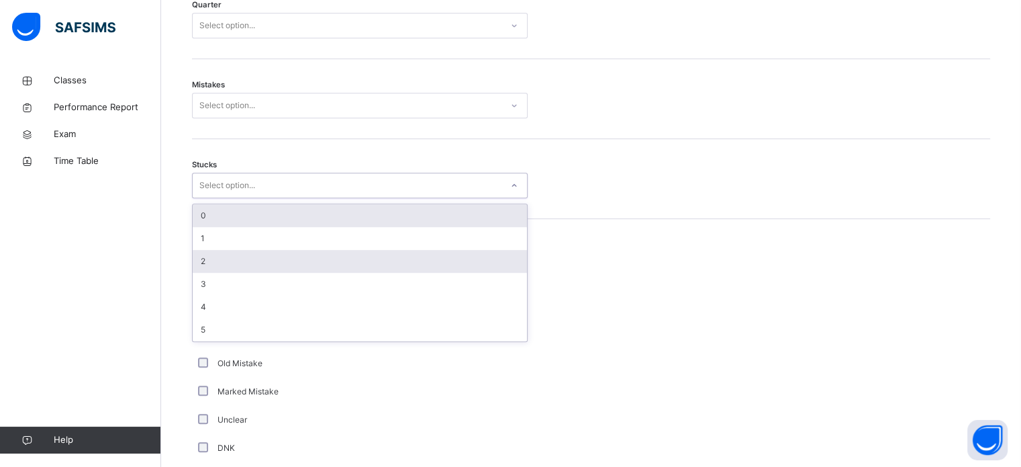
click at [250, 271] on div "2" at bounding box center [360, 261] width 334 height 23
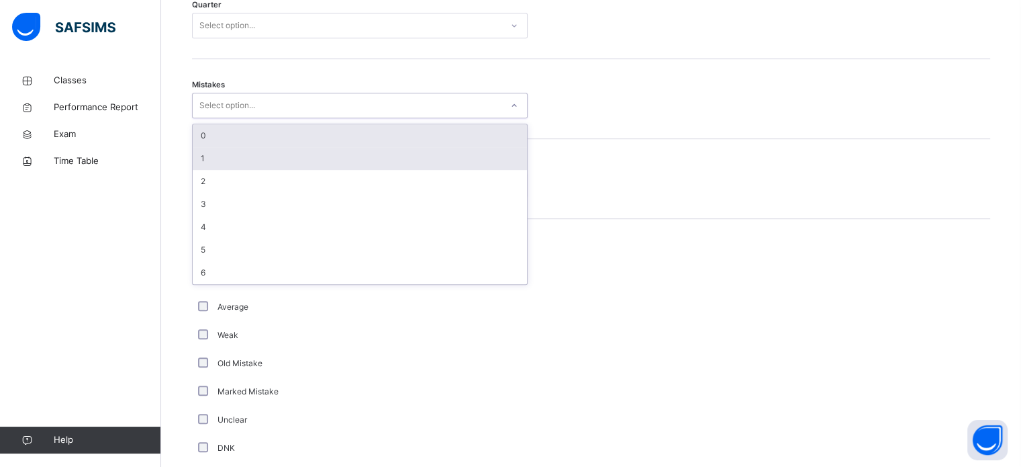
click at [241, 170] on div "1" at bounding box center [360, 158] width 334 height 23
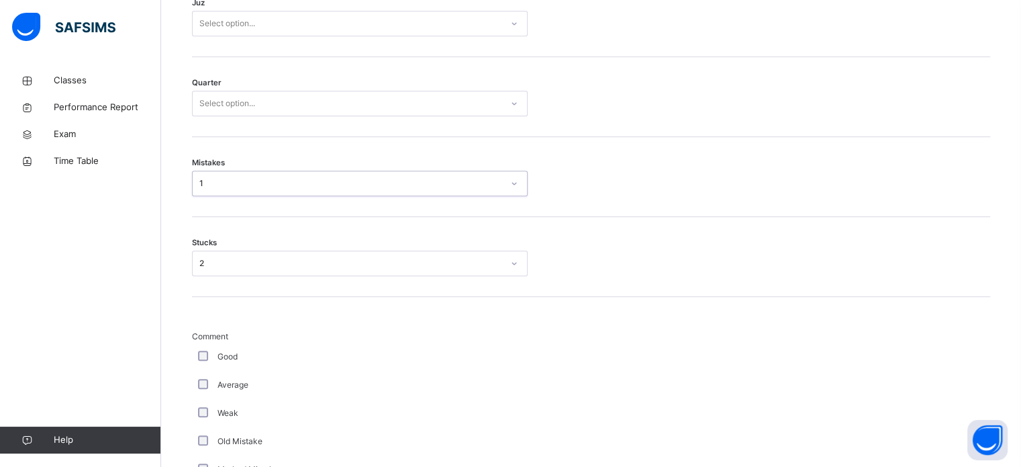
scroll to position [684, 0]
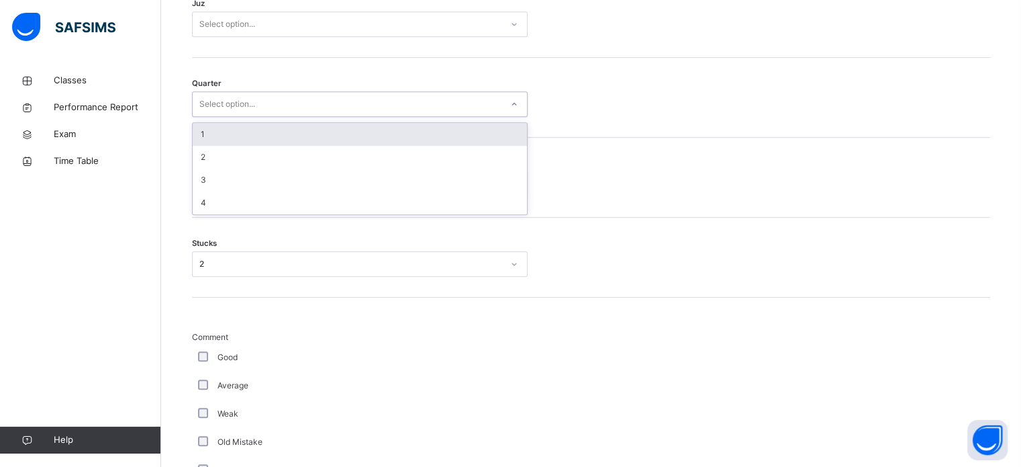
click at [230, 146] on div "1" at bounding box center [360, 134] width 334 height 23
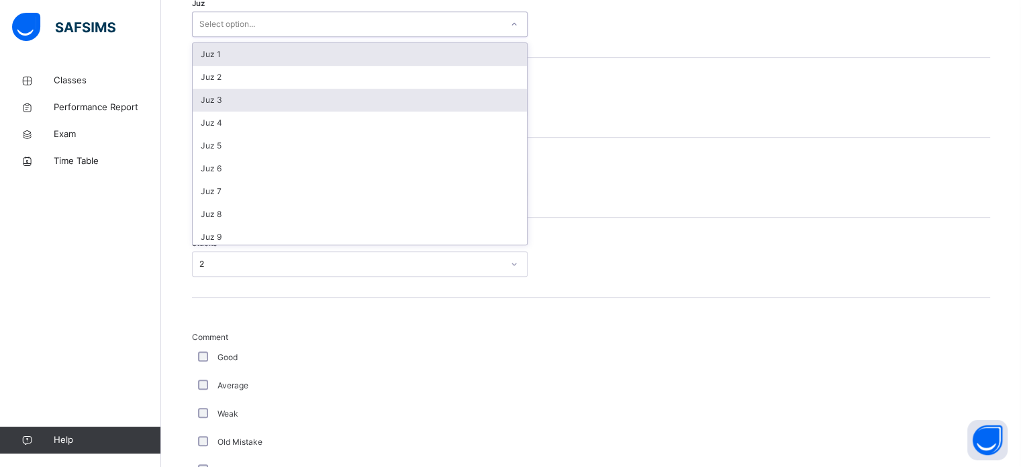
click at [230, 111] on div "Juz 3" at bounding box center [360, 100] width 334 height 23
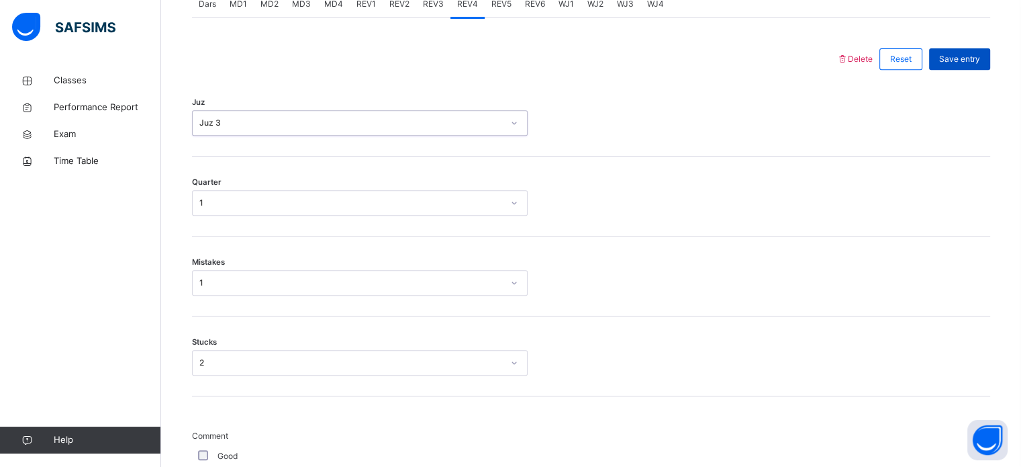
click at [975, 65] on span "Save entry" at bounding box center [959, 59] width 41 height 12
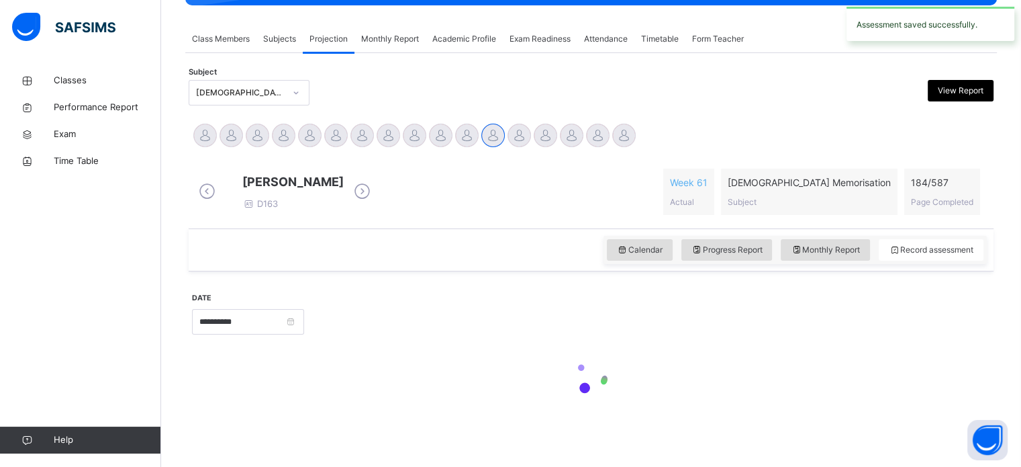
scroll to position [541, 0]
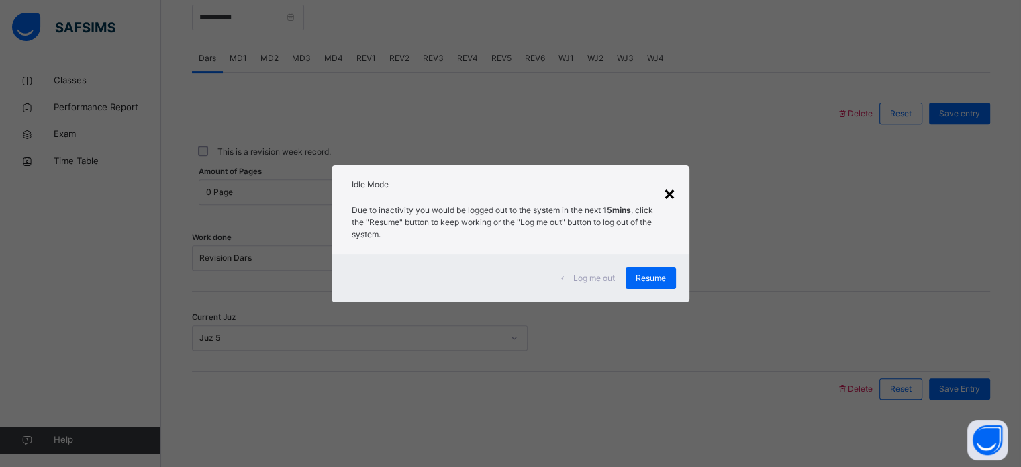
click at [669, 191] on div "×" at bounding box center [669, 193] width 13 height 28
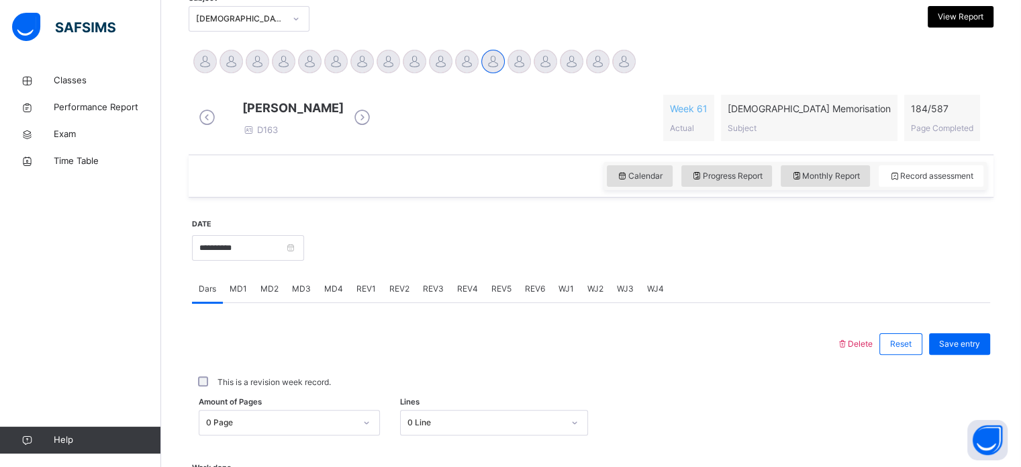
scroll to position [299, 0]
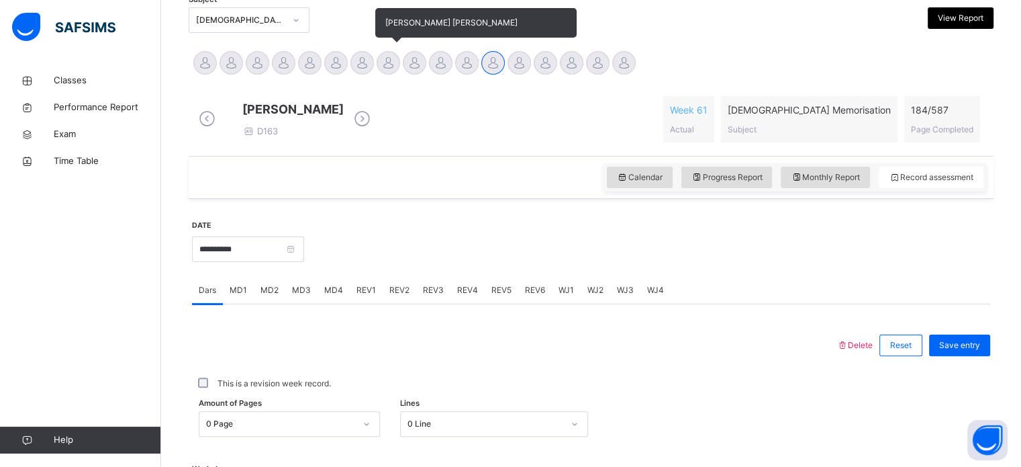
click at [383, 56] on div at bounding box center [388, 62] width 23 height 23
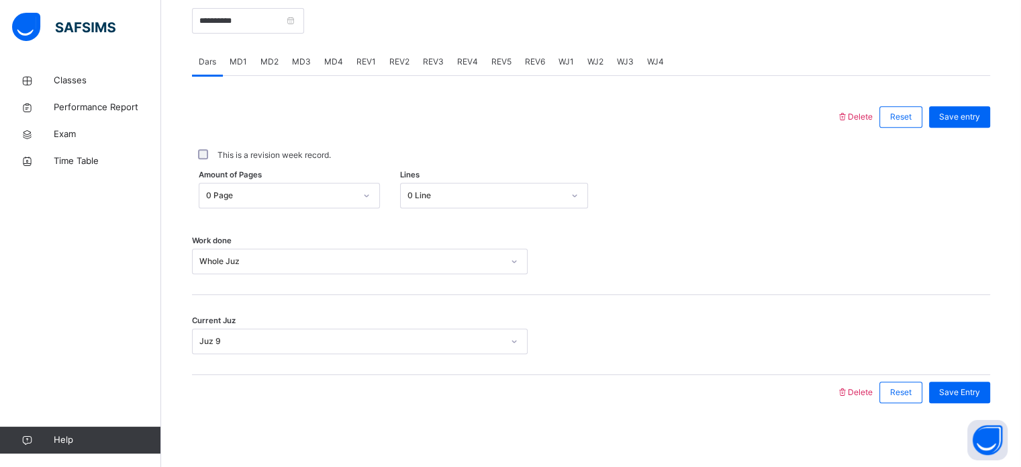
scroll to position [541, 0]
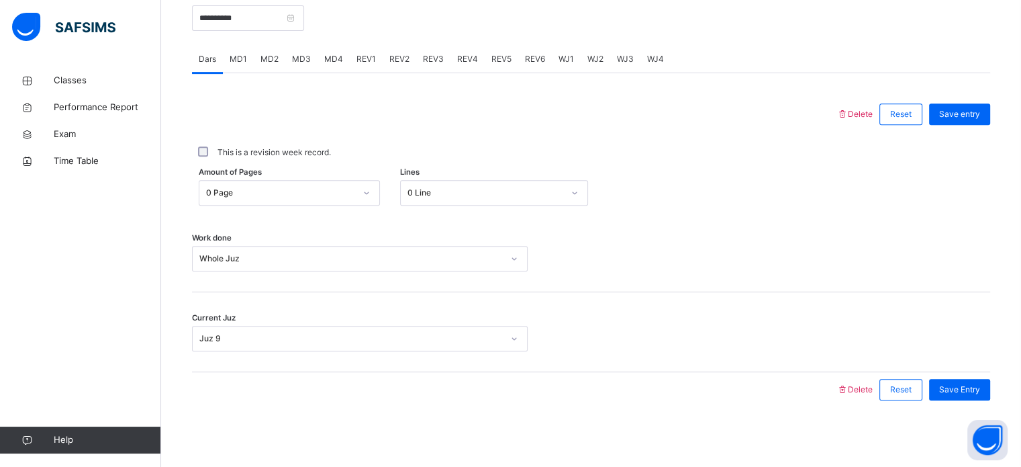
click at [458, 56] on span "REV4" at bounding box center [467, 59] width 21 height 12
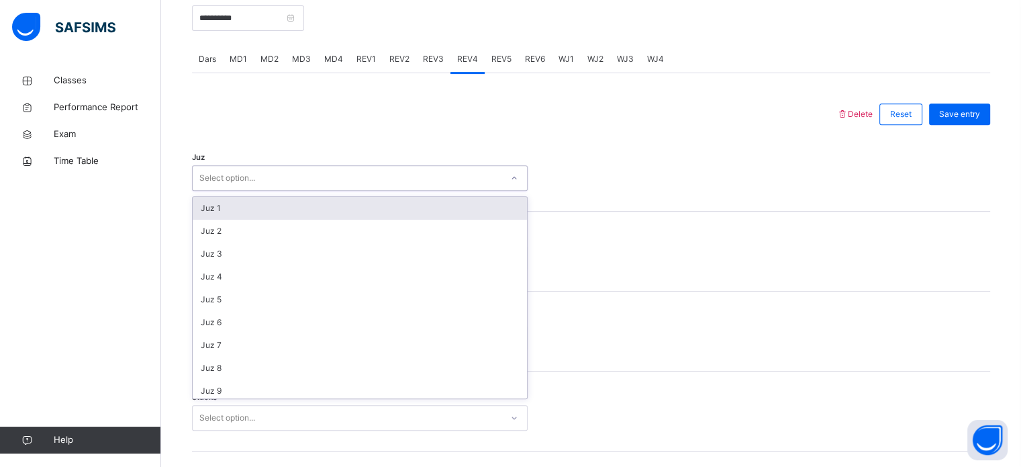
click at [397, 184] on div "Select option..." at bounding box center [347, 178] width 309 height 21
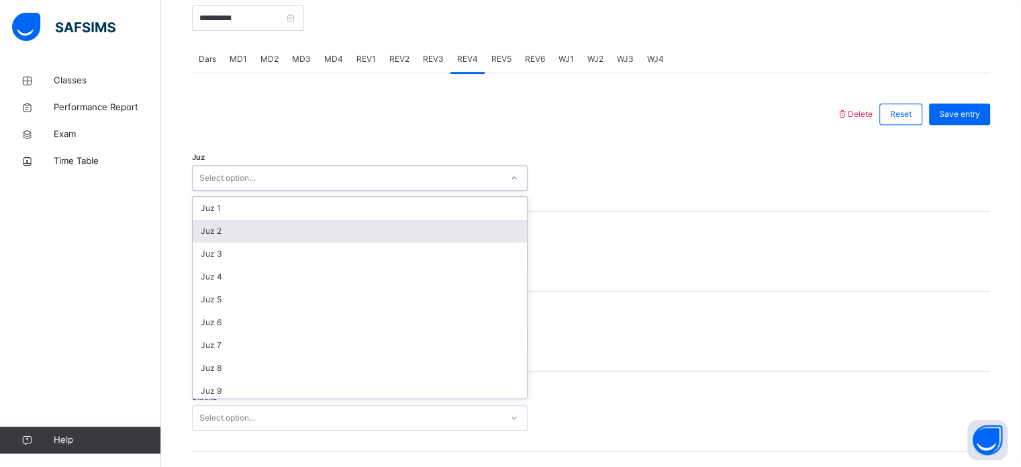
click at [371, 239] on div "Juz 2" at bounding box center [360, 231] width 334 height 23
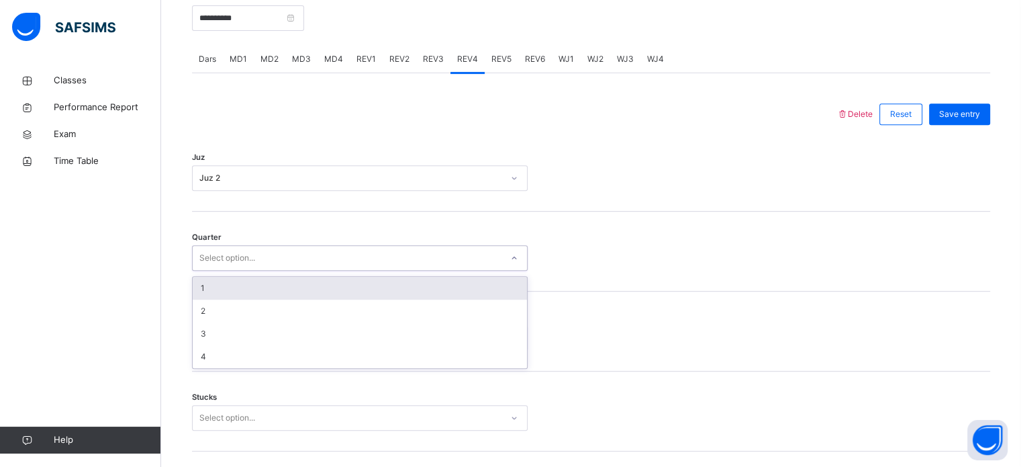
click at [363, 262] on div "Select option..." at bounding box center [347, 258] width 309 height 21
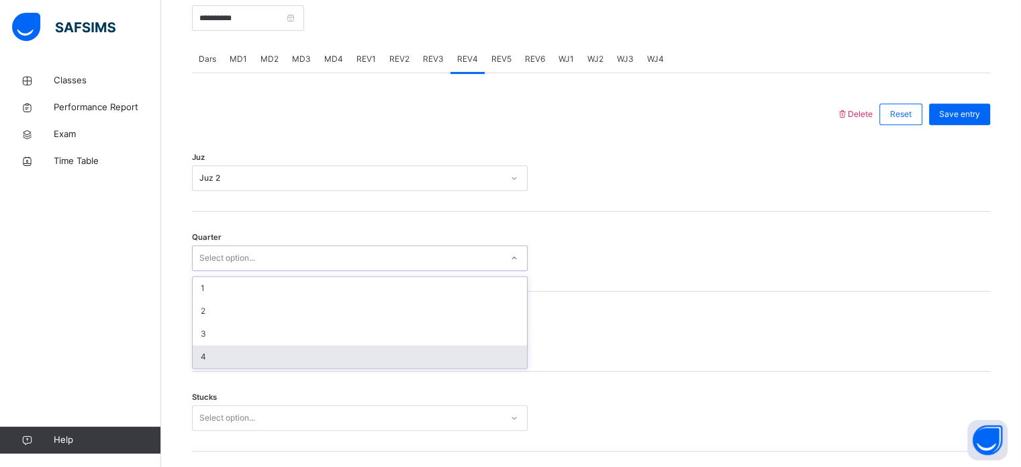
click at [324, 348] on div "4" at bounding box center [360, 356] width 334 height 23
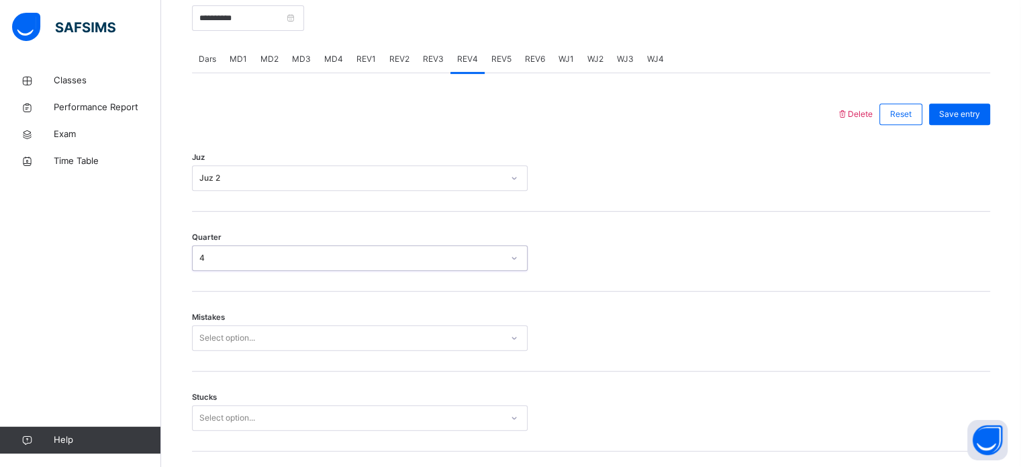
click at [319, 343] on div "Select option..." at bounding box center [360, 338] width 336 height 26
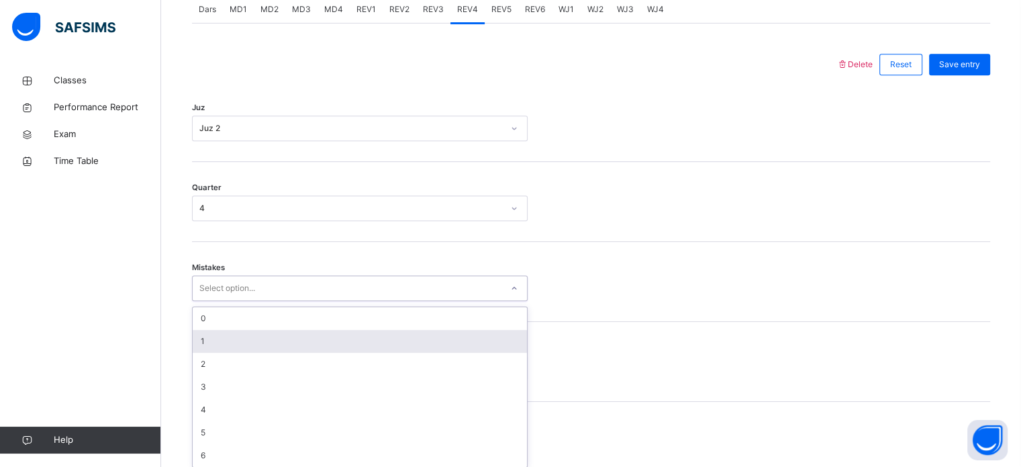
scroll to position [596, 0]
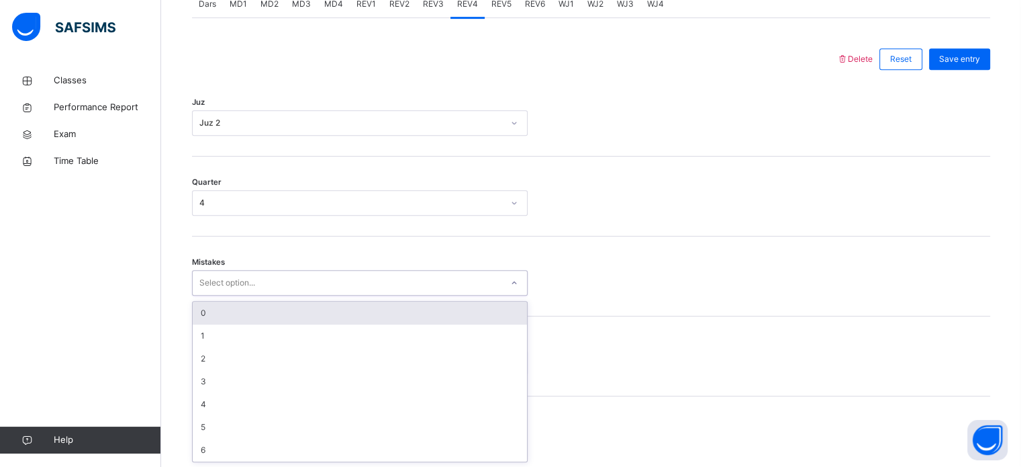
click at [291, 314] on div "0" at bounding box center [360, 312] width 334 height 23
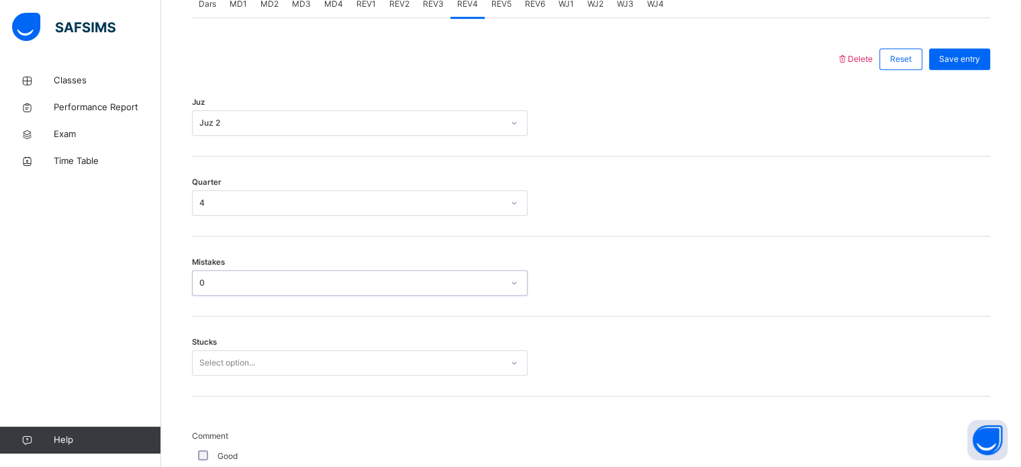
click at [269, 373] on div "Select option..." at bounding box center [360, 363] width 336 height 26
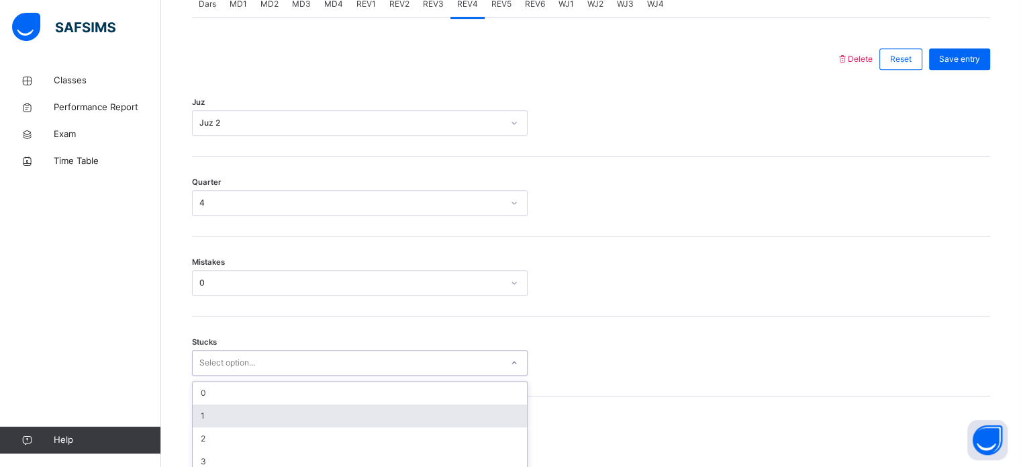
scroll to position [653, 0]
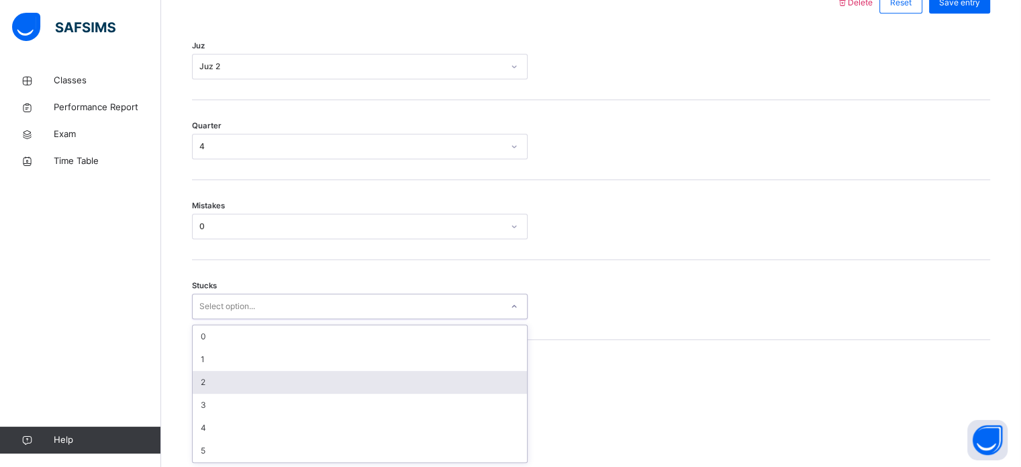
click at [238, 386] on div "2" at bounding box center [360, 382] width 334 height 23
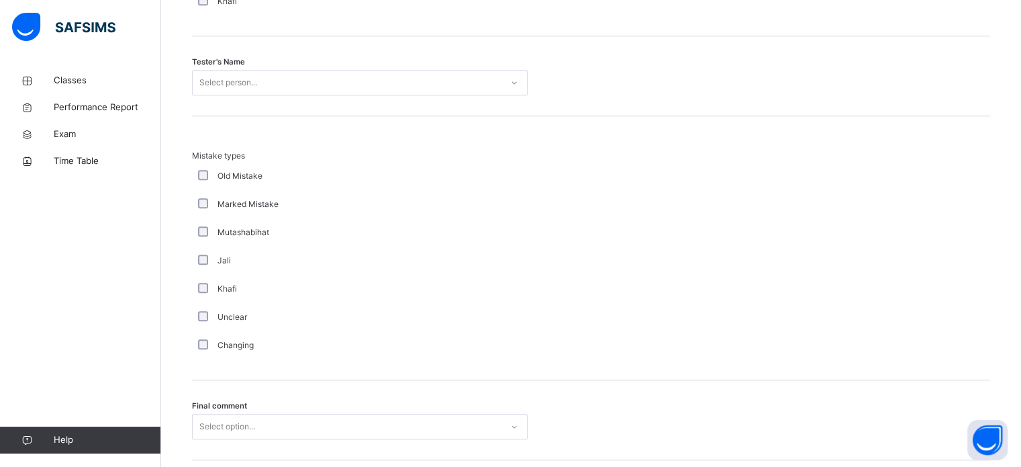
scroll to position [1404, 0]
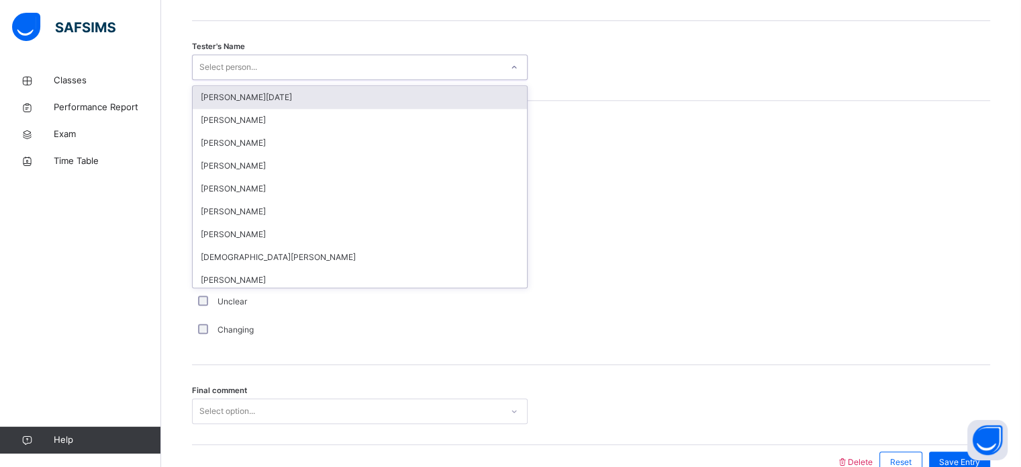
click at [238, 58] on div "Select person..." at bounding box center [228, 67] width 58 height 26
type input "***"
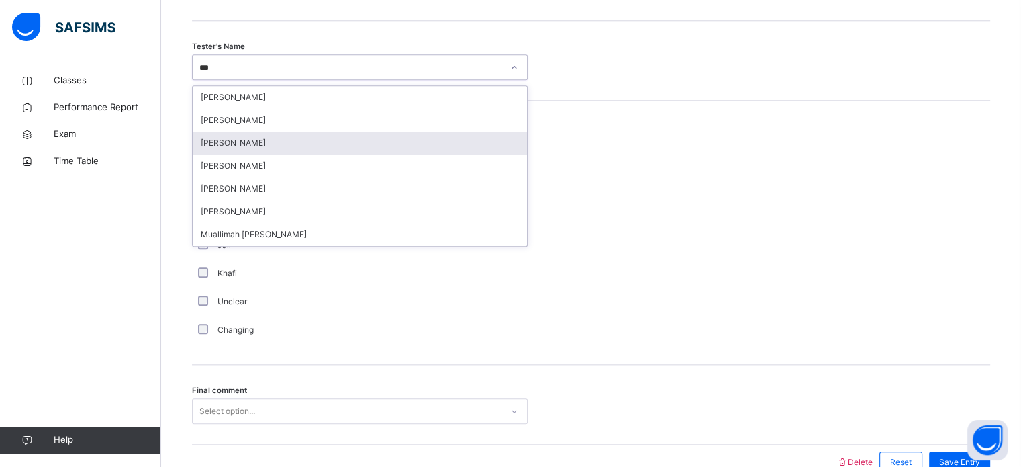
click at [258, 140] on div "[PERSON_NAME]" at bounding box center [360, 143] width 334 height 23
click at [258, 140] on span "Mistake types" at bounding box center [360, 140] width 336 height 12
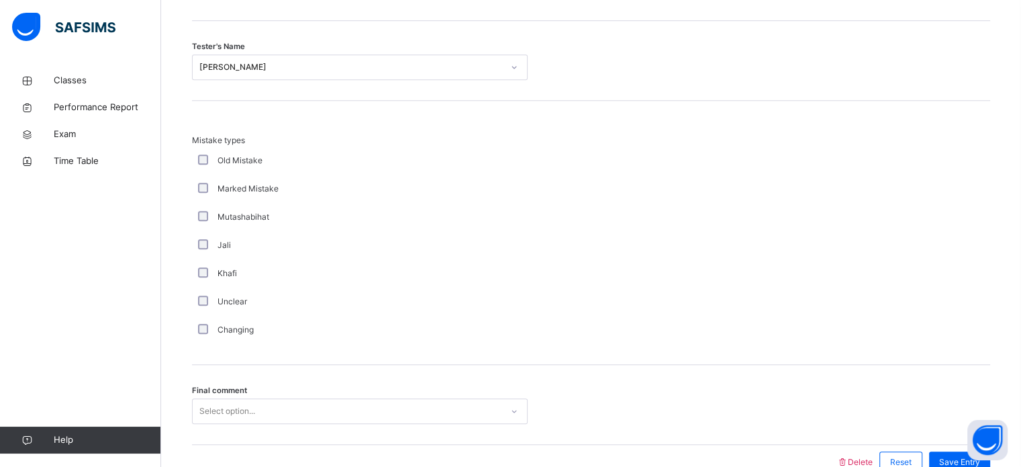
click at [255, 414] on div "Select option..." at bounding box center [360, 411] width 336 height 26
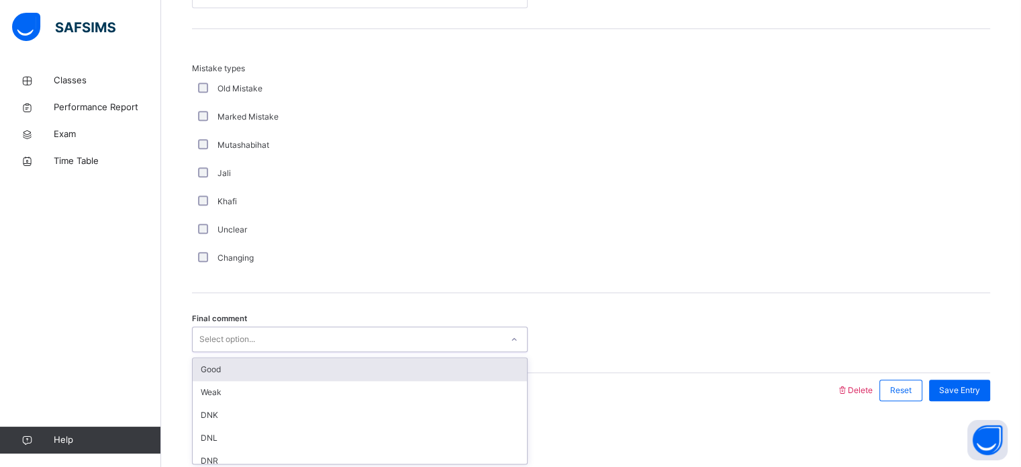
click at [232, 378] on div "Good" at bounding box center [360, 369] width 334 height 23
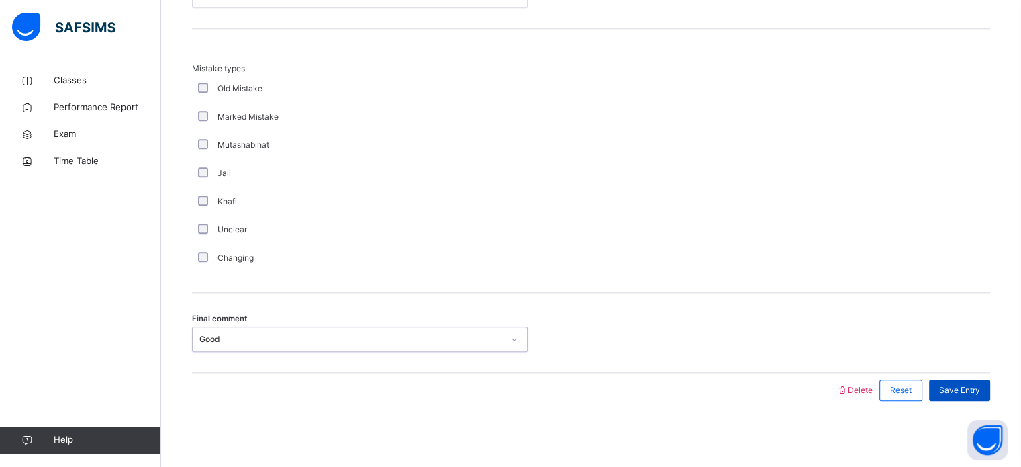
click at [980, 391] on span "Save Entry" at bounding box center [959, 390] width 41 height 12
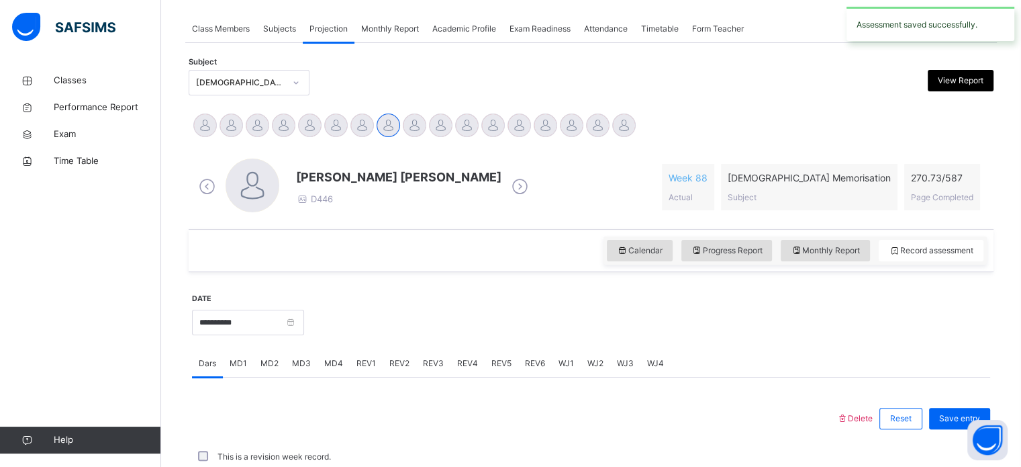
scroll to position [541, 0]
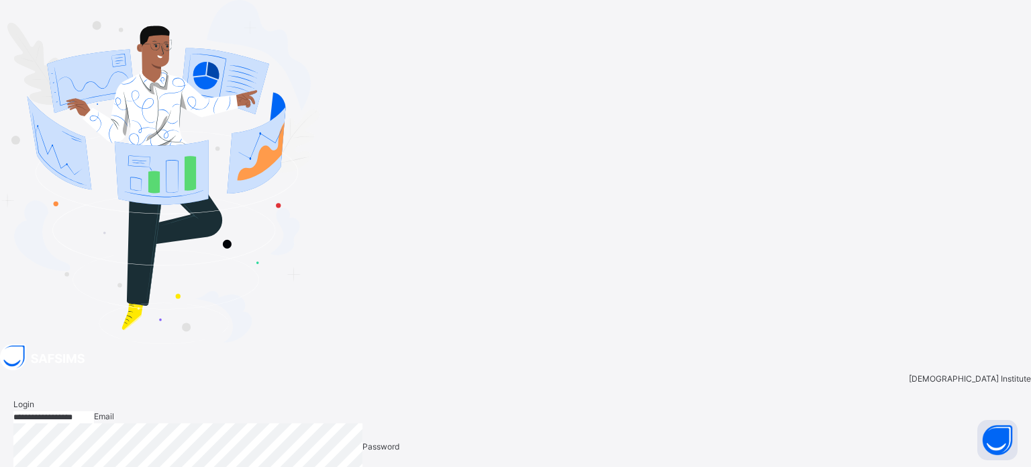
click at [94, 411] on input "**********" at bounding box center [53, 417] width 81 height 12
type input "*"
type input "**********"
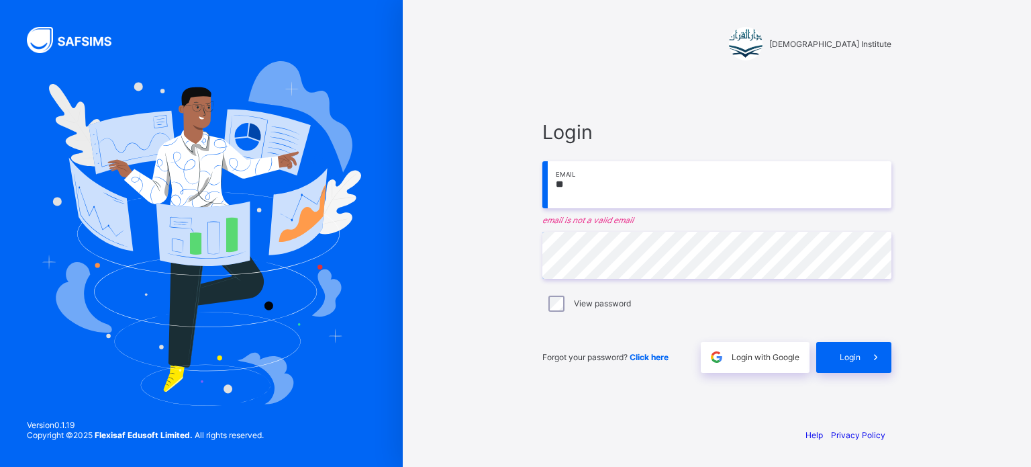
type input "*"
type input "**********"
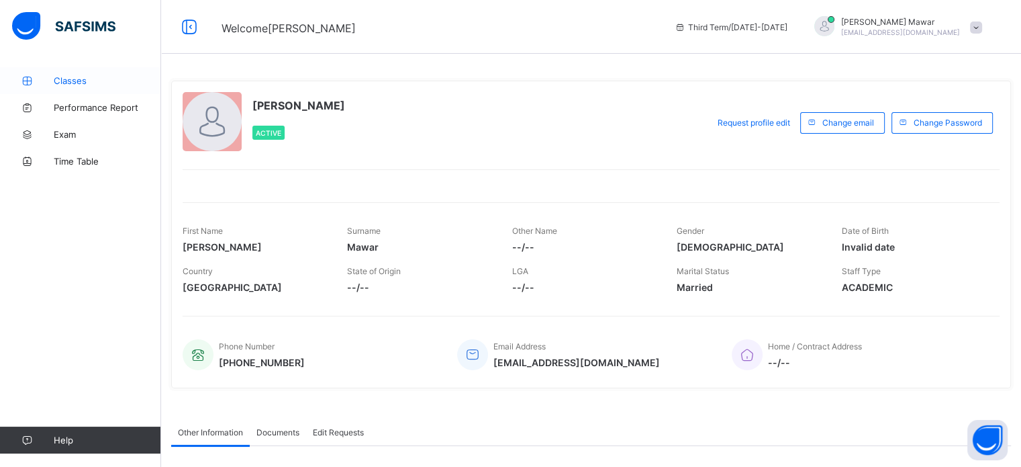
click at [91, 80] on span "Classes" at bounding box center [107, 80] width 107 height 11
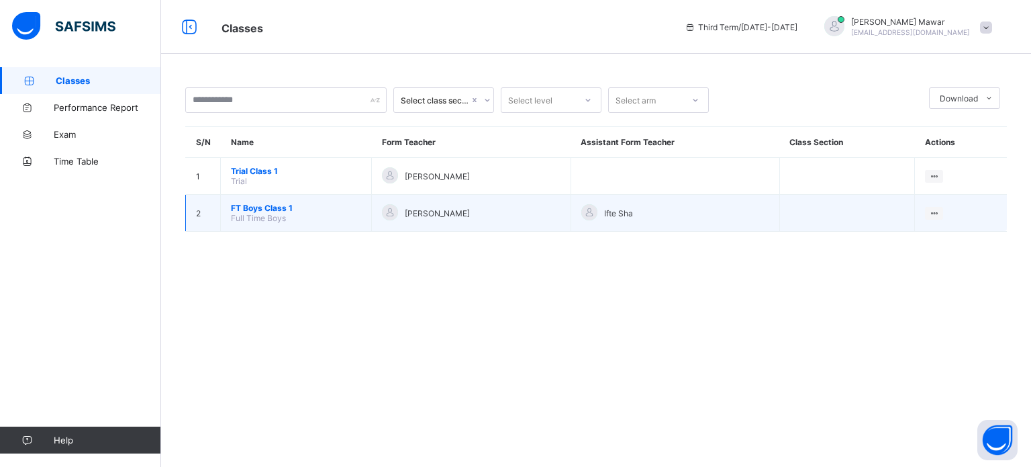
click at [242, 211] on span "FT Boys Class 1" at bounding box center [296, 208] width 130 height 10
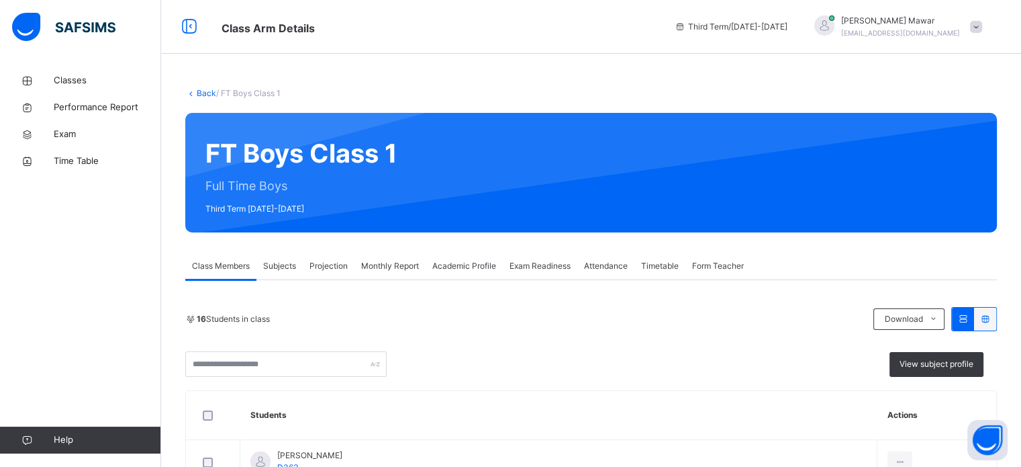
click at [325, 264] on span "Projection" at bounding box center [328, 266] width 38 height 12
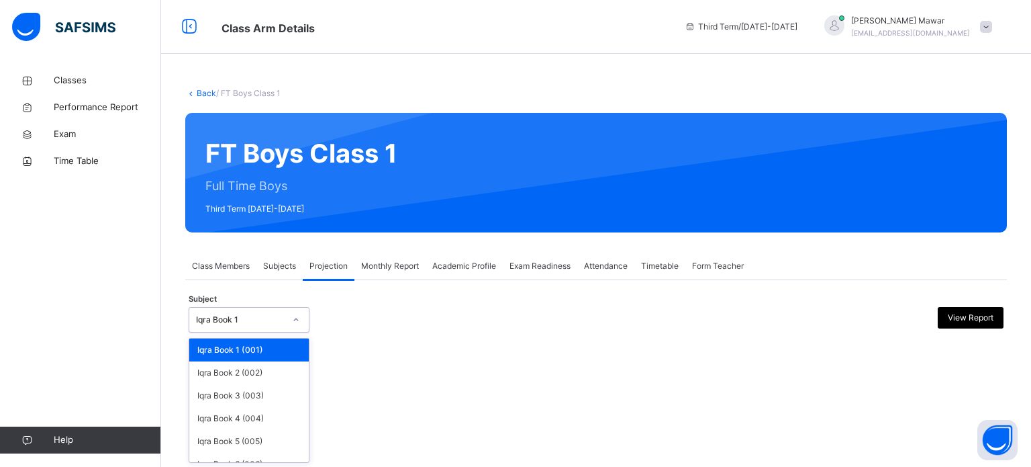
click at [299, 319] on icon at bounding box center [296, 319] width 8 height 13
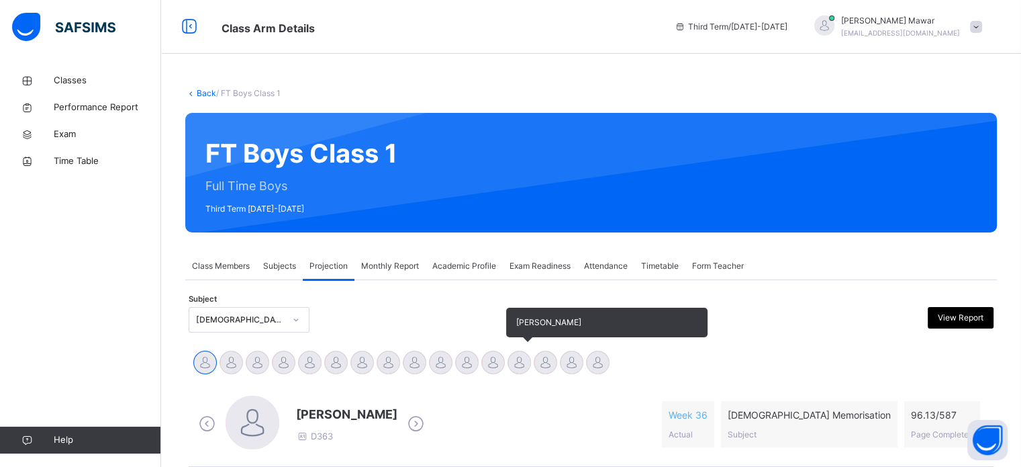
click at [514, 362] on div at bounding box center [519, 361] width 23 height 23
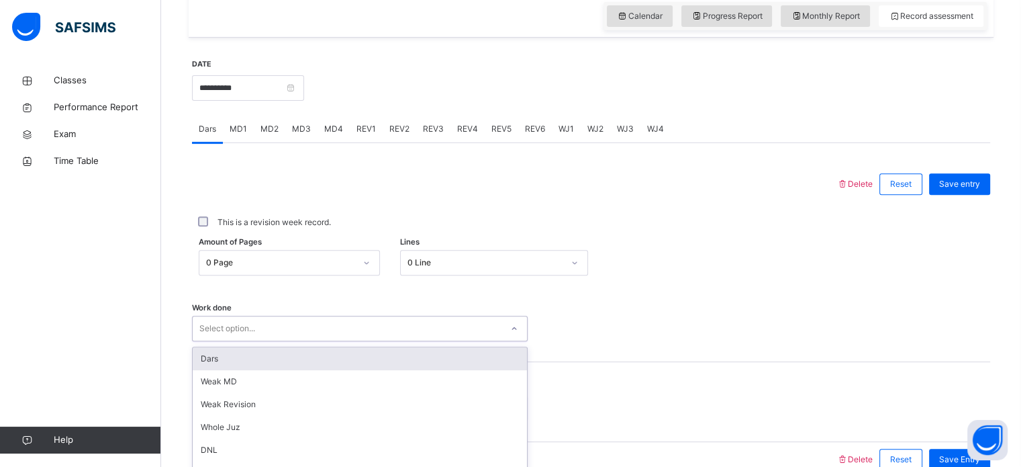
scroll to position [541, 0]
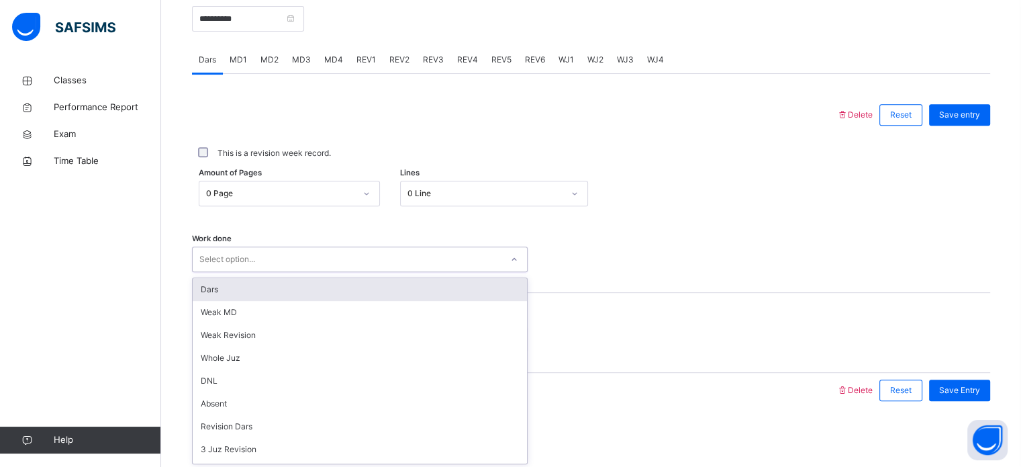
click at [403, 272] on div "option Dars focused, 1 of 16. 16 results available. Use Up and Down to choose o…" at bounding box center [360, 259] width 336 height 26
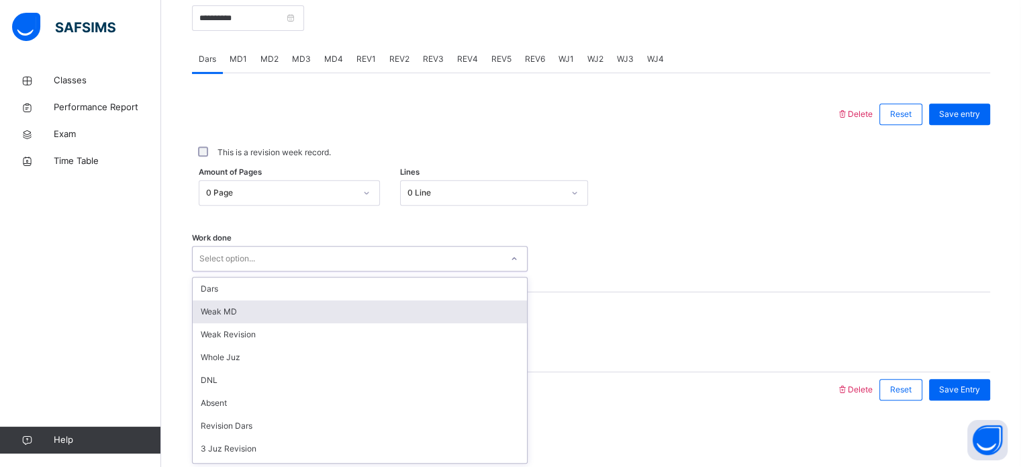
click at [392, 316] on div "Weak MD" at bounding box center [360, 311] width 334 height 23
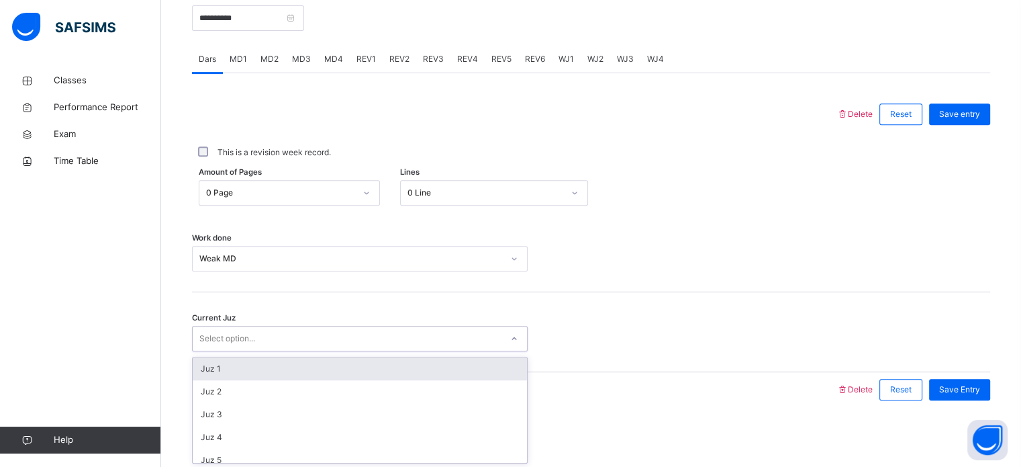
click at [401, 340] on div "Select option..." at bounding box center [347, 338] width 309 height 21
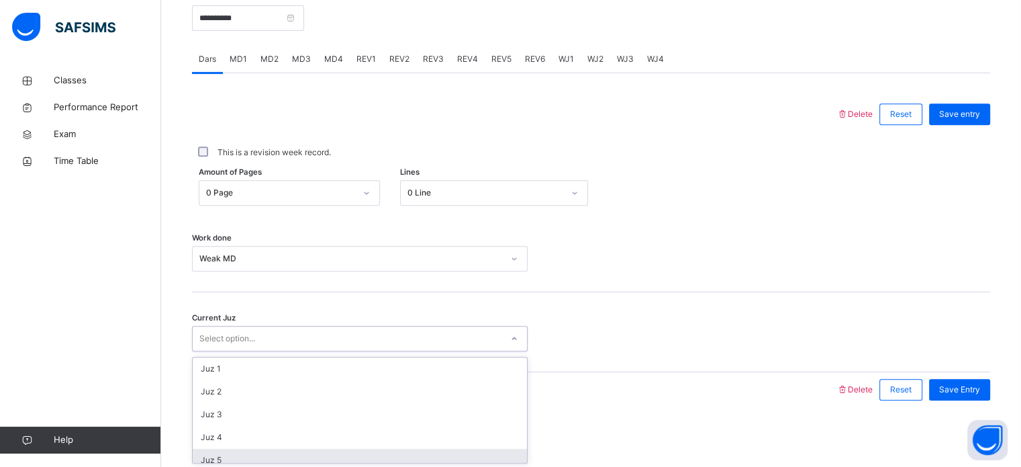
click at [424, 450] on div "Juz 5" at bounding box center [360, 459] width 334 height 23
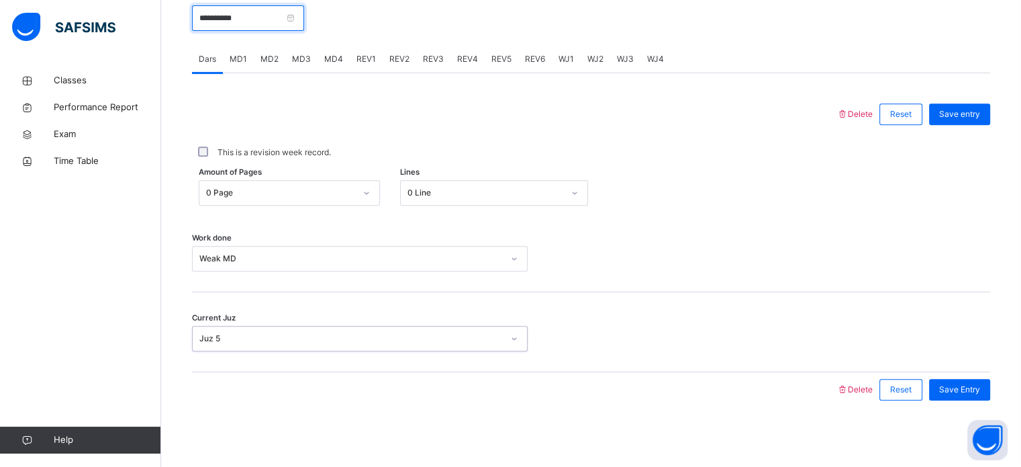
click at [258, 23] on input "**********" at bounding box center [248, 18] width 112 height 26
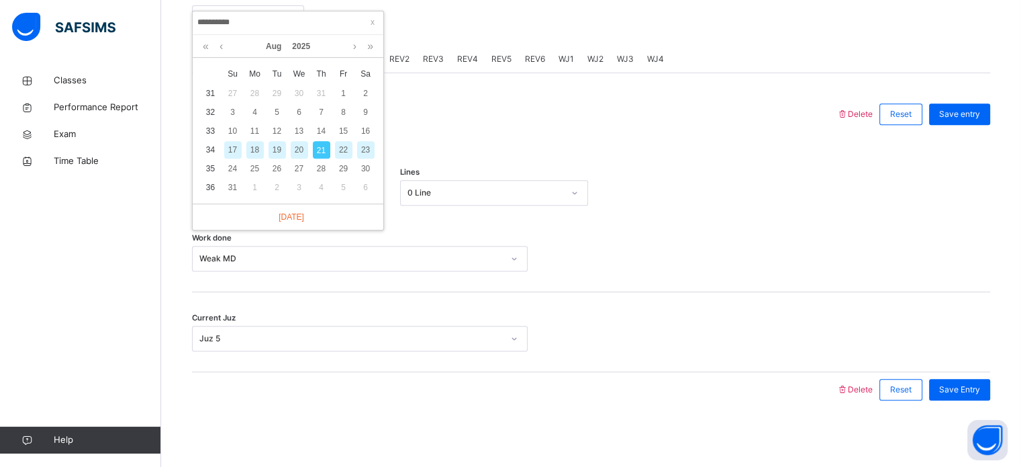
click at [289, 149] on div "20" at bounding box center [299, 149] width 22 height 17
type input "**********"
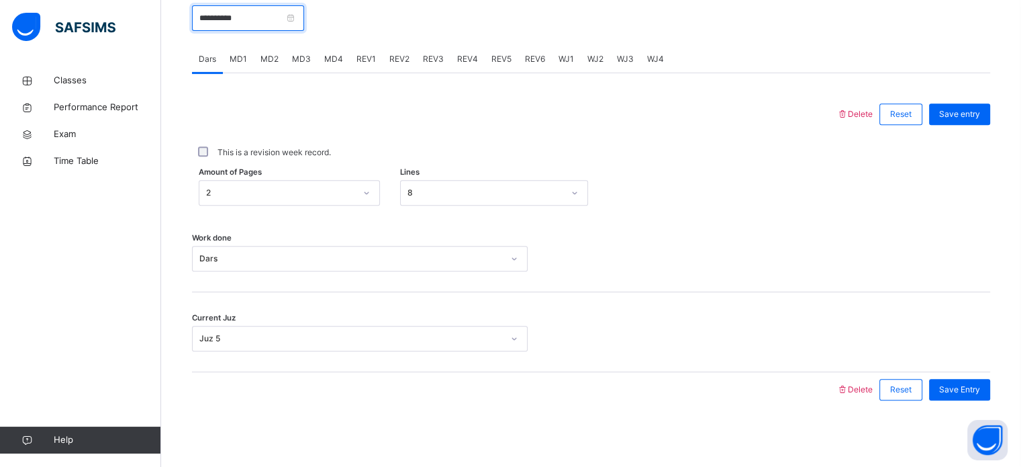
click at [272, 17] on input "**********" at bounding box center [248, 18] width 112 height 26
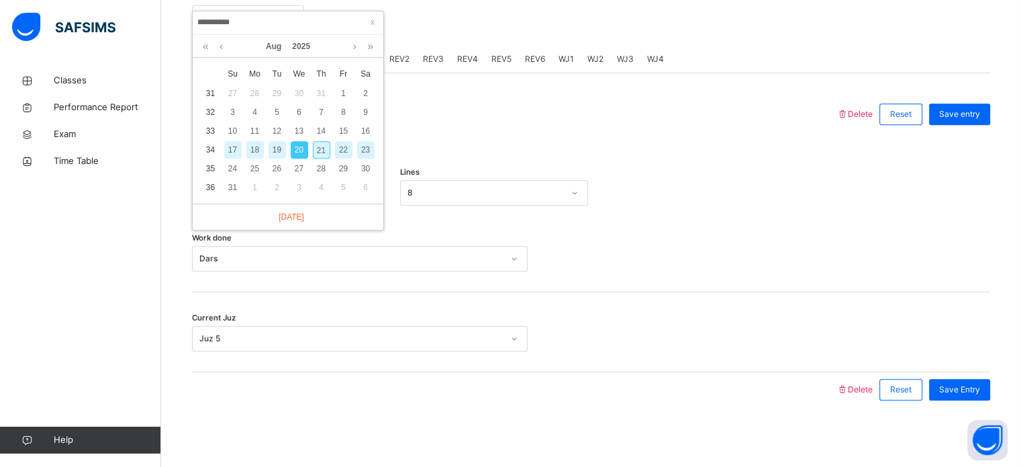
click at [444, 117] on div at bounding box center [514, 114] width 631 height 35
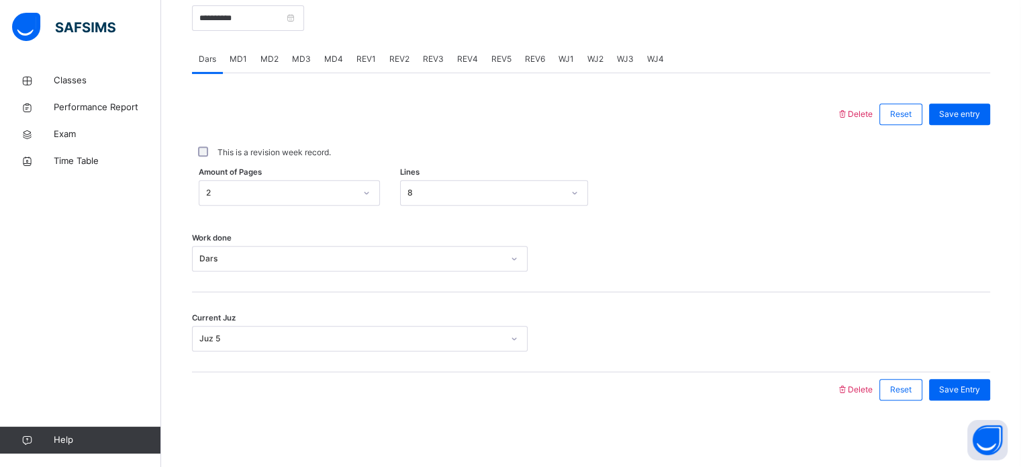
click at [292, 57] on span "MD3" at bounding box center [301, 59] width 19 height 12
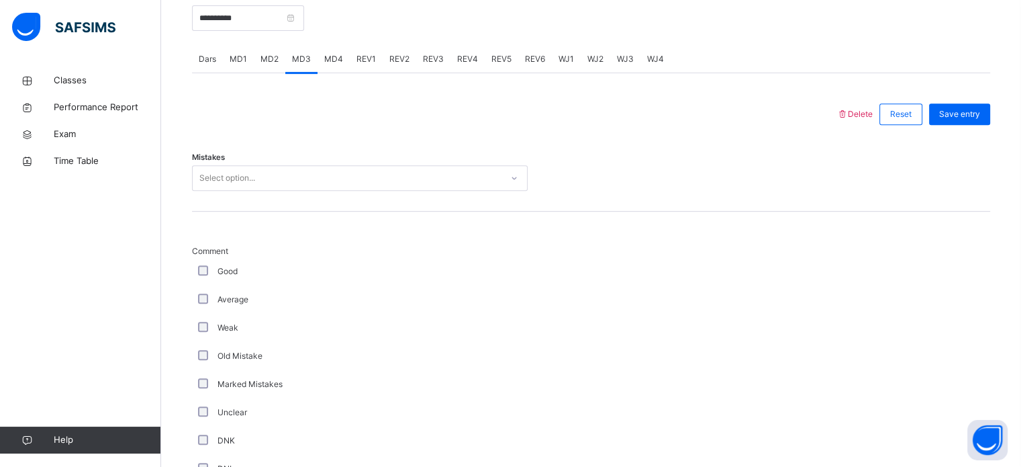
click at [341, 60] on div "MD4" at bounding box center [334, 59] width 32 height 27
click at [228, 64] on div "MD1" at bounding box center [238, 59] width 31 height 27
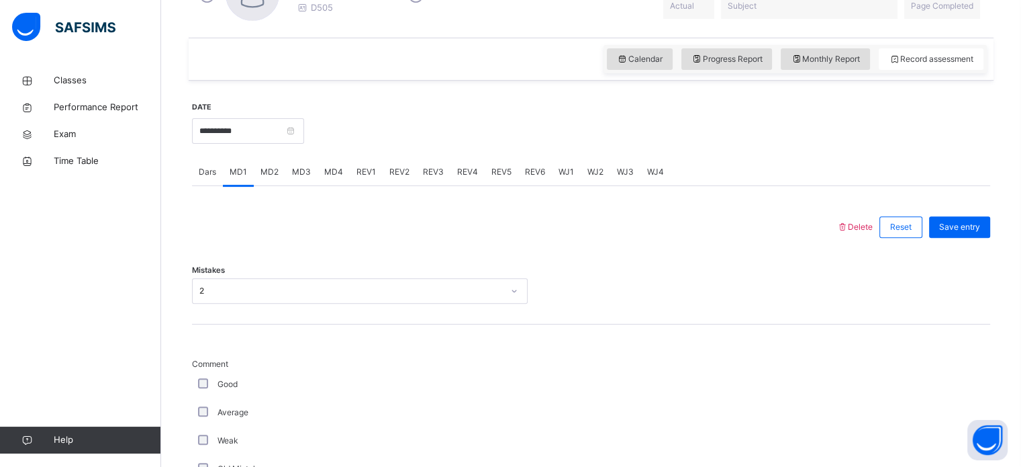
scroll to position [425, 0]
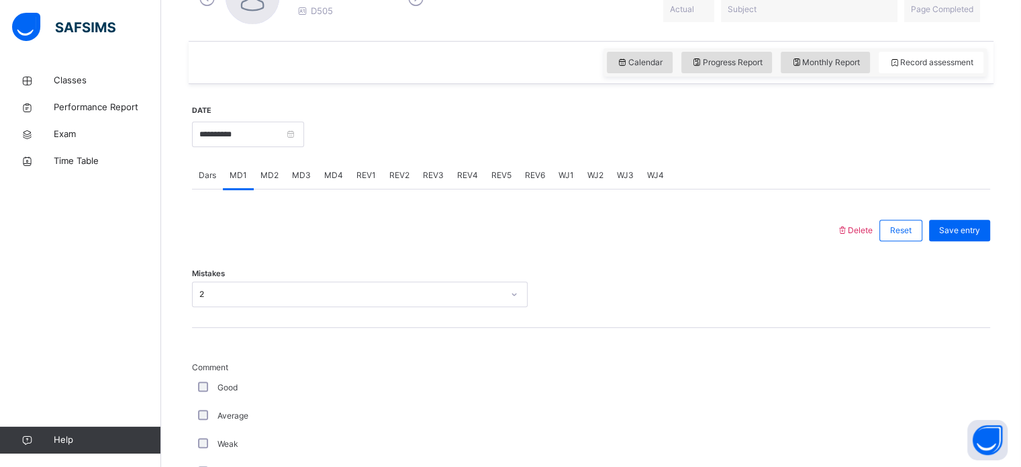
click at [333, 175] on span "MD4" at bounding box center [333, 175] width 19 height 12
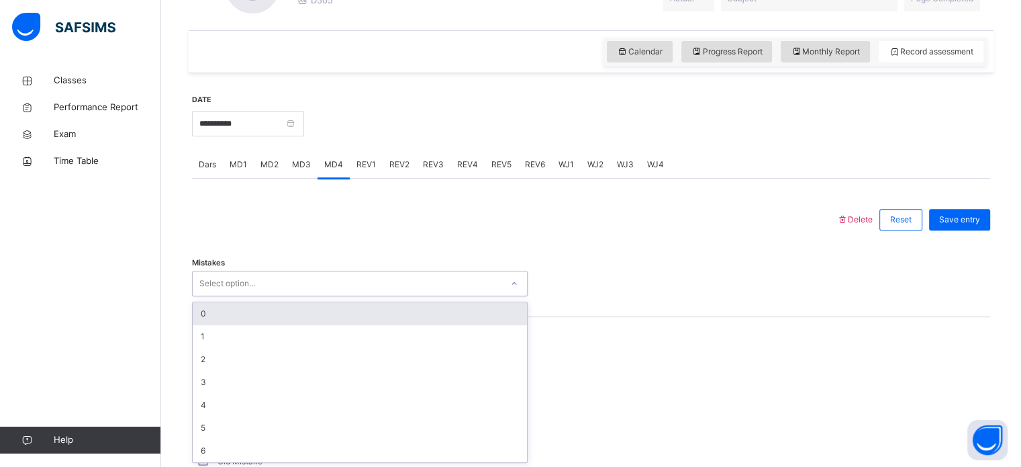
click at [401, 296] on div "option 0 focused, 1 of 7. 7 results available. Use Up and Down to choose option…" at bounding box center [360, 284] width 336 height 26
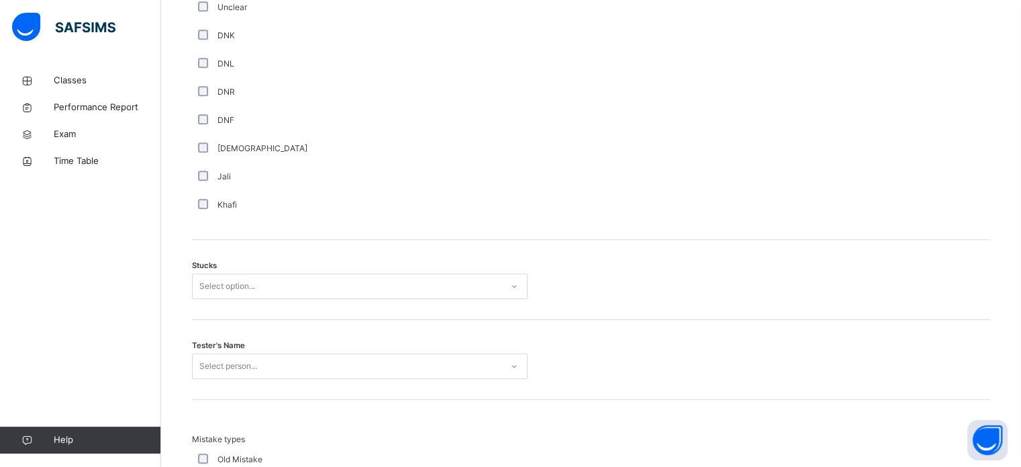
scroll to position [959, 0]
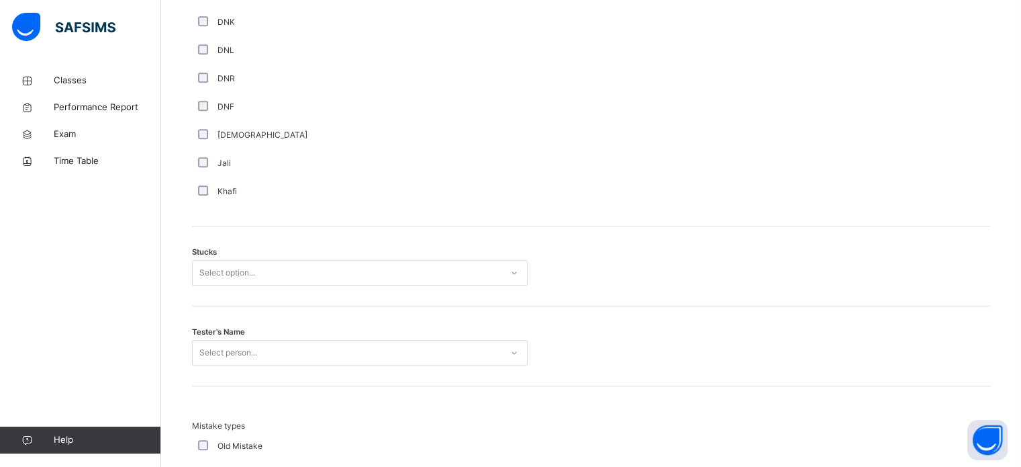
click at [269, 254] on div "Stucks Select option..." at bounding box center [591, 266] width 798 height 80
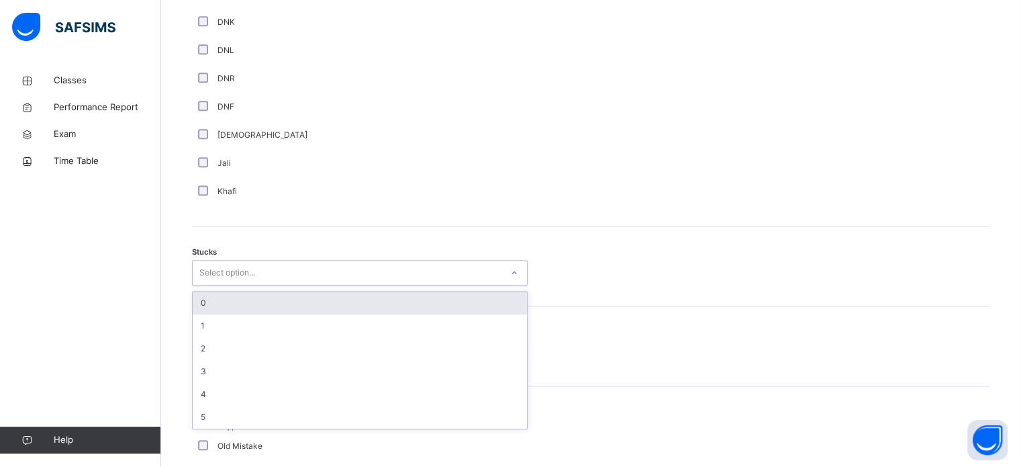
click at [271, 262] on div "Select option..." at bounding box center [347, 272] width 309 height 21
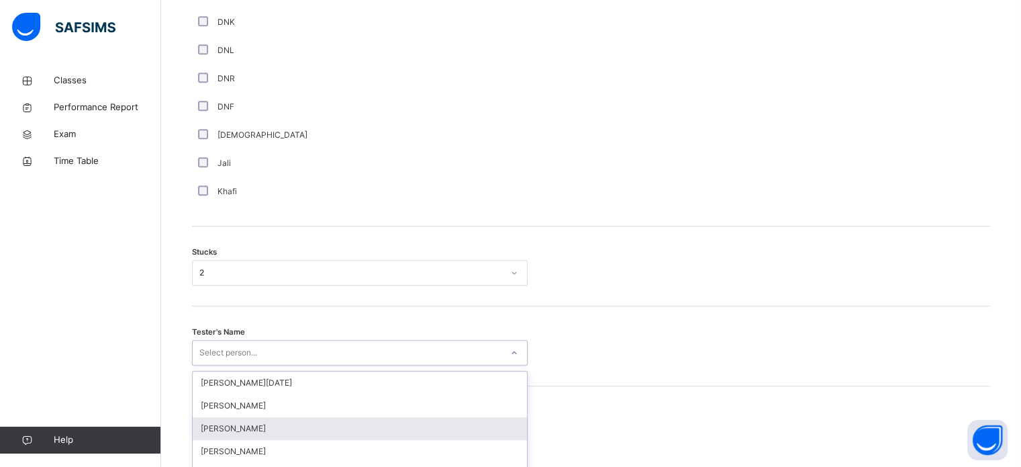
scroll to position [1070, 0]
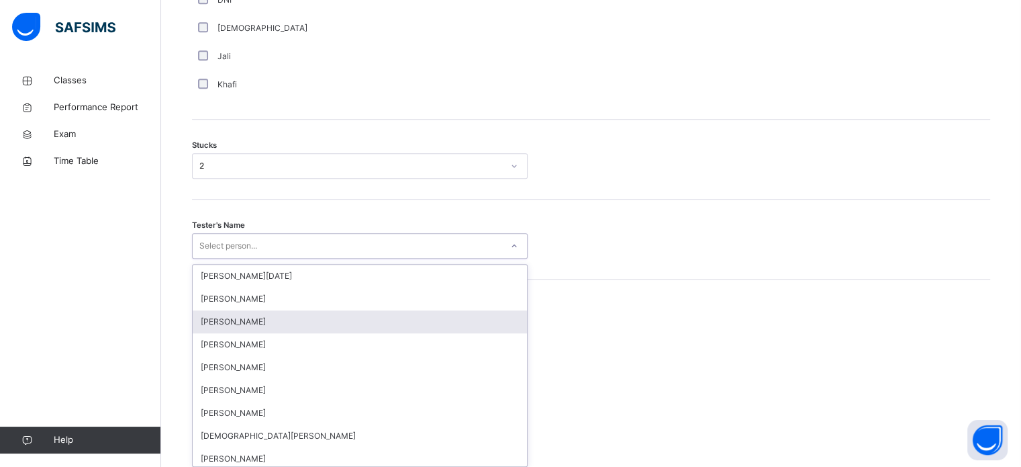
click at [276, 258] on div "option Hamzah Nawabi focused, 3 of 88. 88 results available. Use Up and Down to…" at bounding box center [360, 246] width 336 height 26
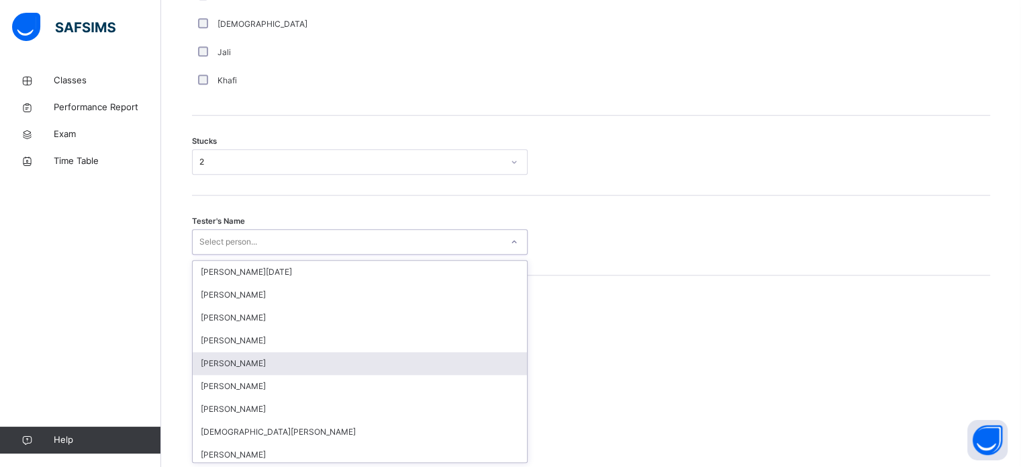
type input "*"
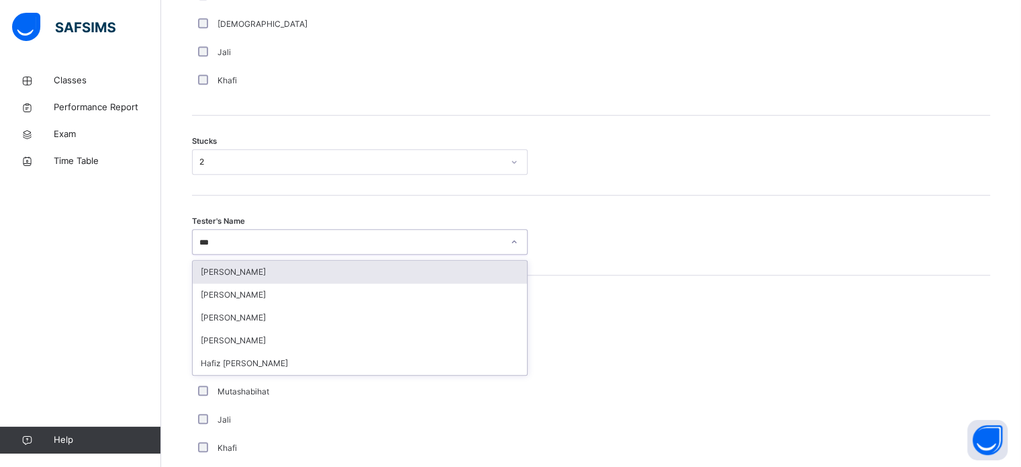
type input "****"
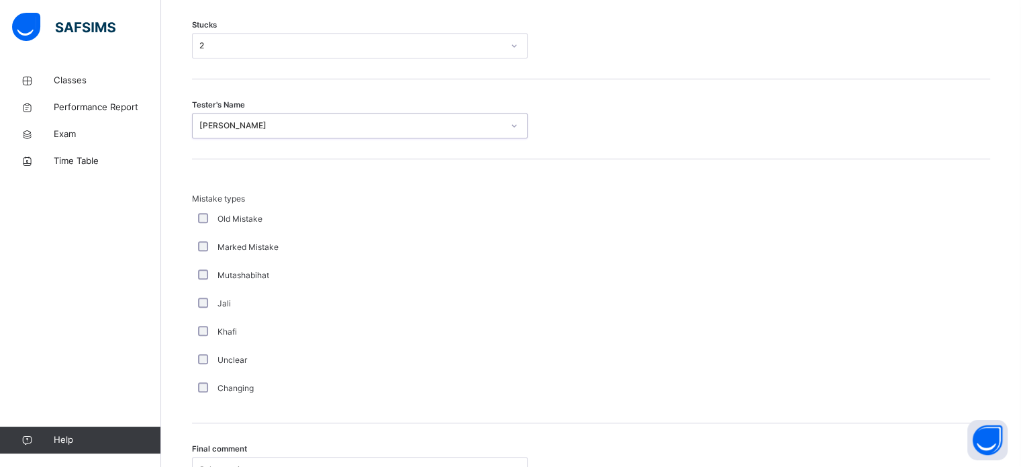
scroll to position [1316, 0]
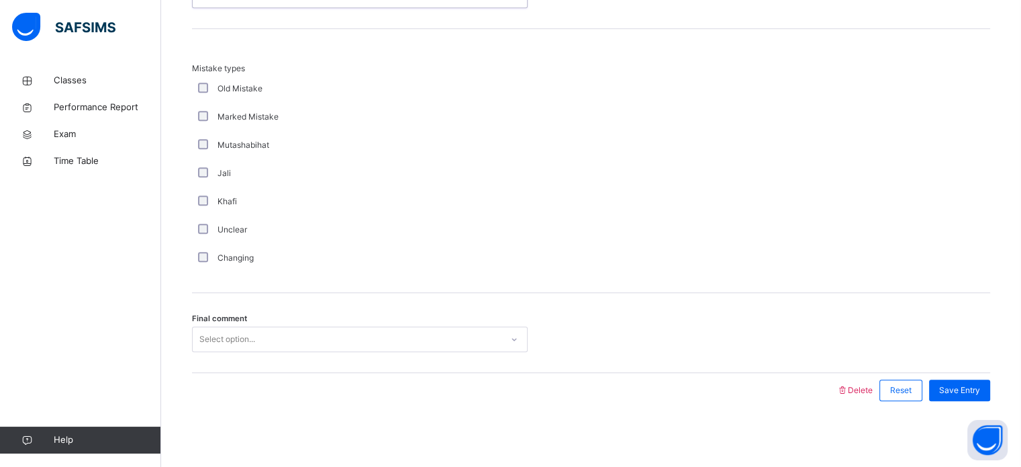
click at [277, 343] on div "Select option..." at bounding box center [347, 339] width 309 height 21
click at [955, 386] on span "Save Entry" at bounding box center [959, 390] width 41 height 12
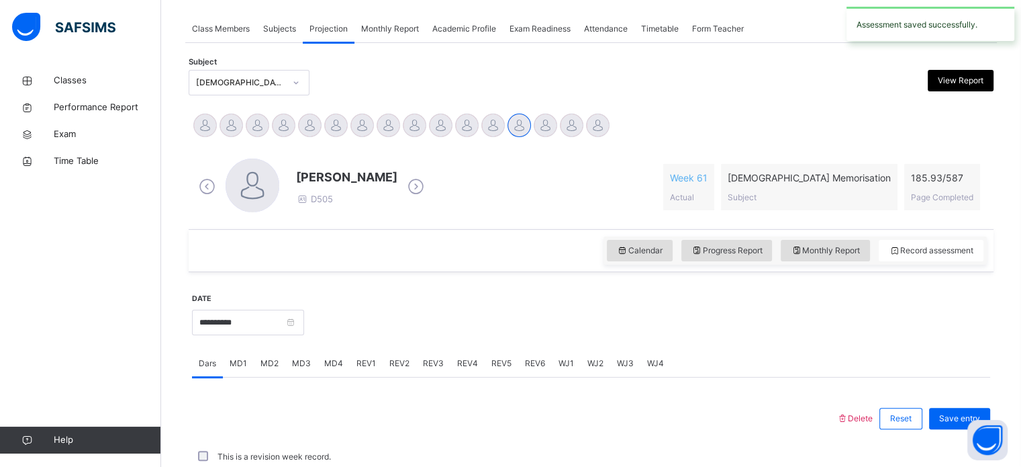
scroll to position [541, 0]
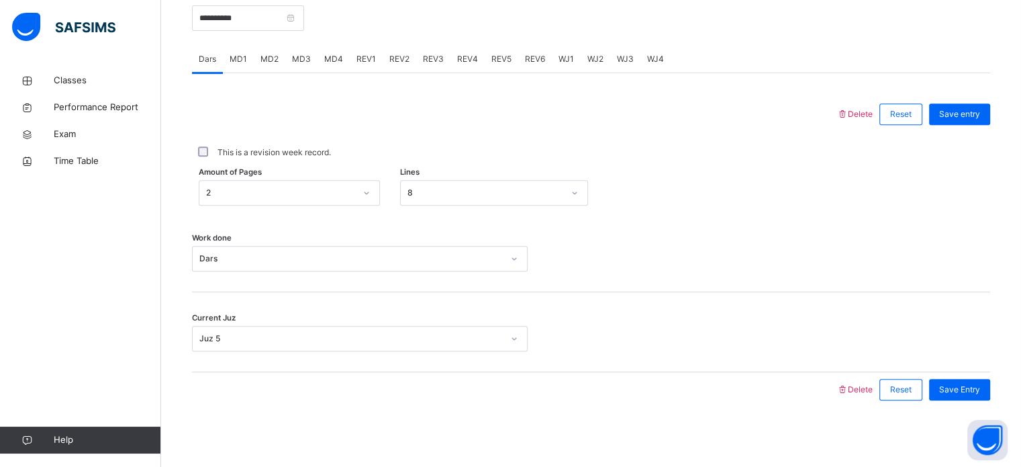
click at [365, 62] on span "REV1" at bounding box center [365, 59] width 19 height 12
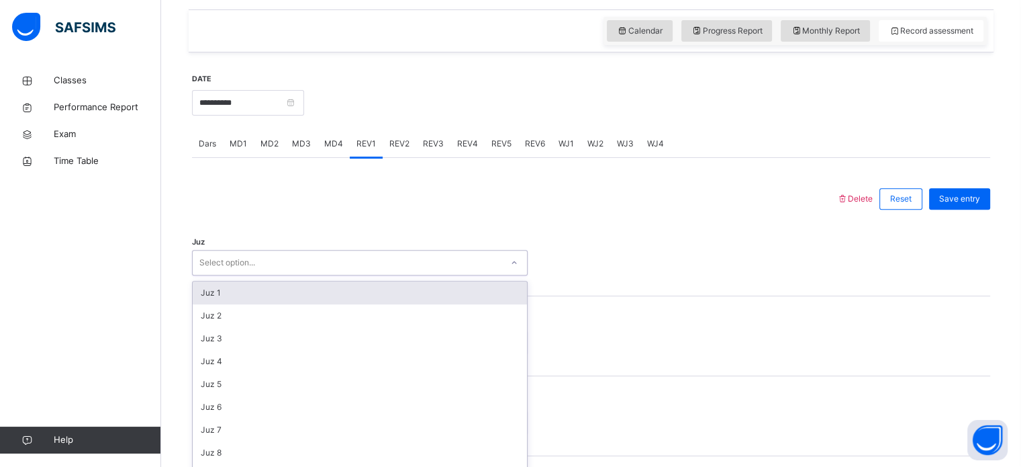
scroll to position [478, 0]
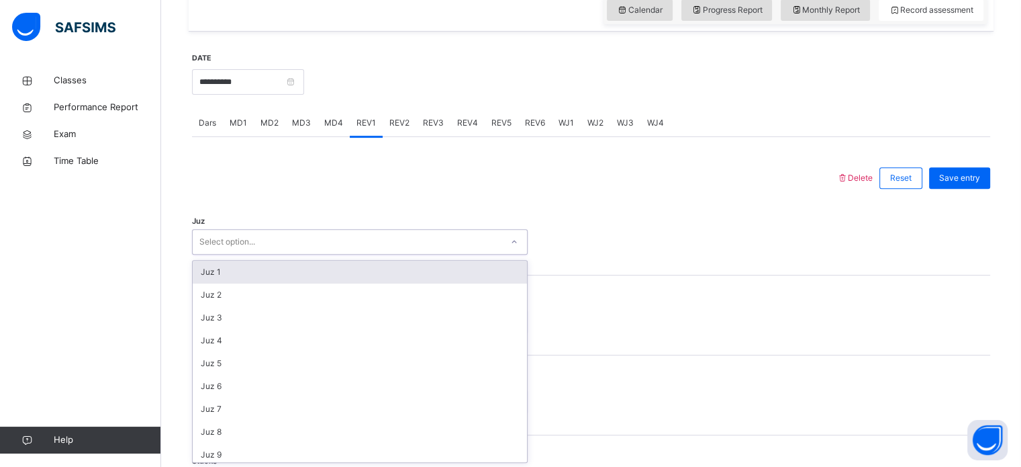
click at [315, 250] on div "Select option..." at bounding box center [360, 242] width 336 height 26
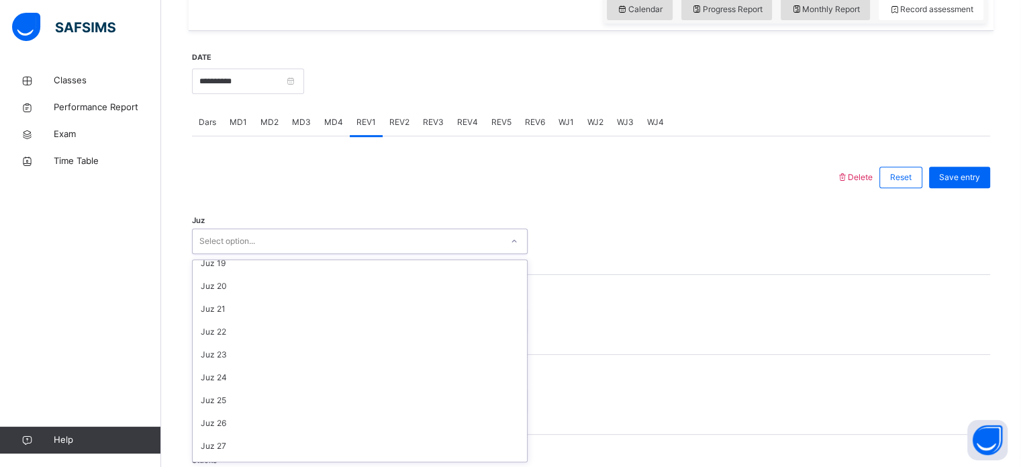
scroll to position [483, 0]
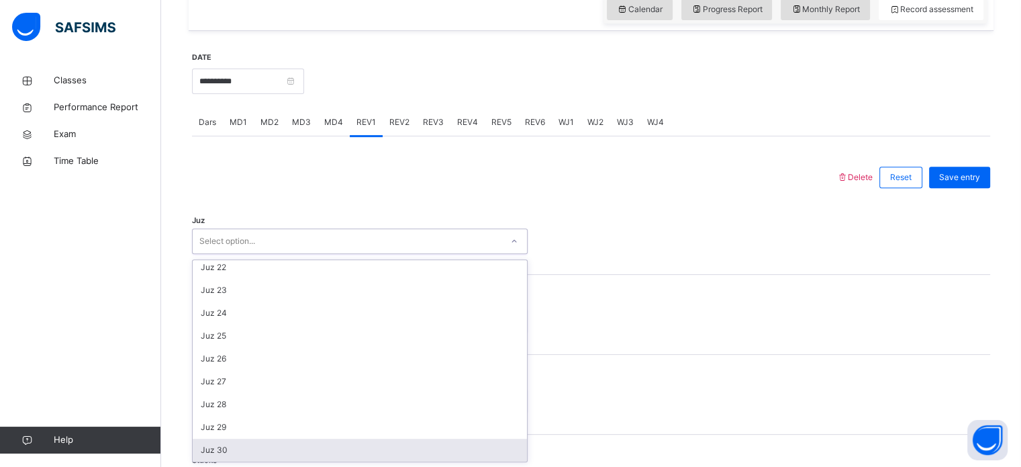
click at [358, 449] on div "Juz 30" at bounding box center [360, 449] width 334 height 23
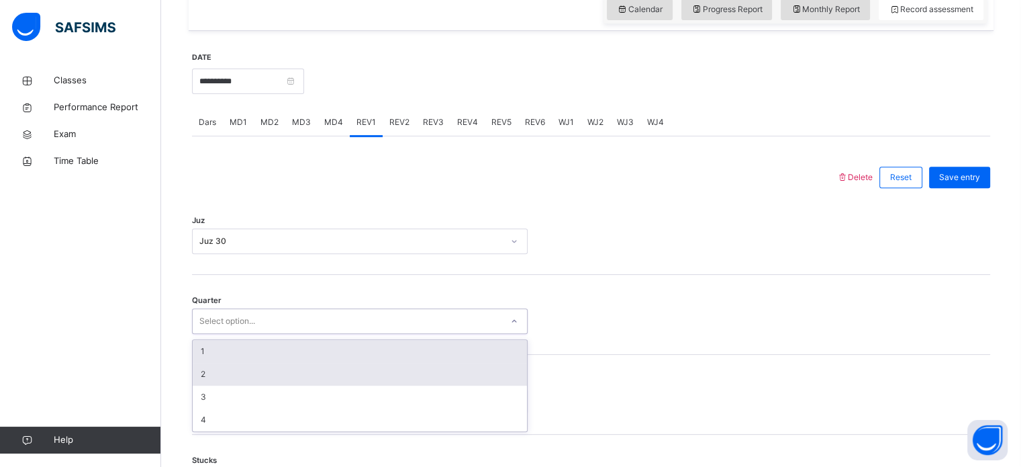
click at [195, 376] on div "2" at bounding box center [360, 374] width 334 height 23
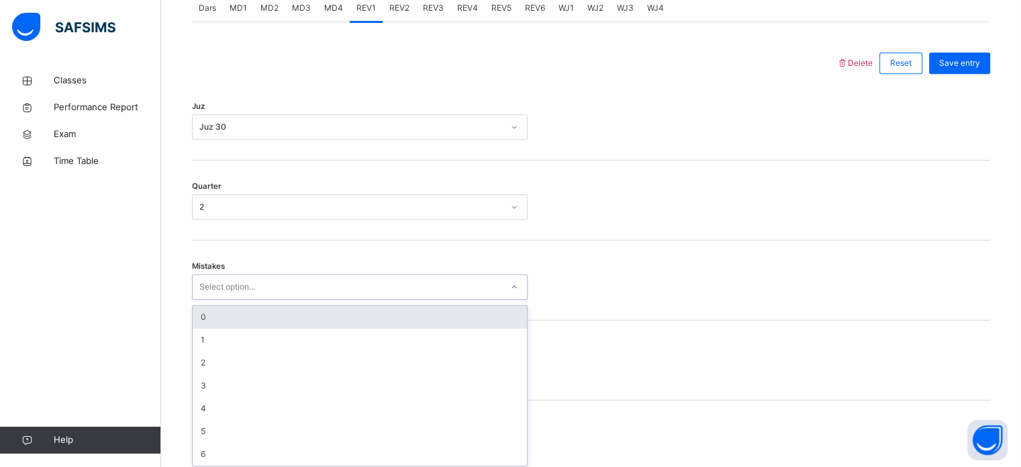
scroll to position [596, 0]
click at [197, 310] on div "0" at bounding box center [360, 312] width 334 height 23
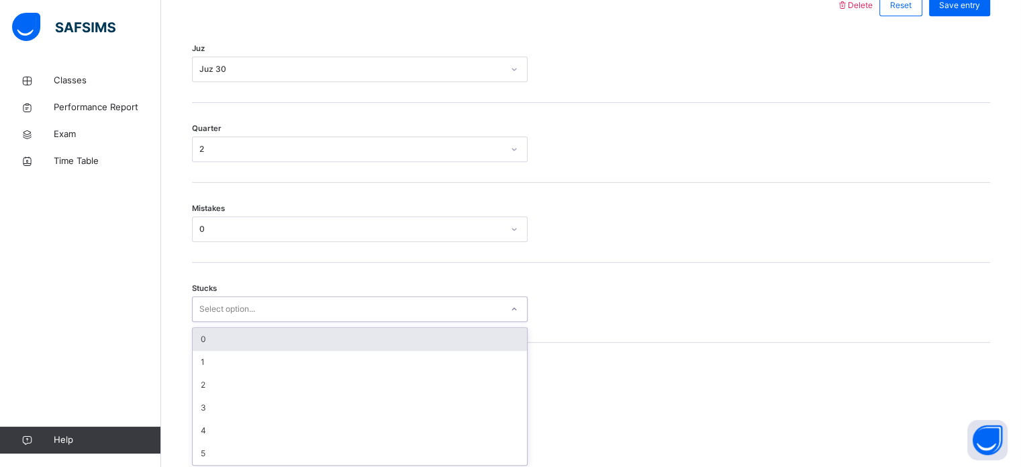
scroll to position [653, 0]
click at [197, 325] on div "0" at bounding box center [360, 336] width 334 height 23
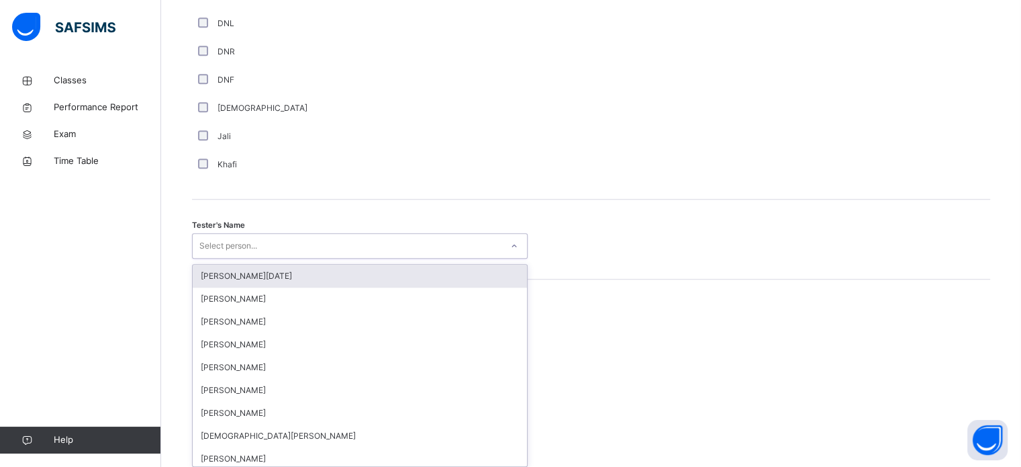
scroll to position [1230, 0]
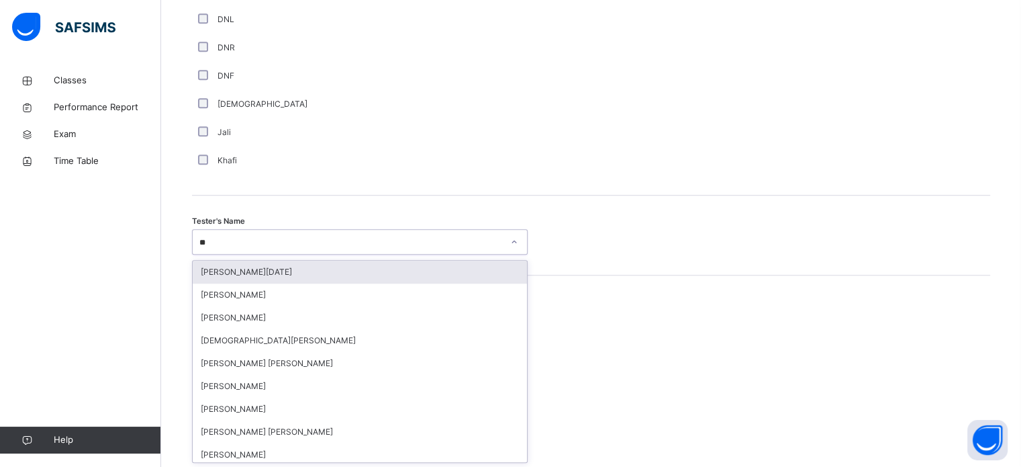
type input "***"
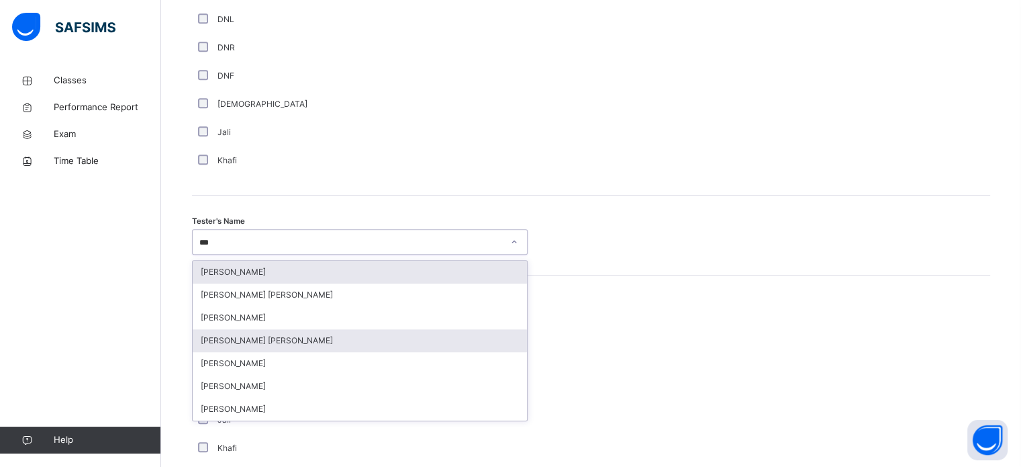
click at [199, 339] on div "[PERSON_NAME] [PERSON_NAME]" at bounding box center [360, 340] width 334 height 23
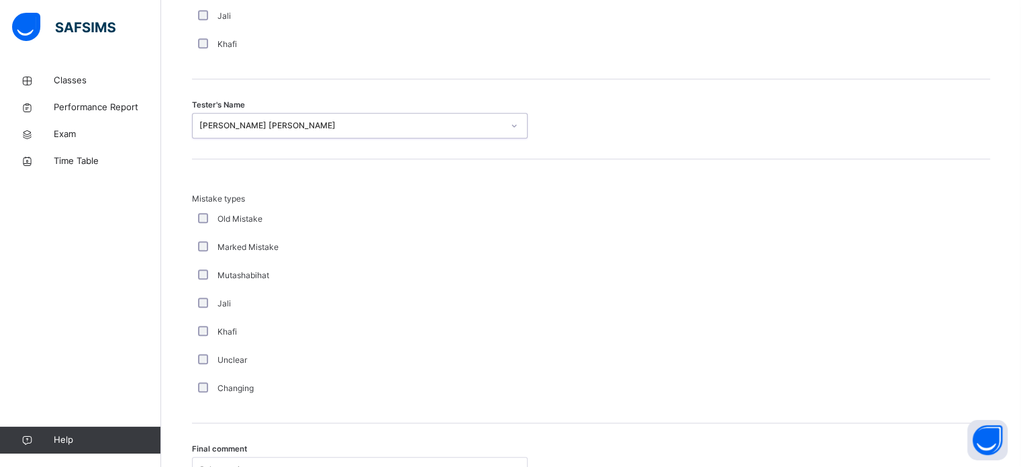
scroll to position [1476, 0]
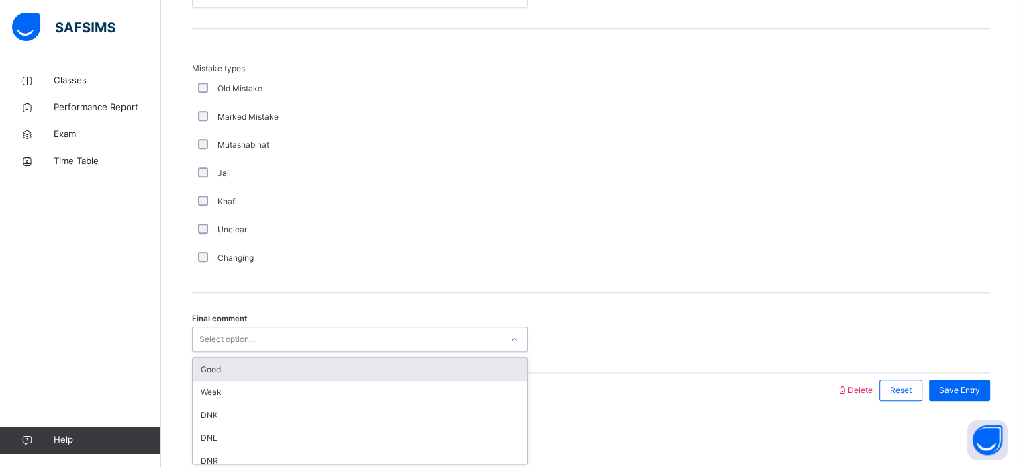
click at [199, 362] on div "Good" at bounding box center [360, 369] width 334 height 23
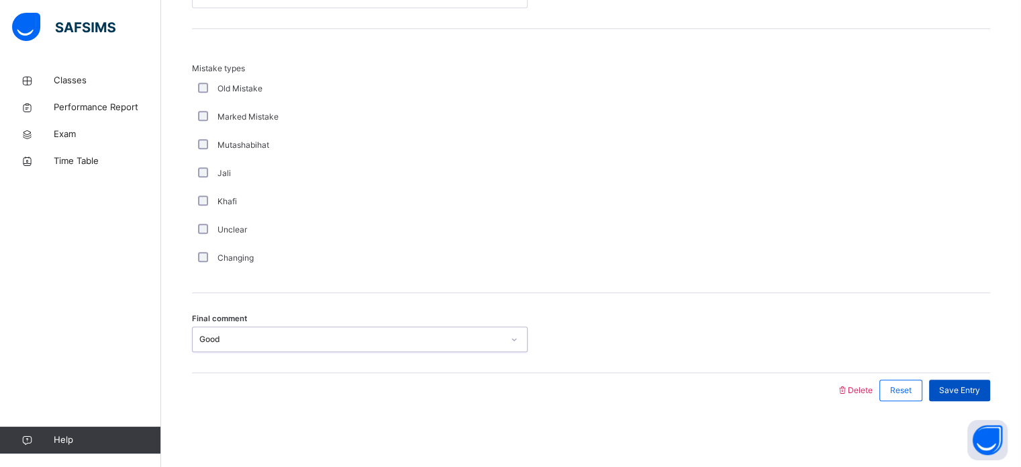
click at [977, 395] on div "Save Entry" at bounding box center [959, 389] width 61 height 21
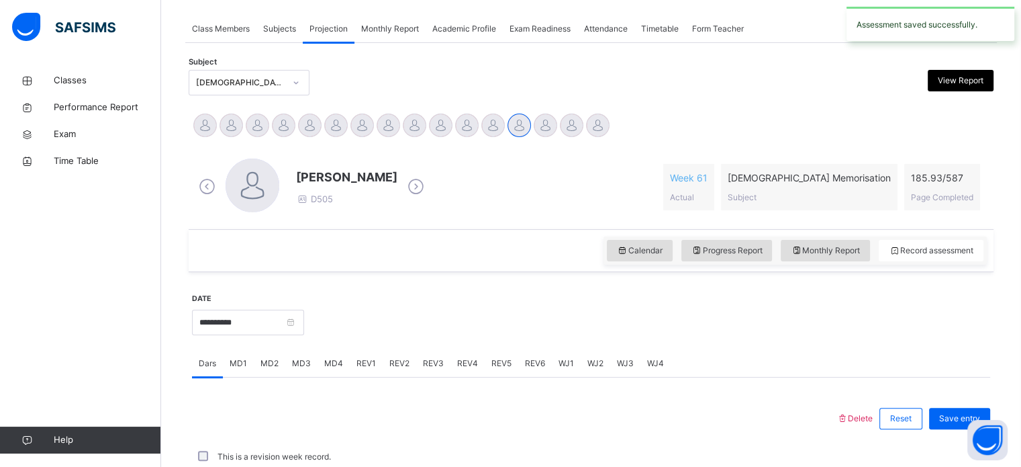
scroll to position [541, 0]
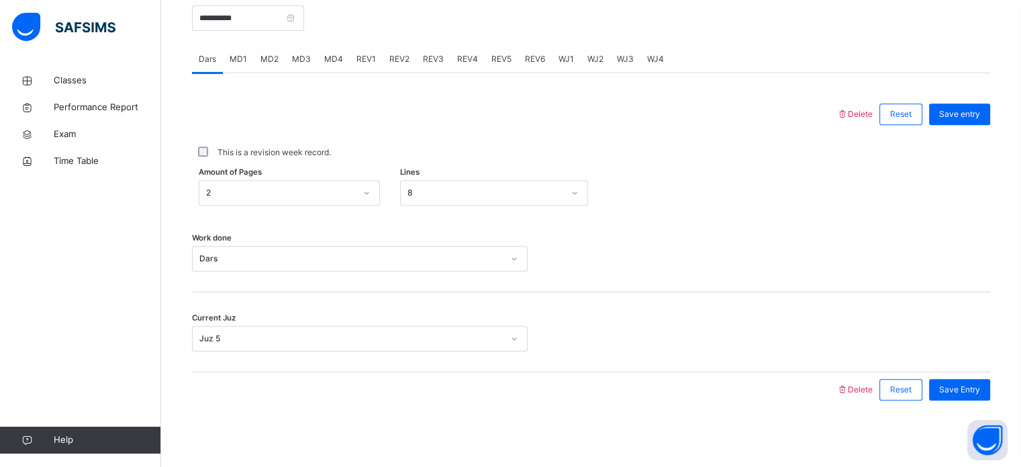
click at [728, 287] on div "Work done Dars" at bounding box center [591, 252] width 798 height 80
click at [738, 305] on div "Current Juz Juz 5" at bounding box center [591, 332] width 798 height 80
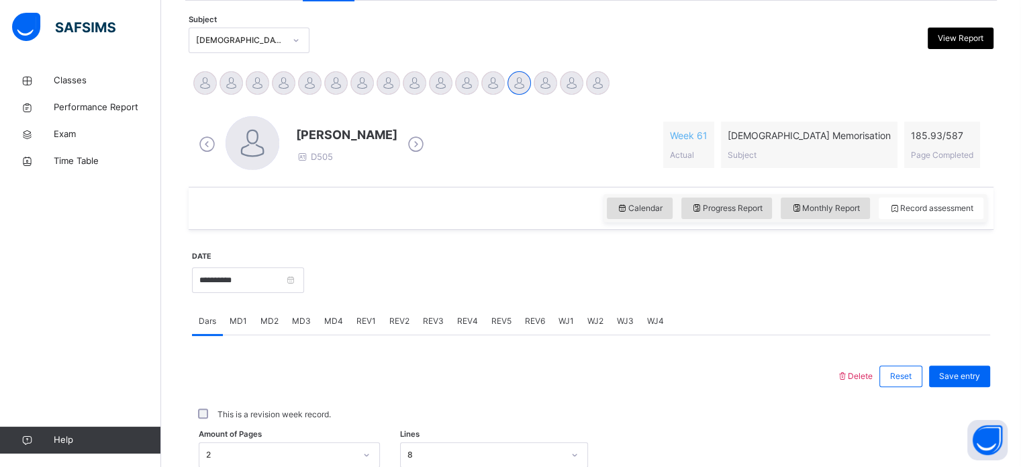
scroll to position [278, 0]
click at [301, 276] on input "**********" at bounding box center [248, 282] width 112 height 26
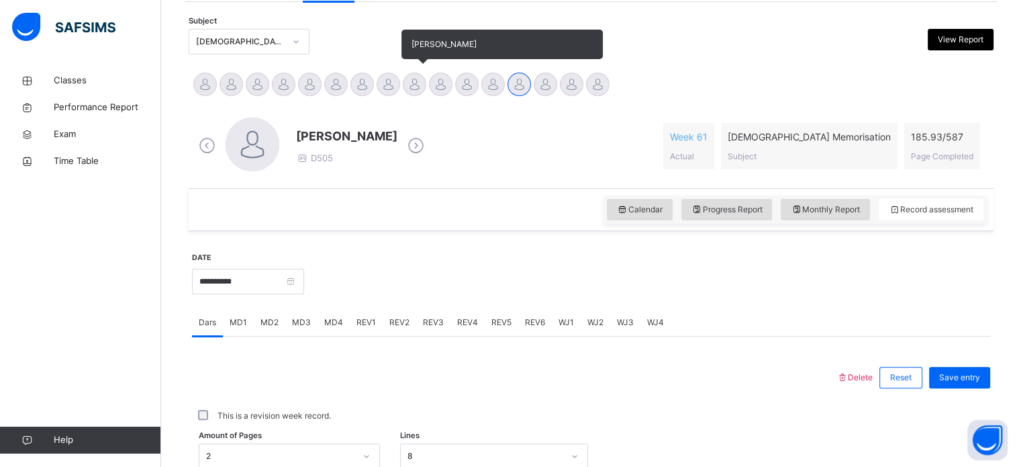
click at [408, 85] on div at bounding box center [414, 84] width 23 height 23
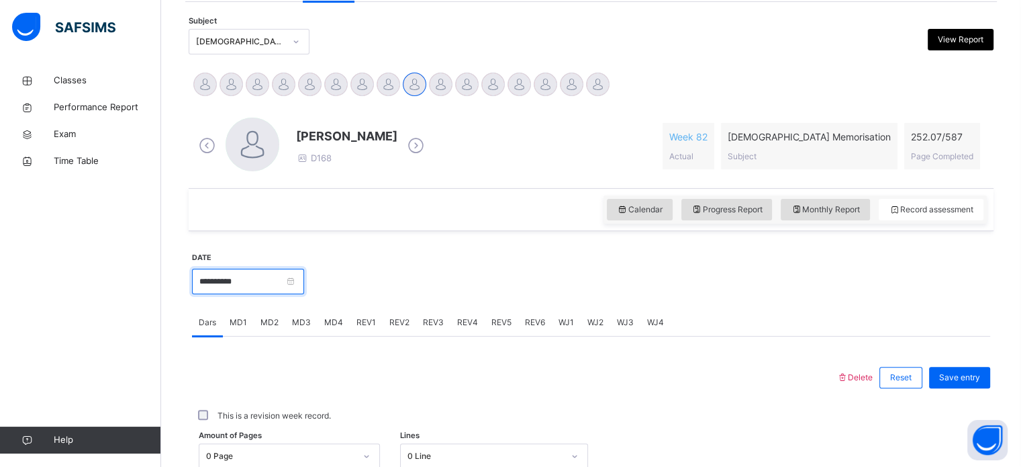
click at [304, 277] on input "**********" at bounding box center [248, 282] width 112 height 26
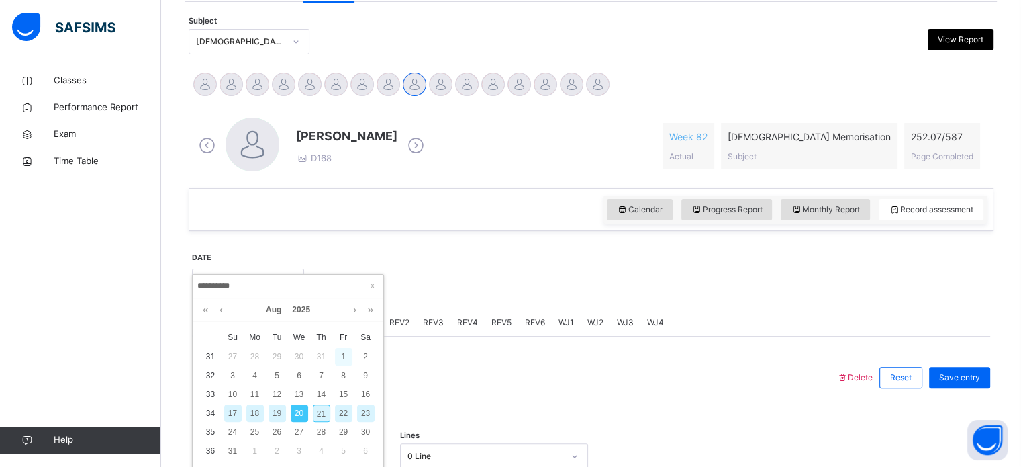
click at [344, 352] on div "1" at bounding box center [343, 356] width 17 height 17
type input "**********"
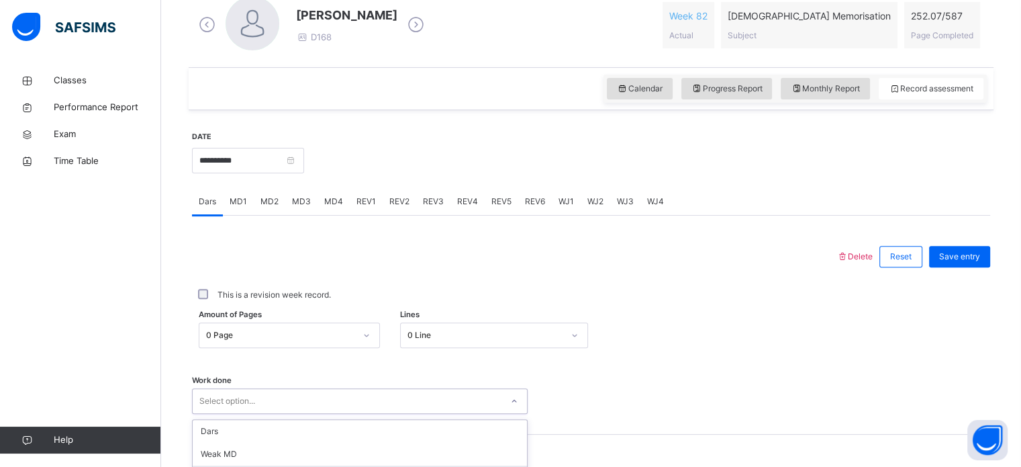
scroll to position [541, 0]
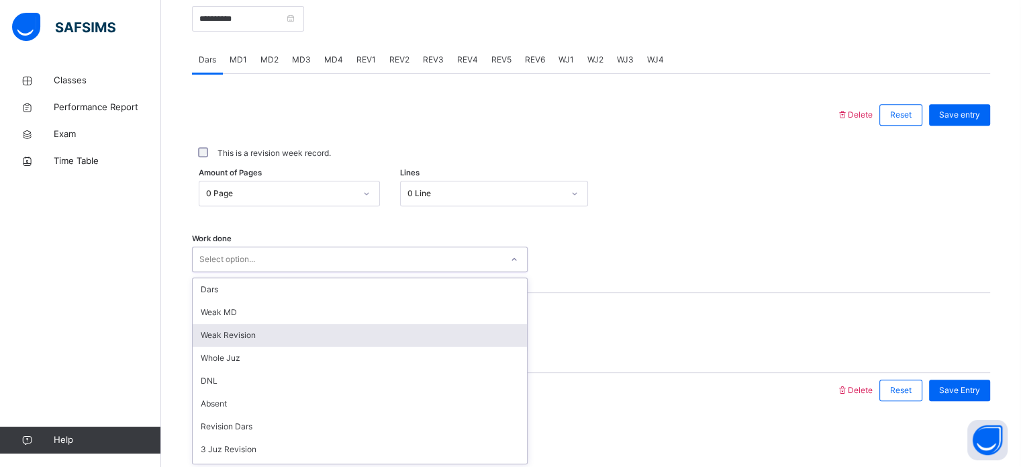
click at [257, 272] on div "option Weak Revision focused, 3 of 16. 16 results available. Use Up and Down to…" at bounding box center [360, 259] width 336 height 26
drag, startPoint x: 246, startPoint y: 332, endPoint x: 260, endPoint y: 338, distance: 16.2
click at [260, 338] on div "Weak Revision" at bounding box center [360, 334] width 334 height 23
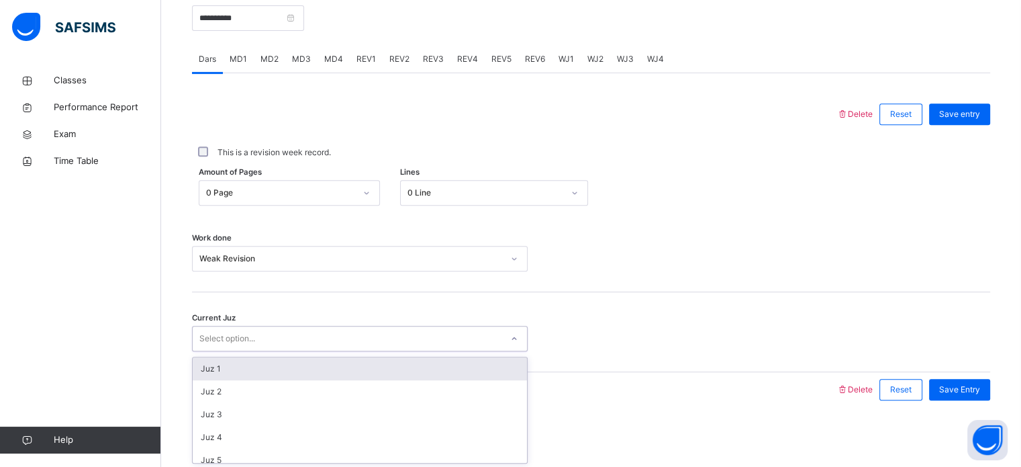
click at [260, 338] on div "Select option..." at bounding box center [347, 338] width 309 height 21
type input "*****"
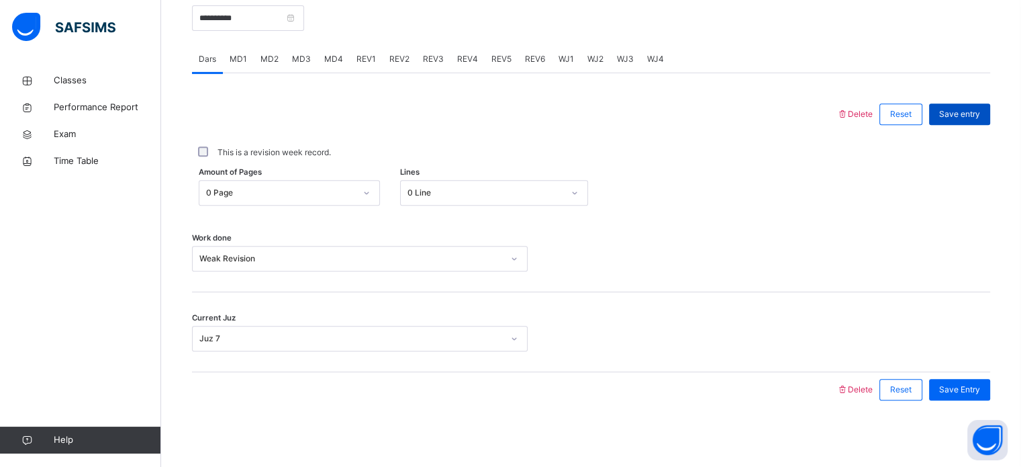
click at [972, 105] on div "Save entry" at bounding box center [959, 113] width 61 height 21
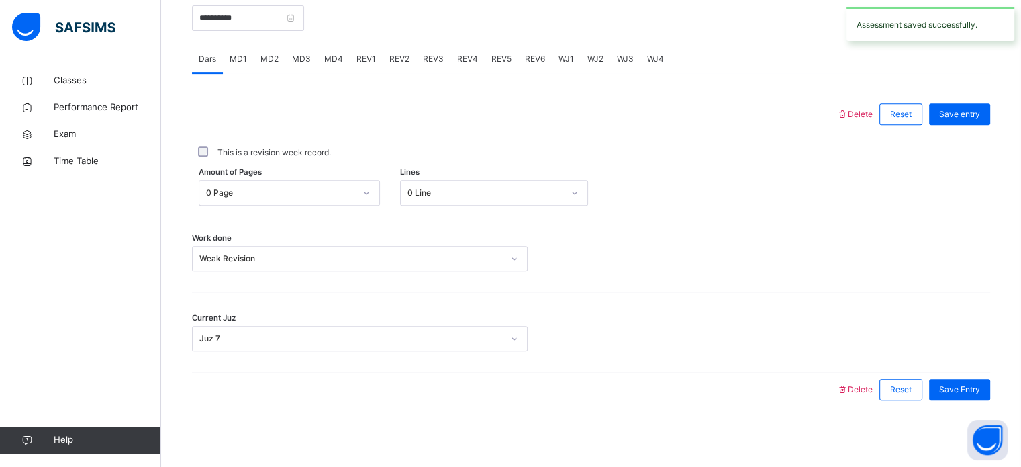
click at [324, 63] on span "MD4" at bounding box center [333, 59] width 19 height 12
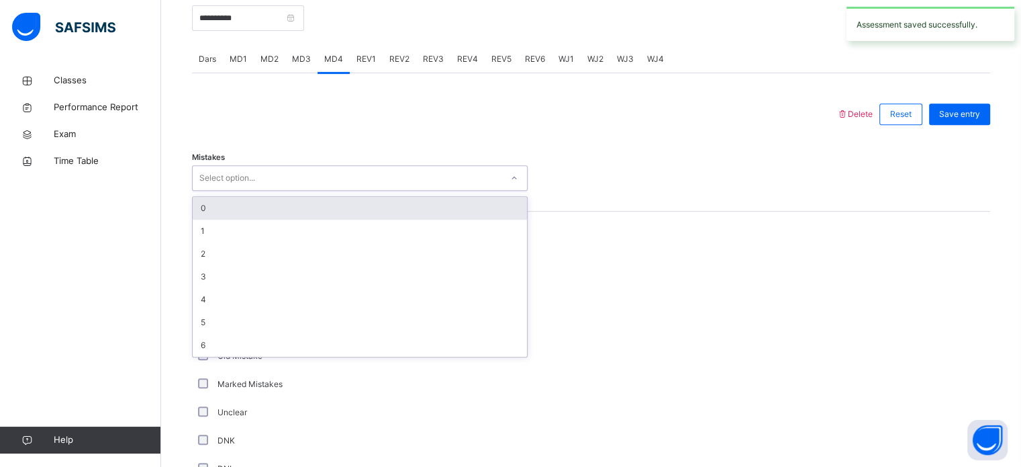
click at [333, 179] on div "Select option..." at bounding box center [347, 178] width 309 height 21
click at [328, 209] on div "0" at bounding box center [360, 208] width 334 height 23
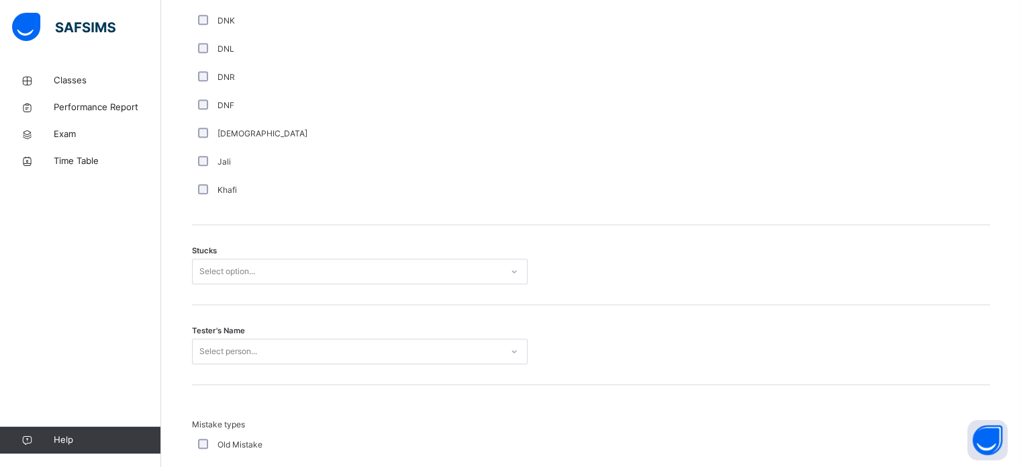
scroll to position [963, 0]
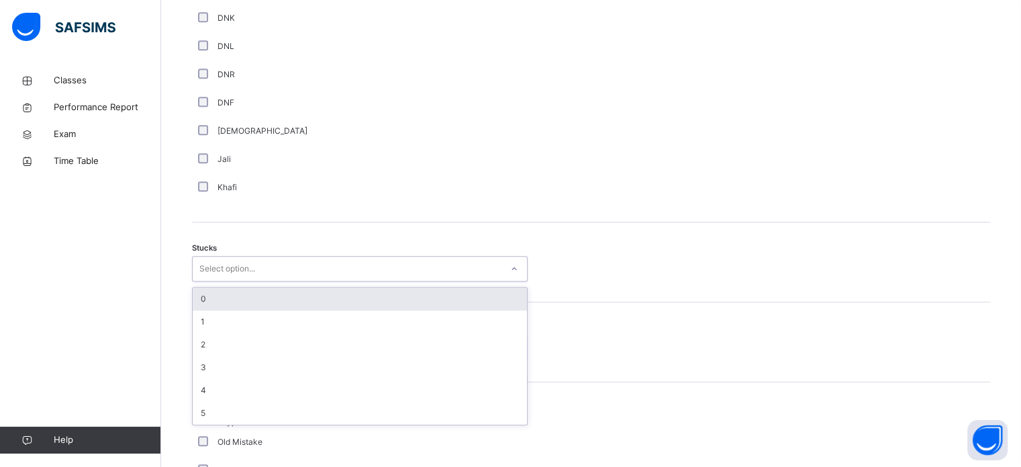
click at [238, 257] on div "Select option..." at bounding box center [227, 269] width 56 height 26
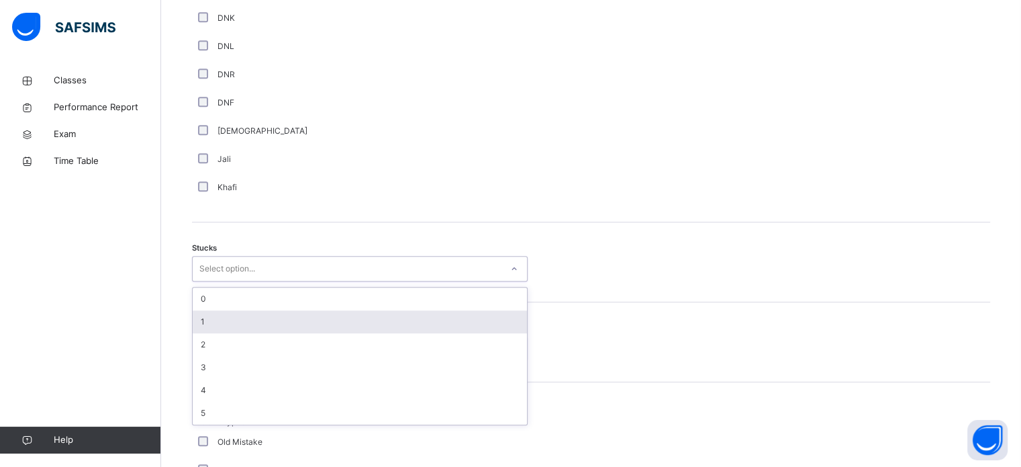
click at [254, 319] on div "1" at bounding box center [360, 321] width 334 height 23
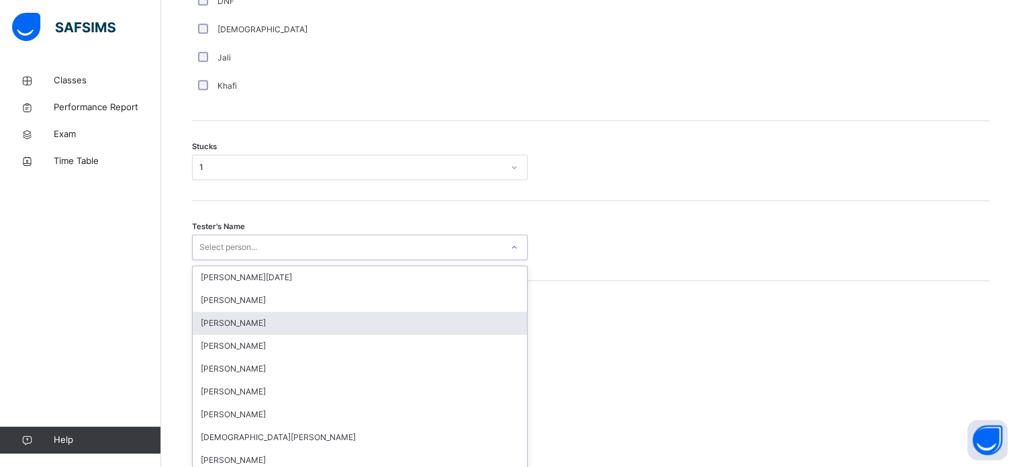
click at [262, 260] on div "option Hamzah Nawabi focused, 3 of 88. 88 results available. Use Up and Down to…" at bounding box center [360, 247] width 336 height 26
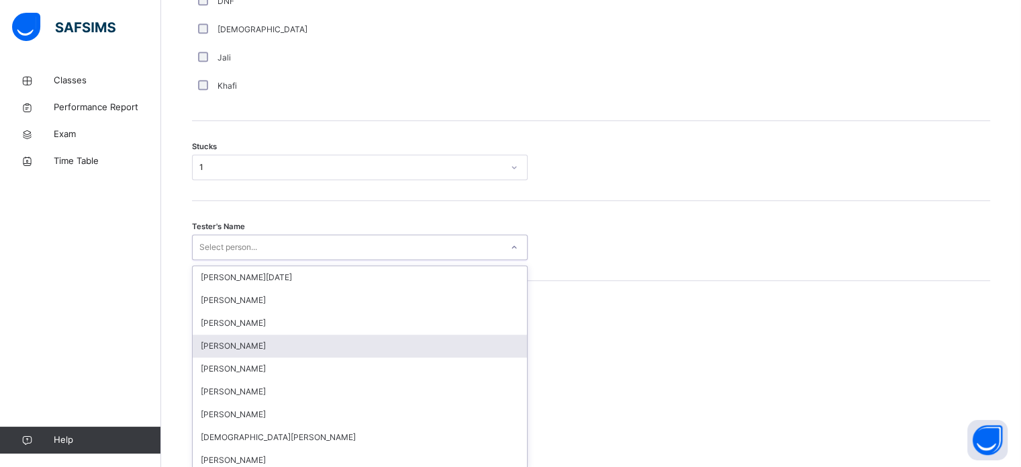
scroll to position [1070, 0]
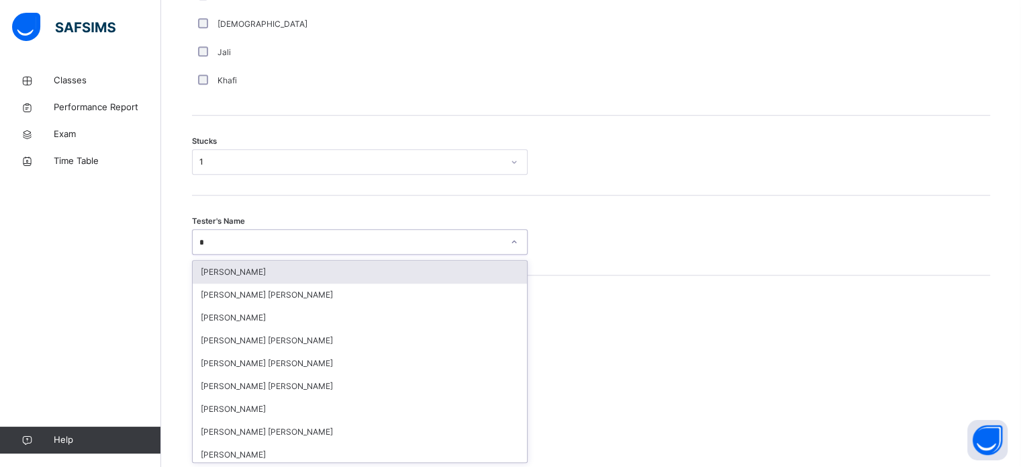
type input "**"
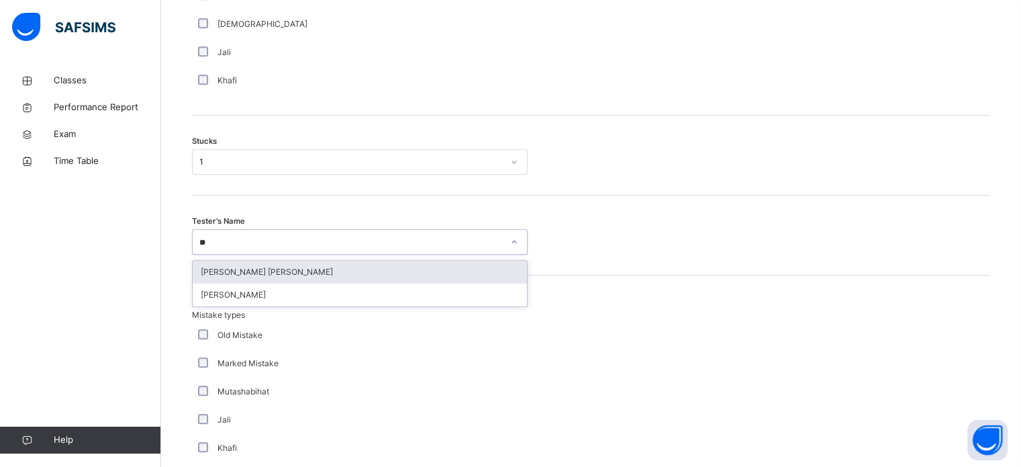
click at [274, 268] on div "[PERSON_NAME] [PERSON_NAME]" at bounding box center [360, 271] width 334 height 23
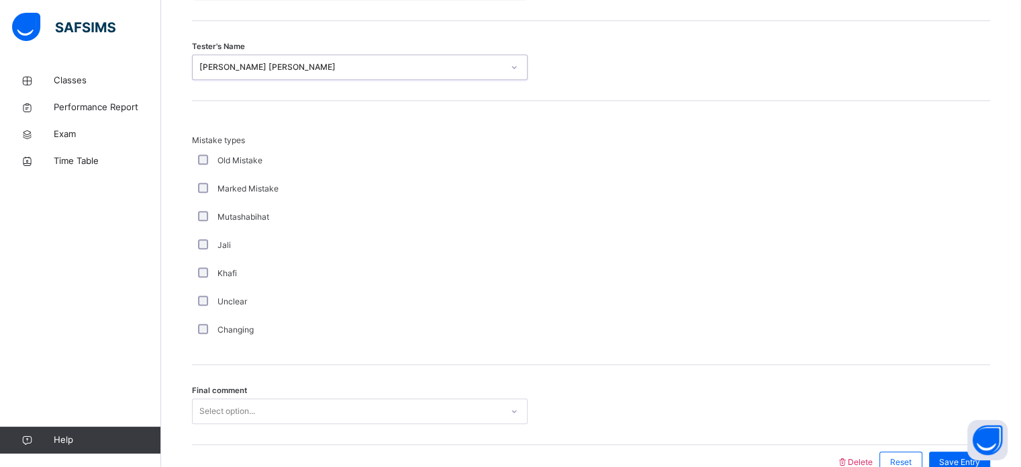
scroll to position [1316, 0]
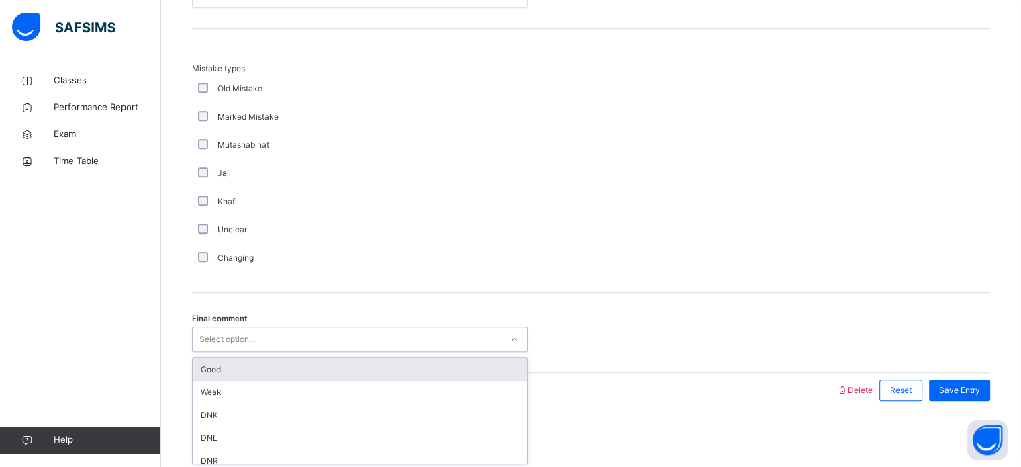
click at [249, 346] on div "Select option..." at bounding box center [227, 339] width 56 height 26
click at [259, 367] on div "Good" at bounding box center [360, 369] width 334 height 23
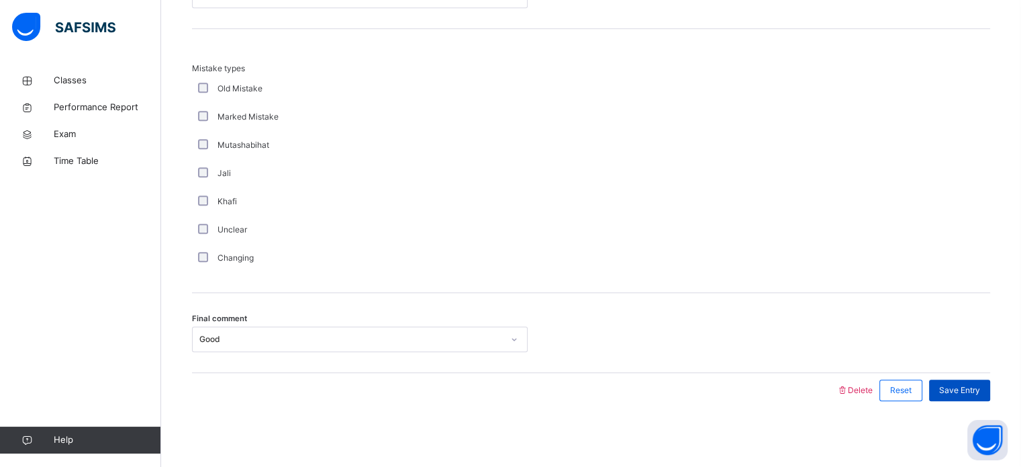
click at [980, 391] on span "Save Entry" at bounding box center [959, 390] width 41 height 12
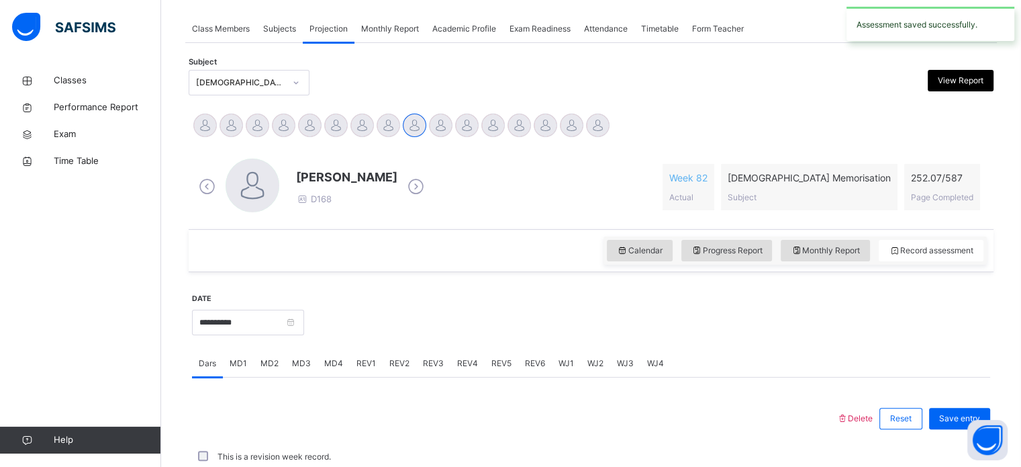
scroll to position [541, 0]
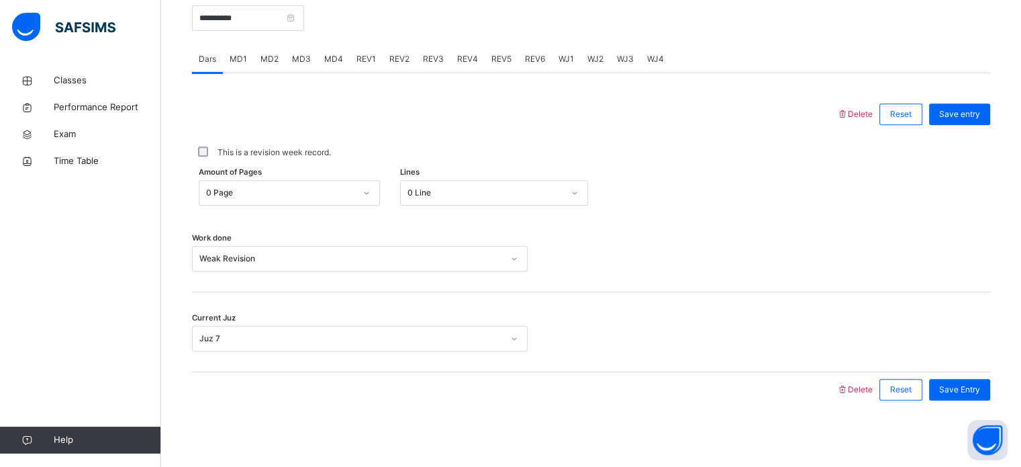
click at [684, 113] on div at bounding box center [514, 114] width 631 height 35
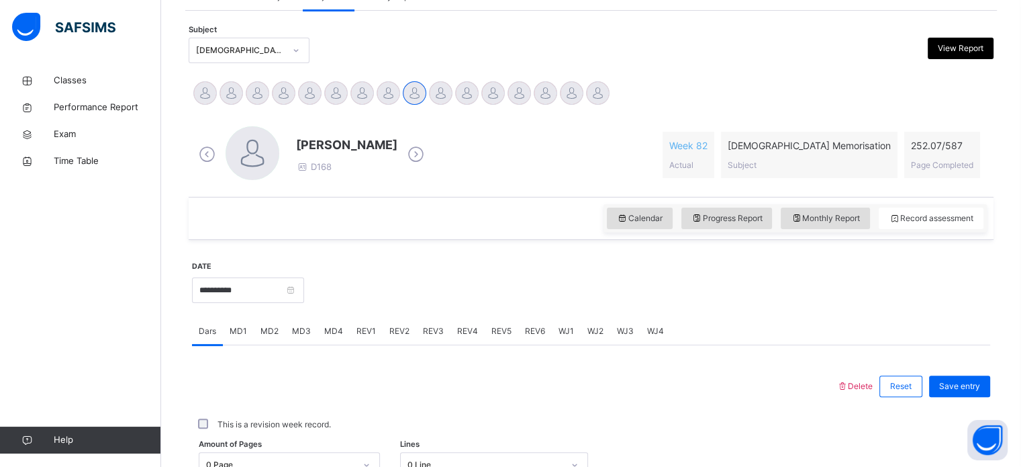
scroll to position [0, 0]
